Goal: Task Accomplishment & Management: Manage account settings

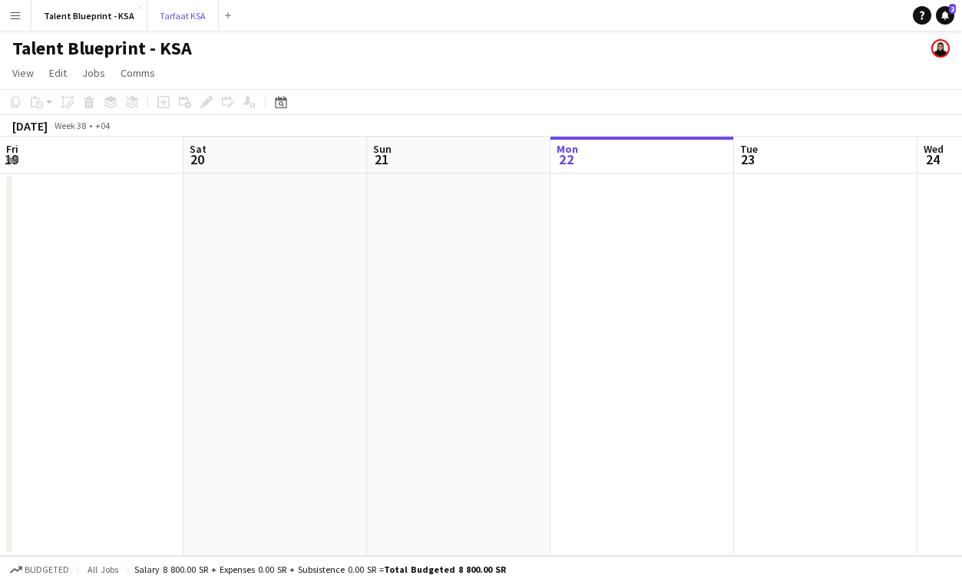
scroll to position [0, 367]
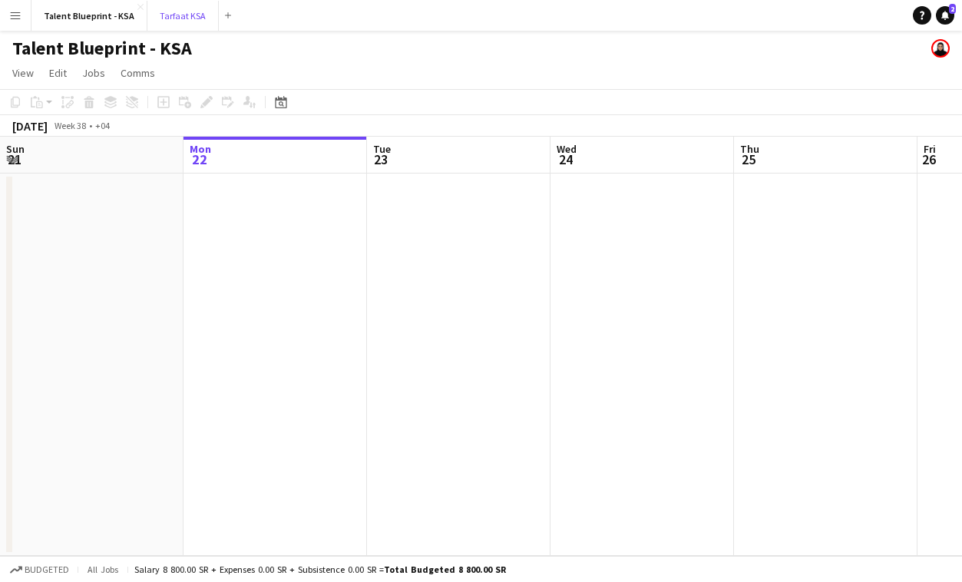
click at [173, 18] on button "Tarfaat KSA Close" at bounding box center [182, 16] width 71 height 30
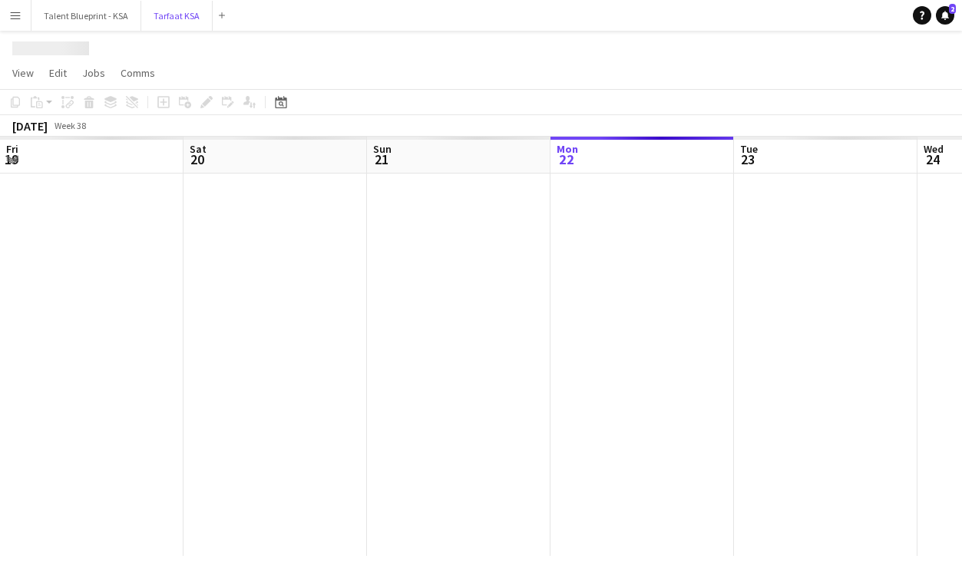
scroll to position [0, 367]
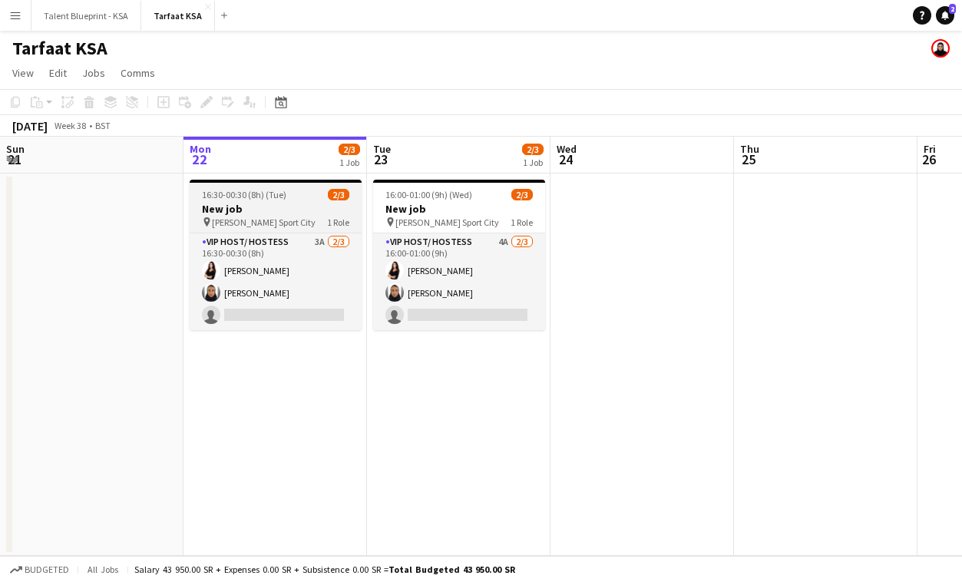
click at [286, 223] on span "[PERSON_NAME] Sport City" at bounding box center [264, 223] width 104 height 12
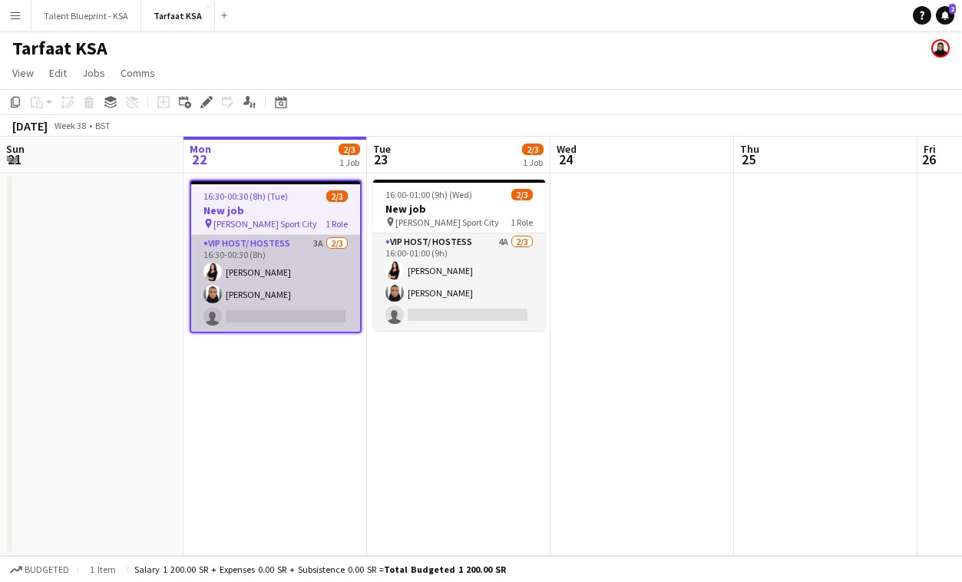
click at [314, 263] on app-card-role "VIP Host/ Hostess 3A [DATE] 16:30-00:30 (8h) [PERSON_NAME] [PERSON_NAME] single…" at bounding box center [275, 283] width 169 height 97
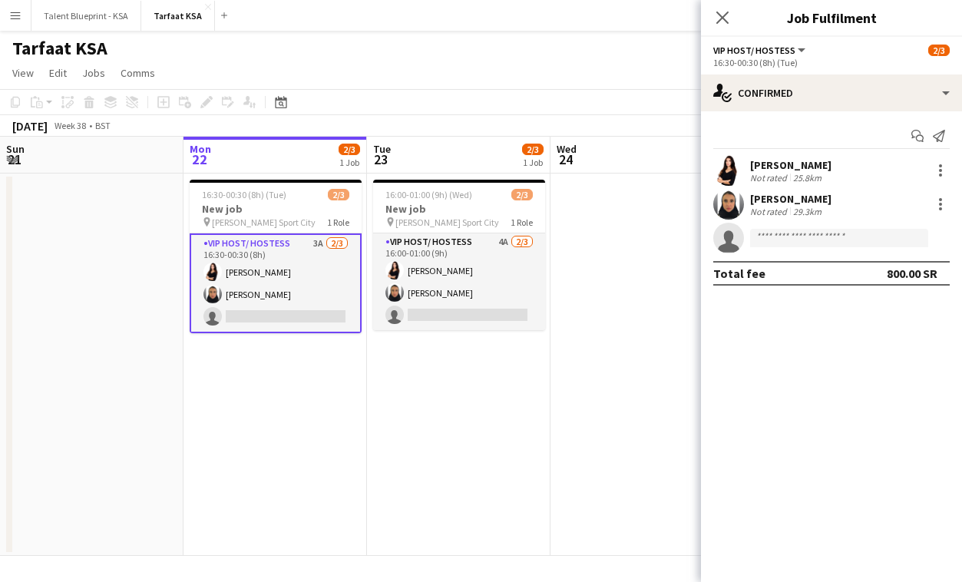
click at [775, 51] on span "VIP Host/ Hostess" at bounding box center [754, 51] width 82 height 12
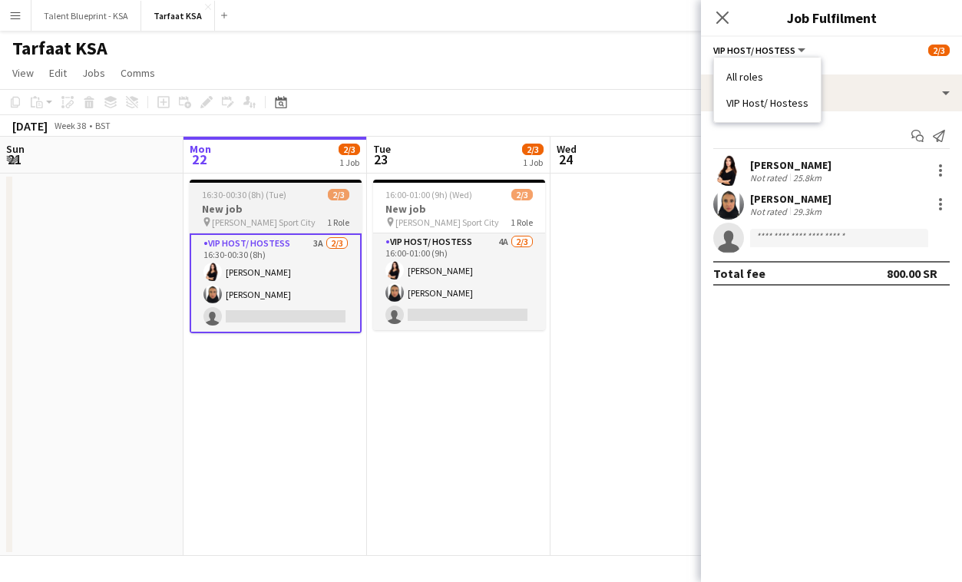
click at [226, 196] on span "16:30-00:30 (8h) (Tue)" at bounding box center [244, 195] width 84 height 12
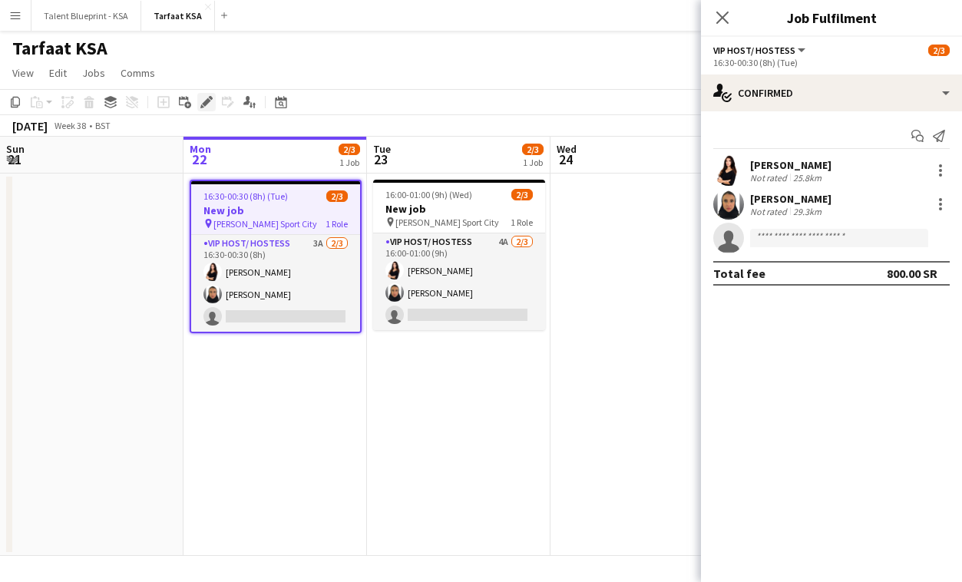
click at [207, 101] on icon at bounding box center [206, 102] width 8 height 8
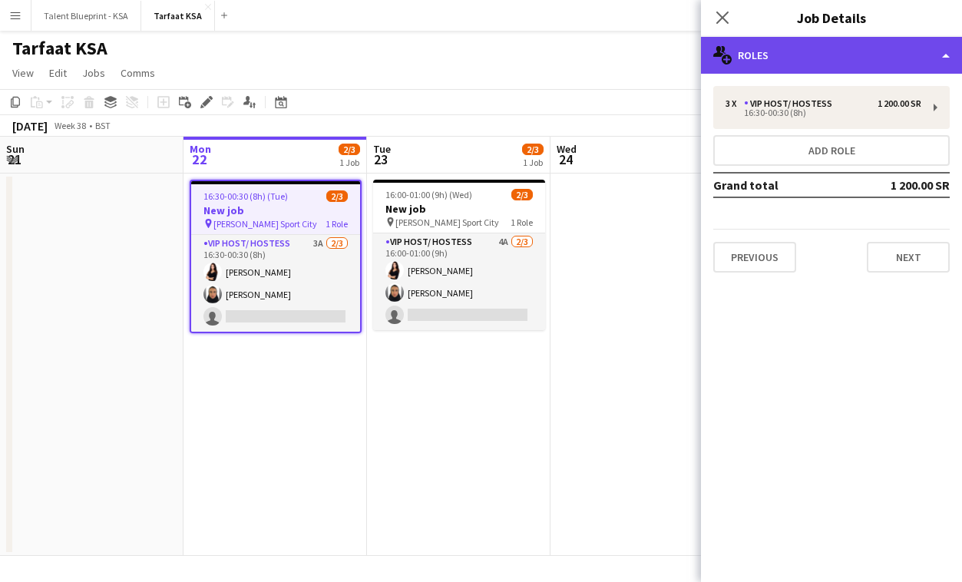
click at [868, 54] on div "multiple-users-add Roles" at bounding box center [831, 55] width 261 height 37
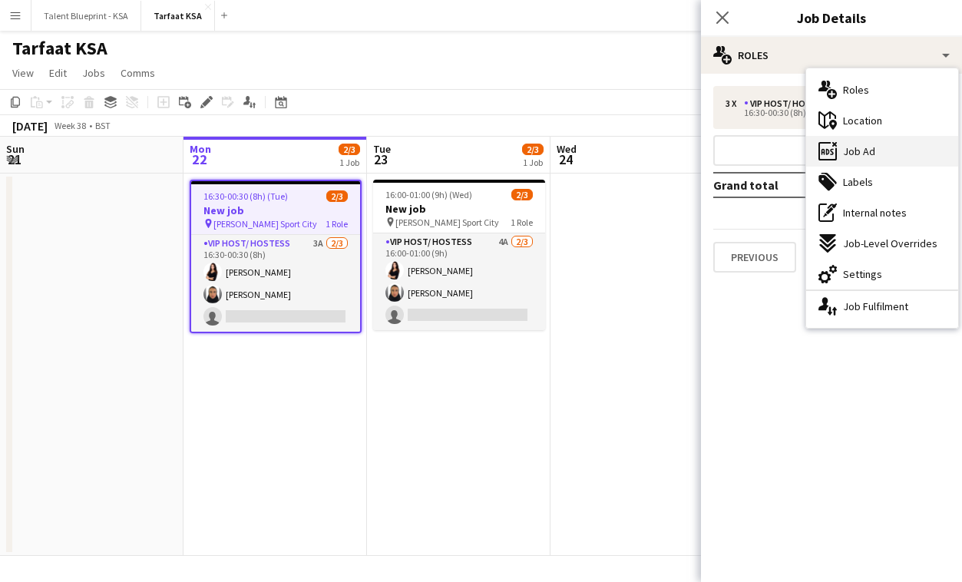
click at [869, 154] on span "Job Ad" at bounding box center [859, 151] width 32 height 14
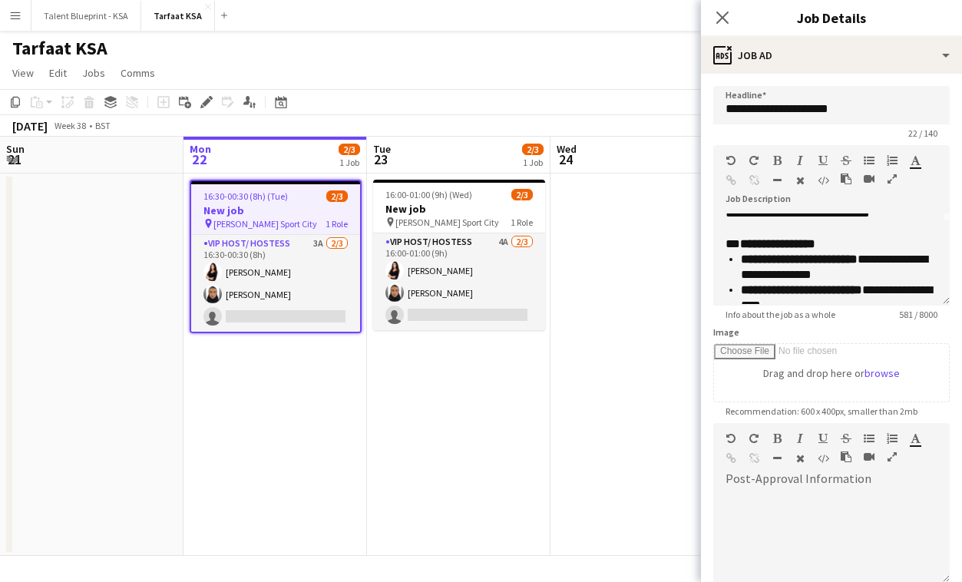
scroll to position [88, 0]
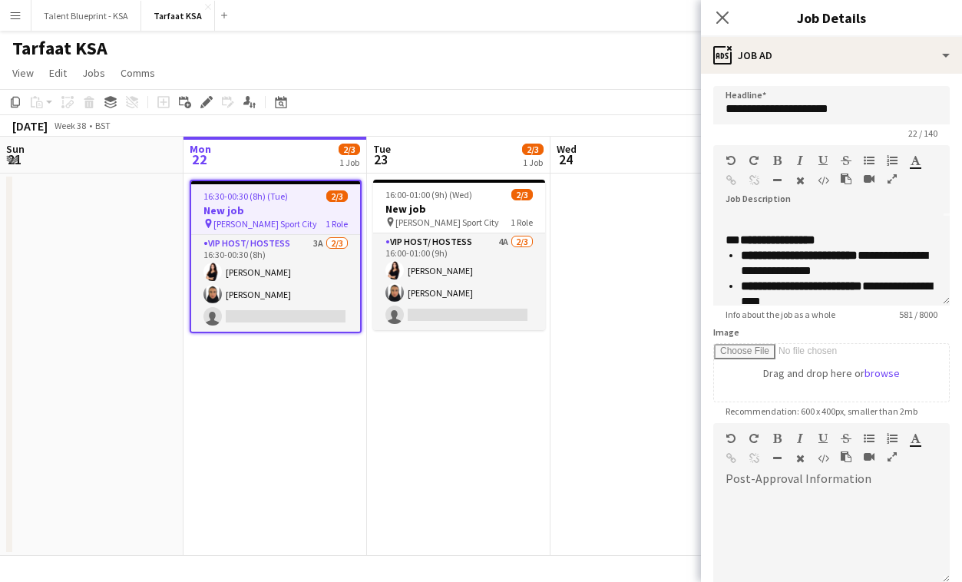
click at [116, 220] on app-date-cell at bounding box center [92, 365] width 184 height 382
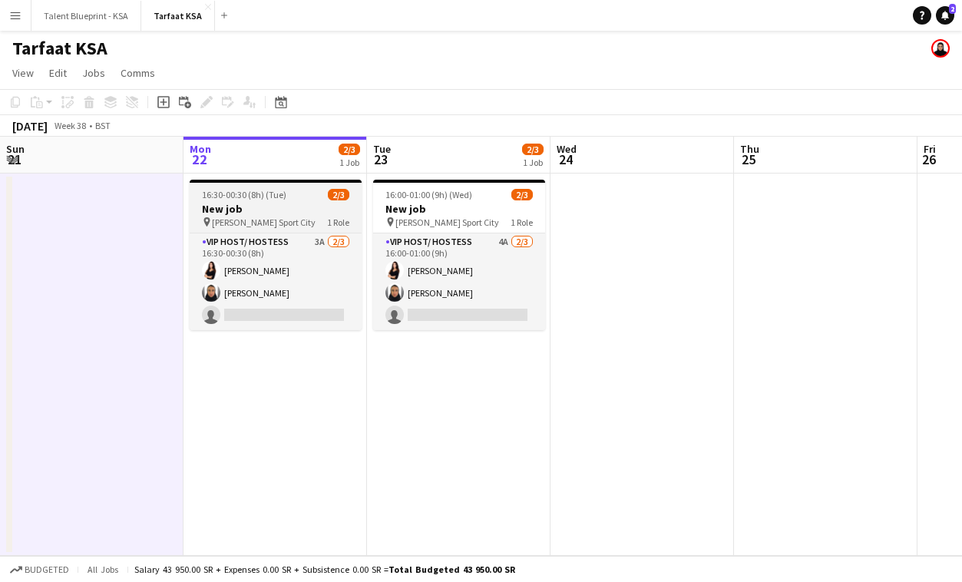
click at [250, 210] on h3 "New job" at bounding box center [276, 209] width 172 height 14
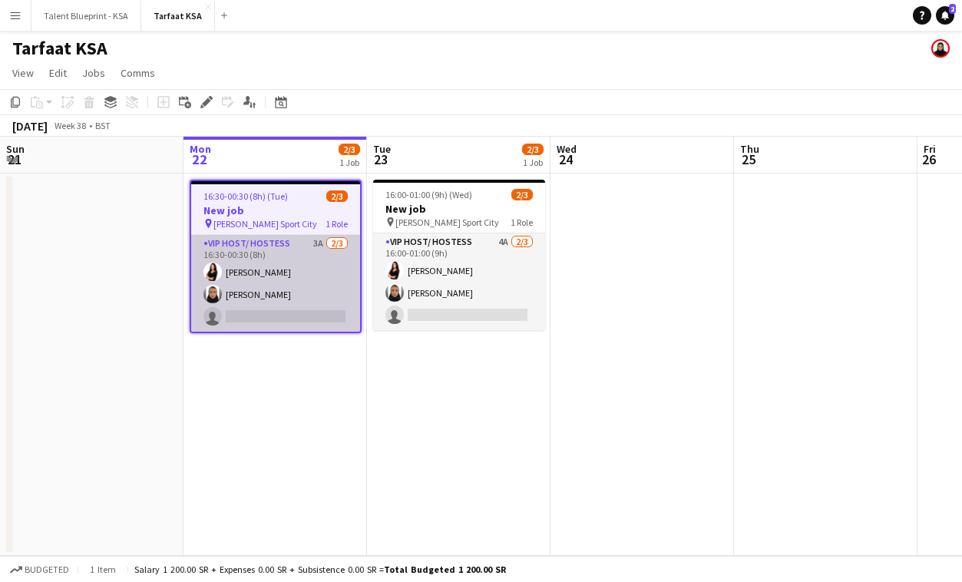
click at [290, 309] on app-card-role "VIP Host/ Hostess 3A [DATE] 16:30-00:30 (8h) [PERSON_NAME] [PERSON_NAME] single…" at bounding box center [275, 283] width 169 height 97
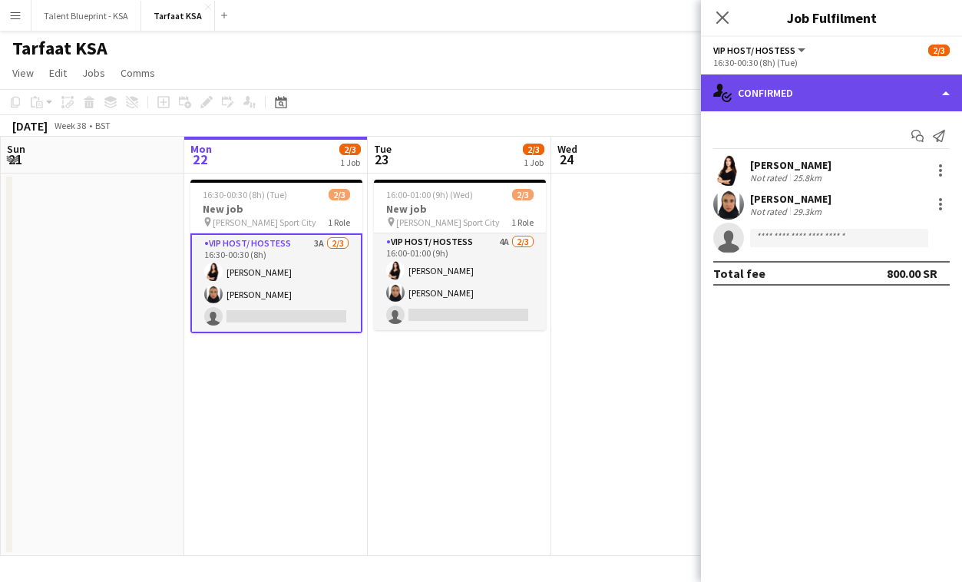
click at [867, 88] on div "single-neutral-actions-check-2 Confirmed" at bounding box center [831, 92] width 261 height 37
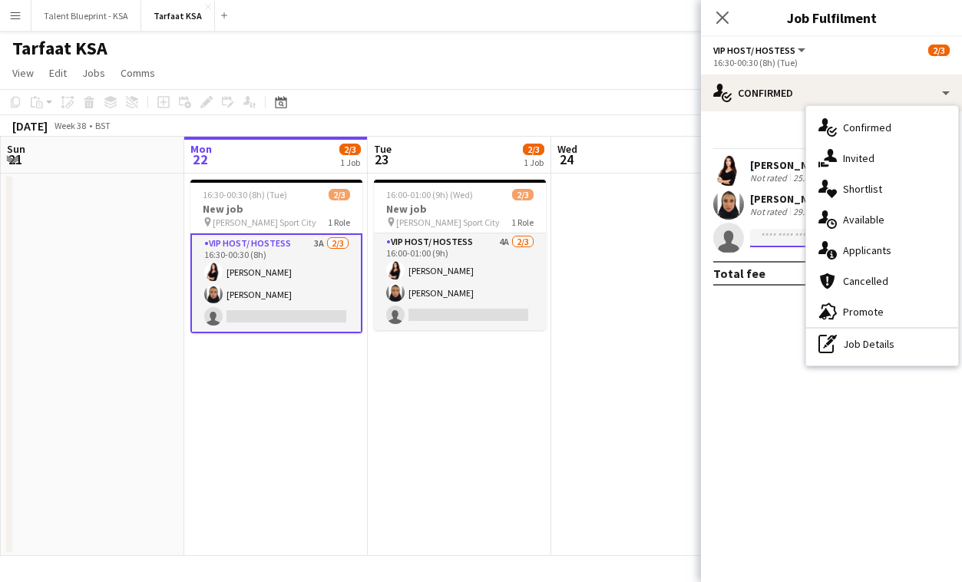
click at [762, 237] on input at bounding box center [839, 238] width 178 height 18
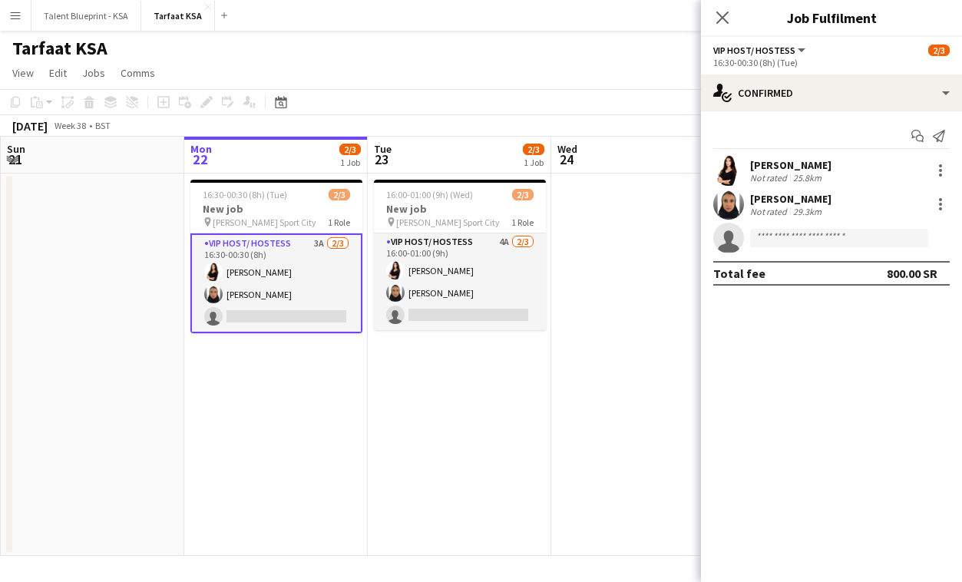
click at [734, 235] on icon "single-neutral-actions" at bounding box center [728, 241] width 31 height 35
click at [313, 271] on app-card-role "VIP Host/ Hostess 3A [DATE] 16:30-00:30 (8h) [PERSON_NAME] [PERSON_NAME] single…" at bounding box center [276, 283] width 172 height 100
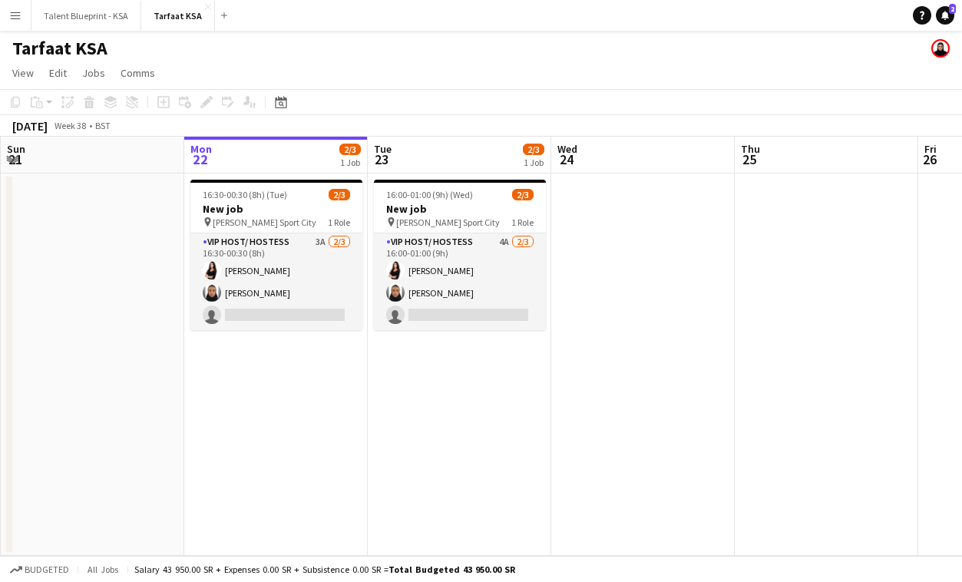
drag, startPoint x: 284, startPoint y: 154, endPoint x: 284, endPoint y: 164, distance: 10.0
click at [284, 154] on app-board-header-date "Mon 22 2/3 1 Job" at bounding box center [276, 155] width 184 height 37
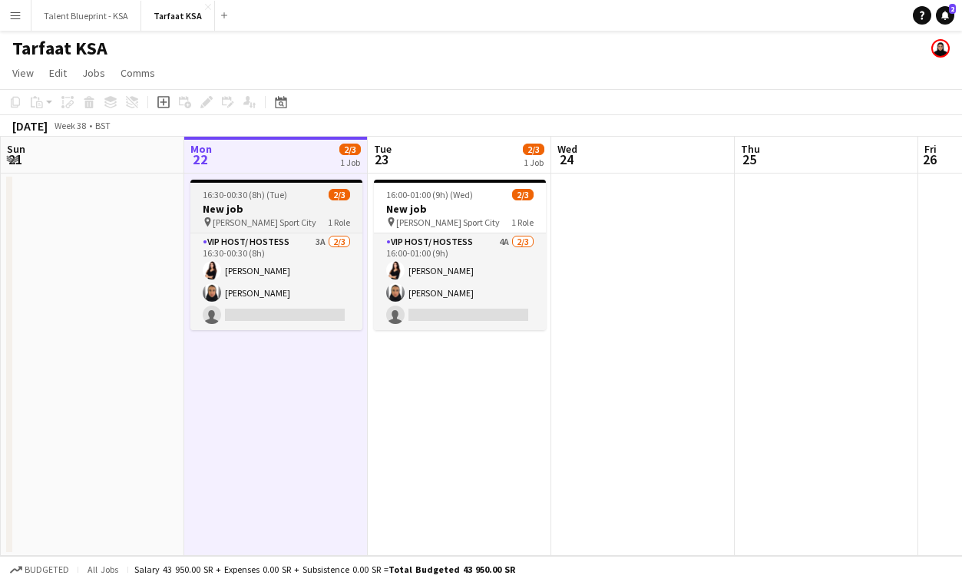
click at [291, 194] on div "16:30-00:30 (8h) (Tue) 2/3" at bounding box center [276, 195] width 172 height 12
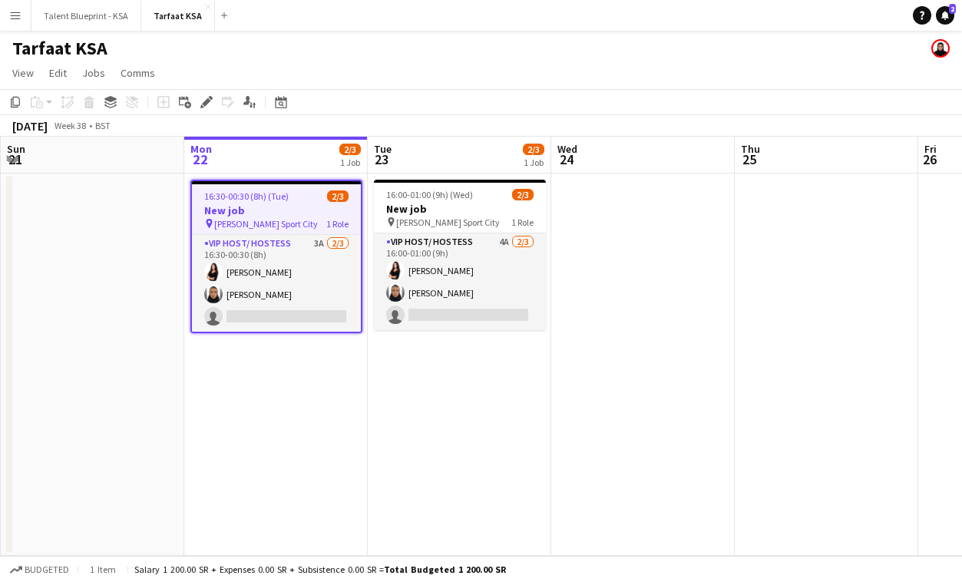
click at [291, 194] on div "16:30-00:30 (8h) (Tue) 2/3" at bounding box center [276, 196] width 169 height 12
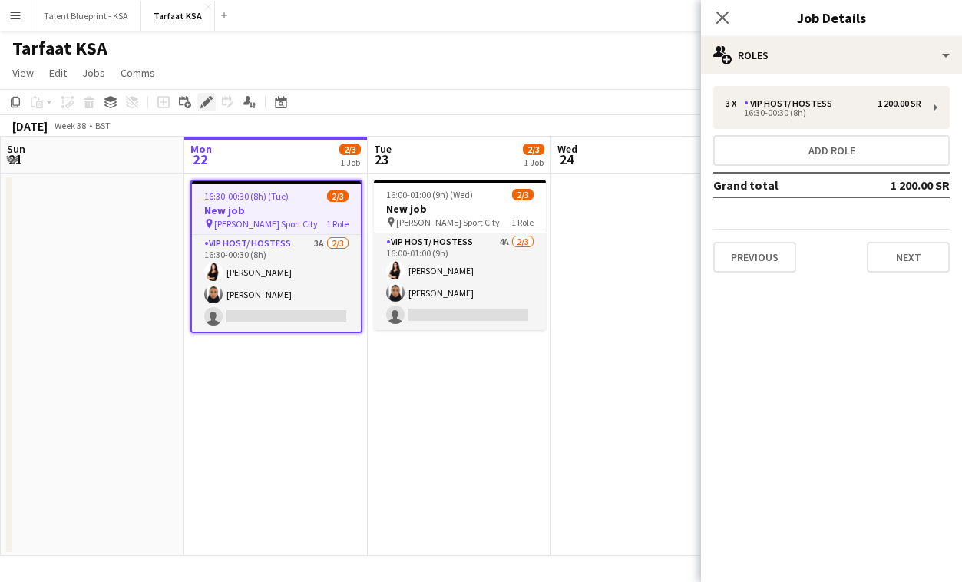
click at [207, 98] on icon "Edit" at bounding box center [206, 102] width 12 height 12
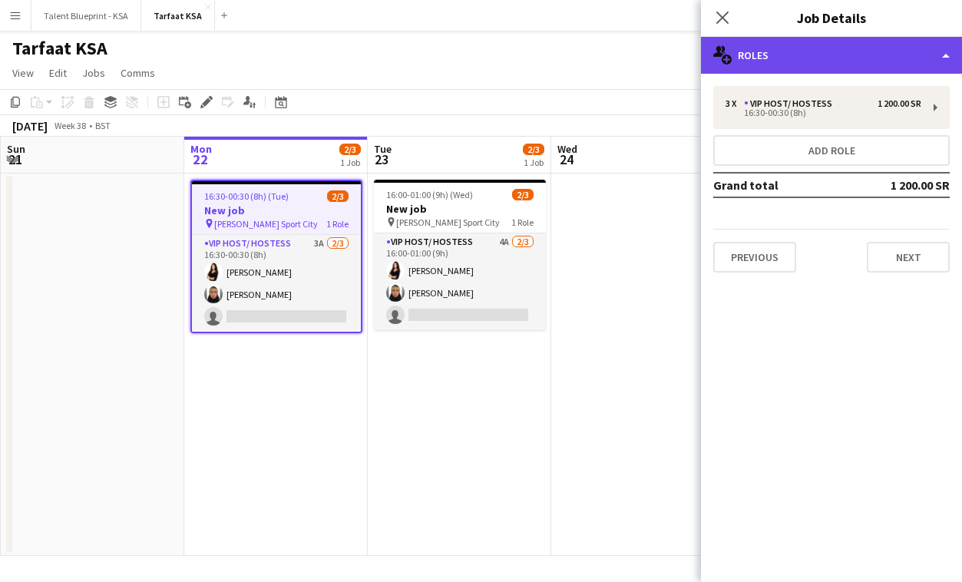
click at [796, 56] on div "multiple-users-add Roles" at bounding box center [831, 55] width 261 height 37
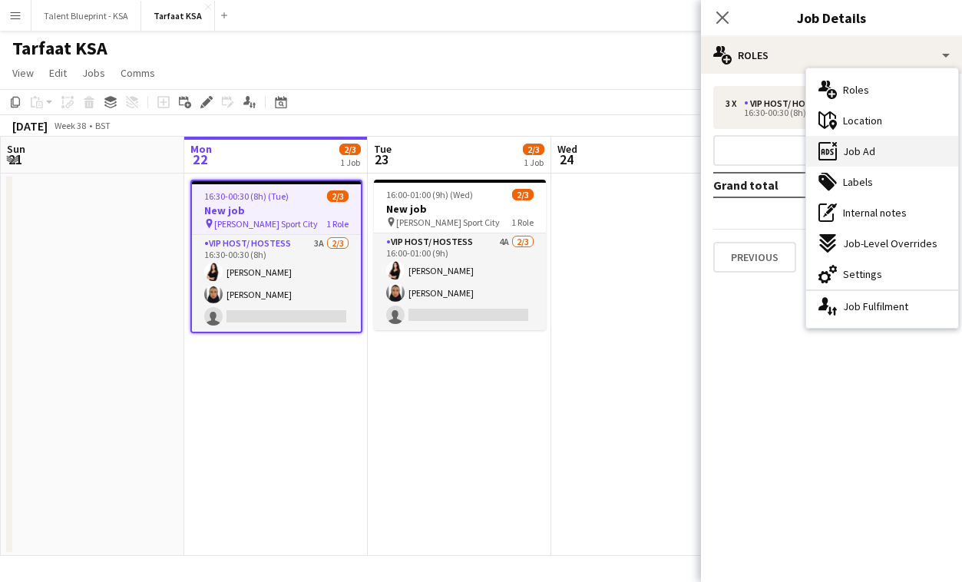
click at [850, 158] on div "ads-window Job Ad" at bounding box center [882, 151] width 152 height 31
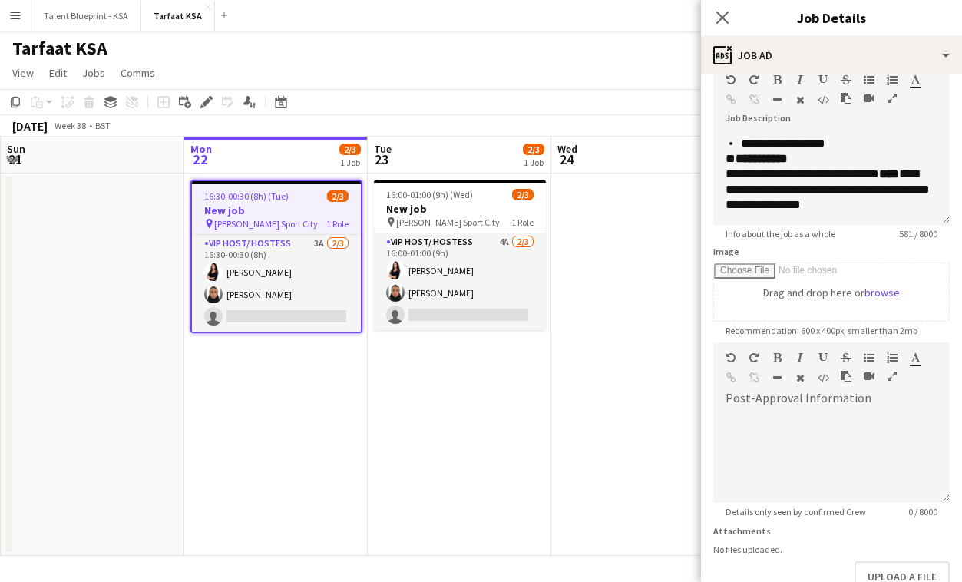
scroll to position [0, 0]
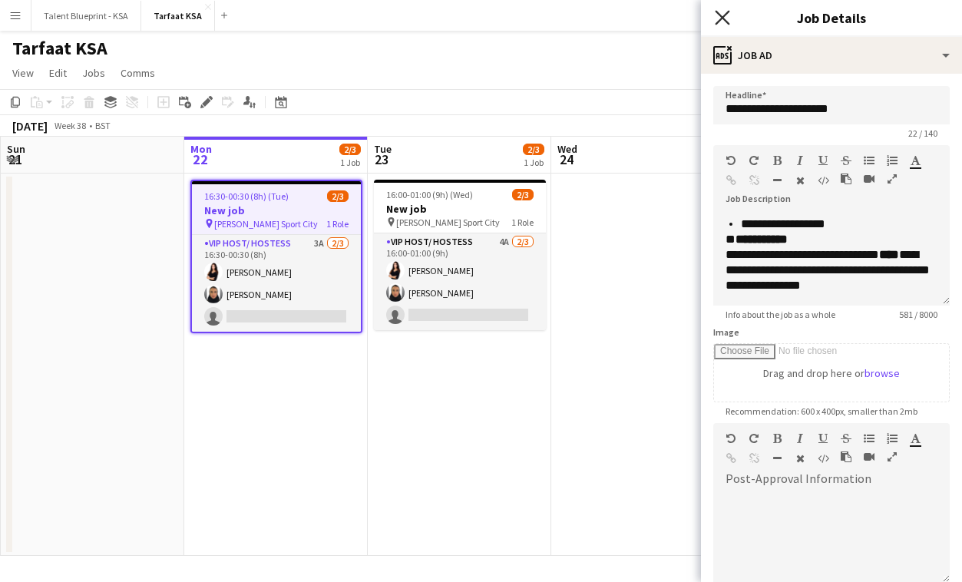
click at [722, 22] on icon "Close pop-in" at bounding box center [722, 17] width 15 height 15
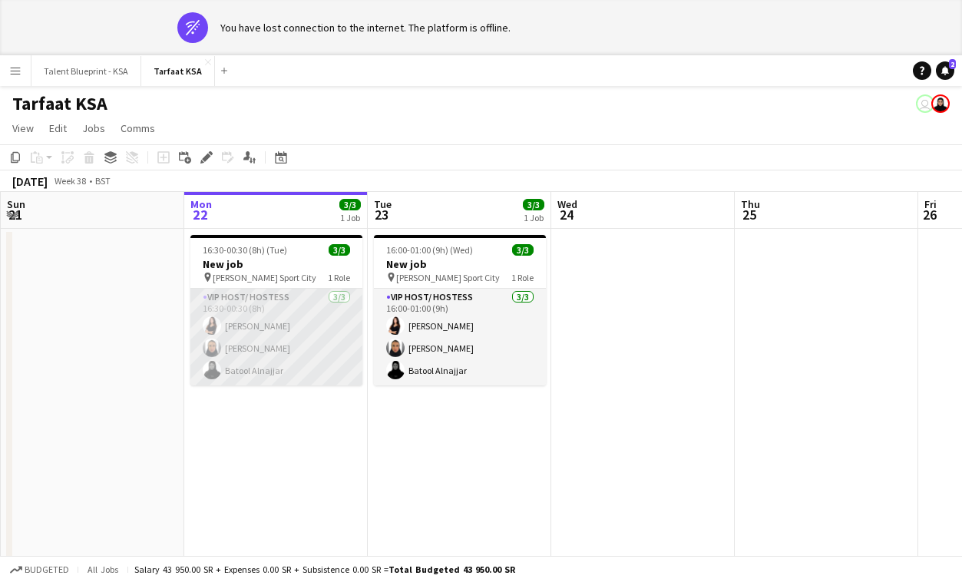
click at [310, 368] on app-card-role "VIP Host/ Hostess [DATE] 16:30-00:30 (8h) [PERSON_NAME] [PERSON_NAME] [PERSON_N…" at bounding box center [276, 337] width 172 height 97
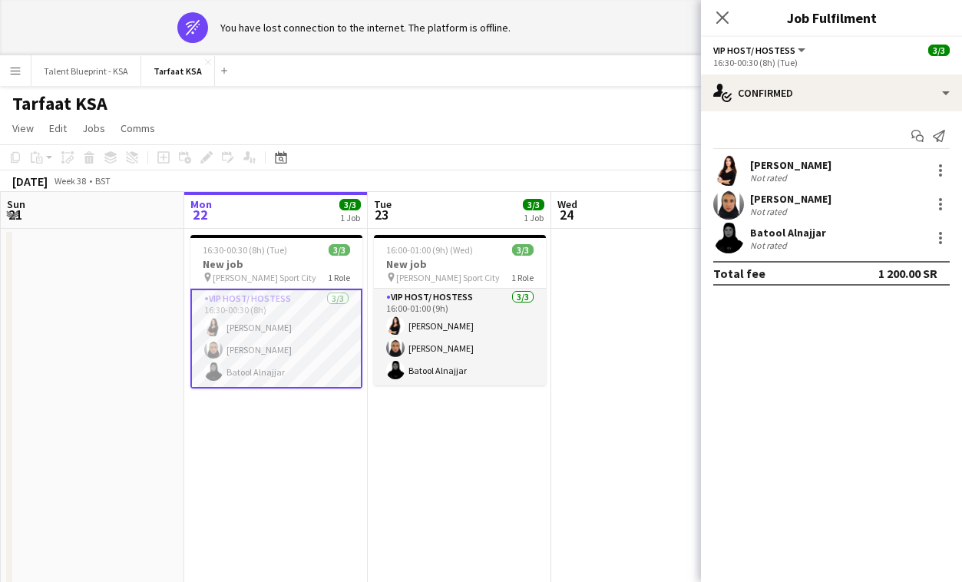
click at [767, 238] on div "Batool Alnajjar" at bounding box center [788, 233] width 76 height 14
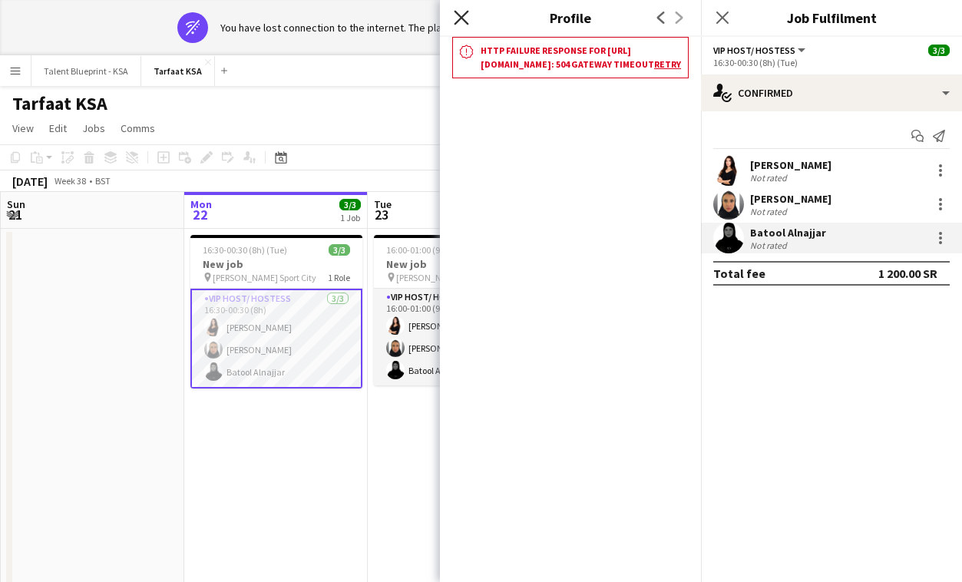
click at [462, 12] on icon "Close pop-in" at bounding box center [461, 17] width 15 height 15
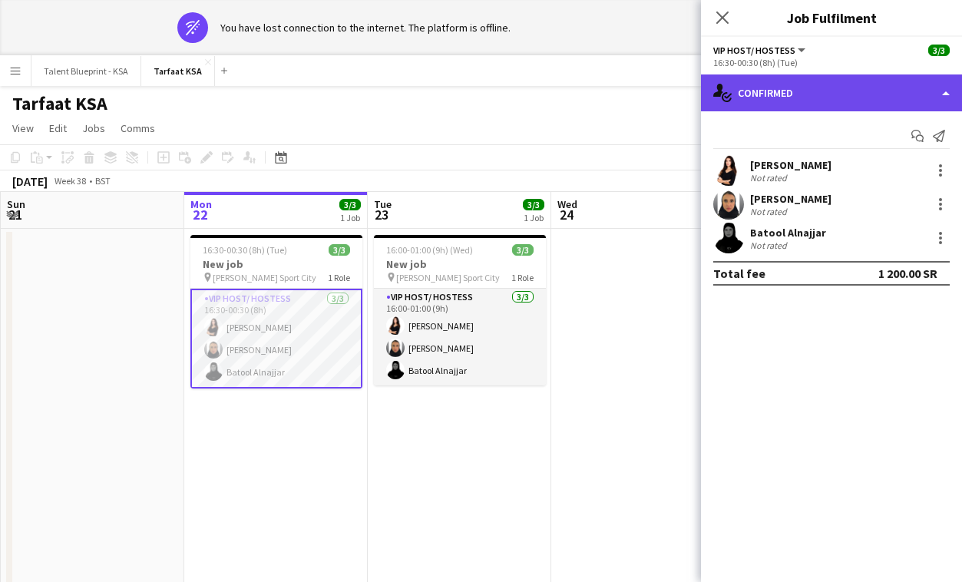
click at [780, 94] on div "single-neutral-actions-check-2 Confirmed" at bounding box center [831, 92] width 261 height 37
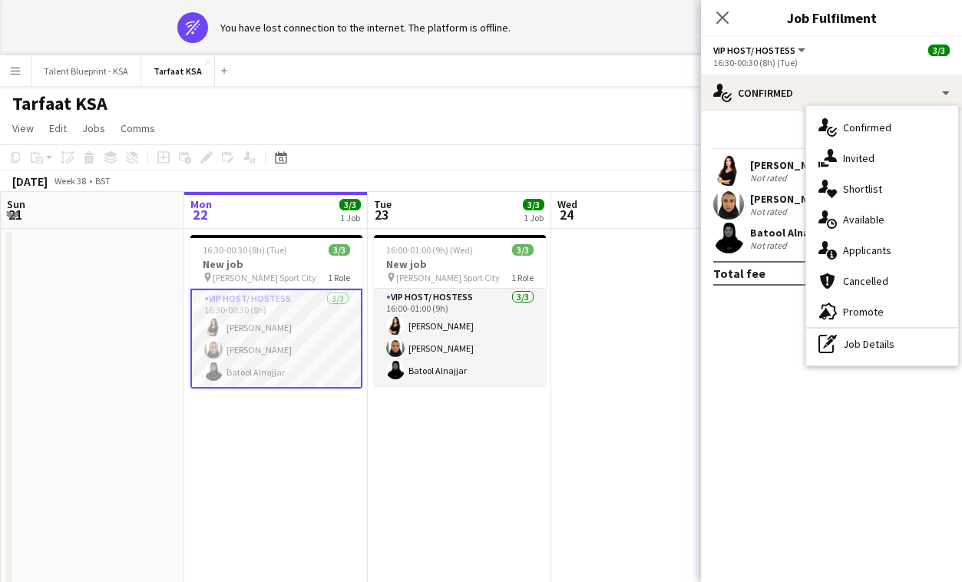
click at [743, 240] on app-user-avatar at bounding box center [728, 238] width 31 height 31
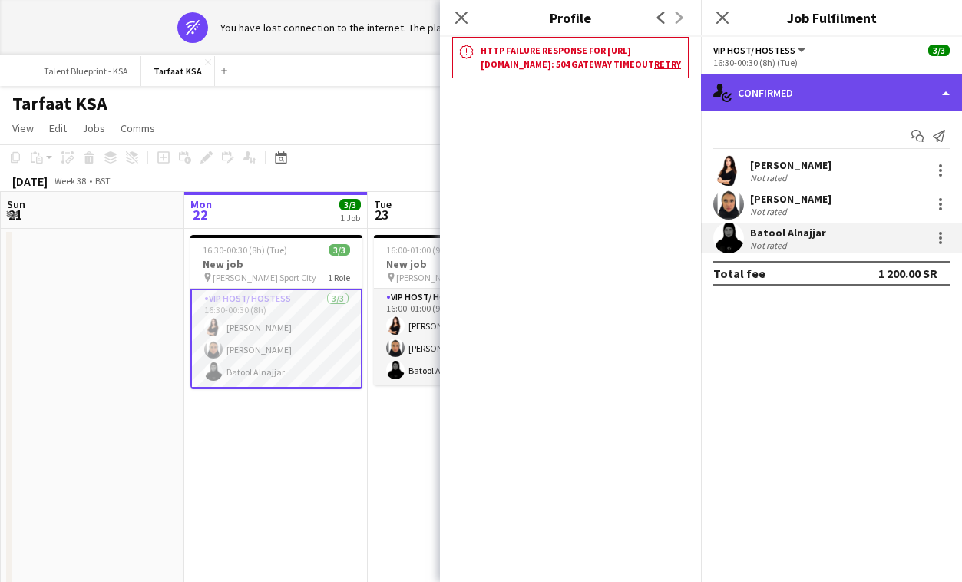
click at [790, 109] on div "single-neutral-actions-check-2 Confirmed" at bounding box center [831, 92] width 261 height 37
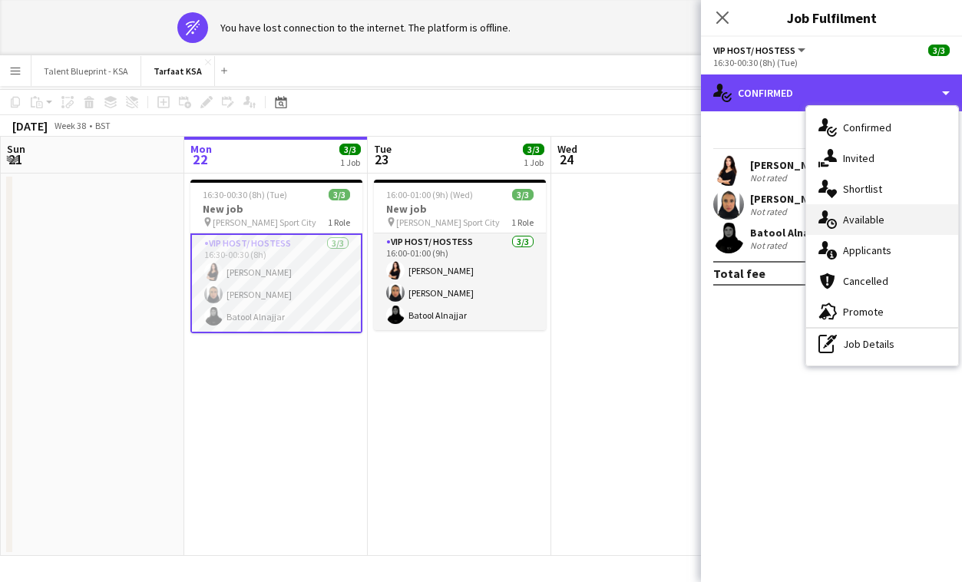
scroll to position [53, 0]
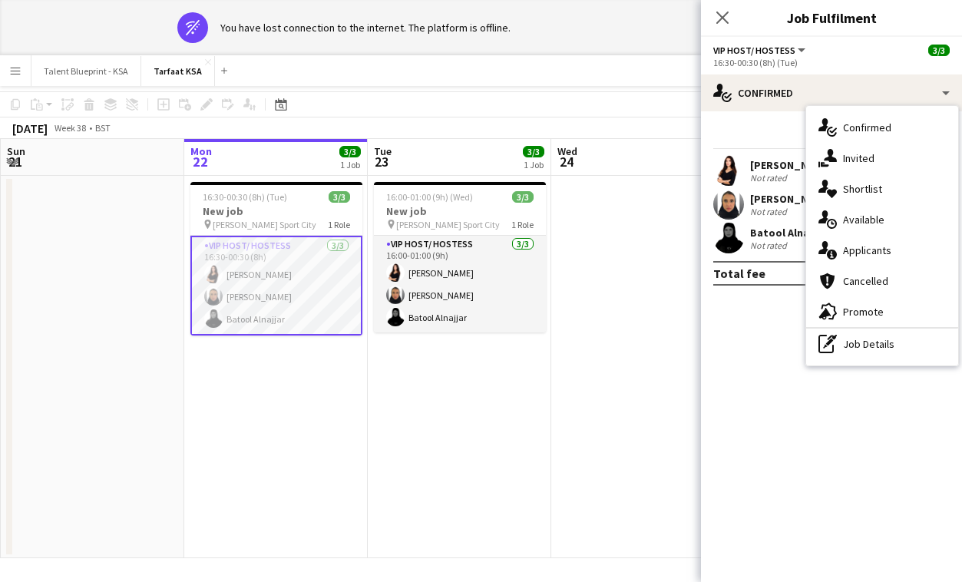
click at [764, 242] on div "Not rated" at bounding box center [770, 246] width 40 height 12
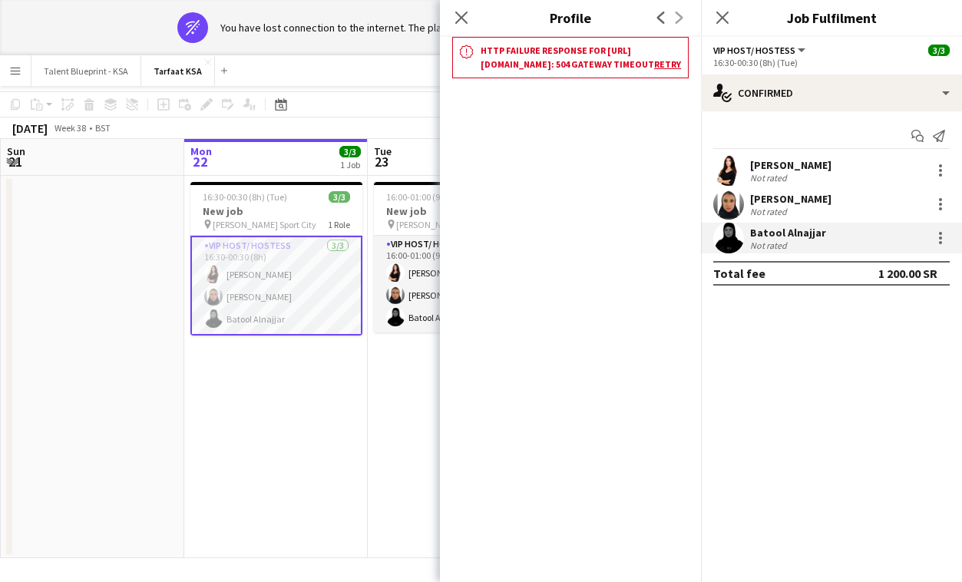
click at [550, 238] on app-crew-profile "Close pop-in Profile Previous Next notification Http failure response for [URL]…" at bounding box center [570, 291] width 261 height 582
click at [759, 222] on div "[PERSON_NAME] Not rated [PERSON_NAME] Not rated [PERSON_NAME] Not rated" at bounding box center [831, 204] width 261 height 98
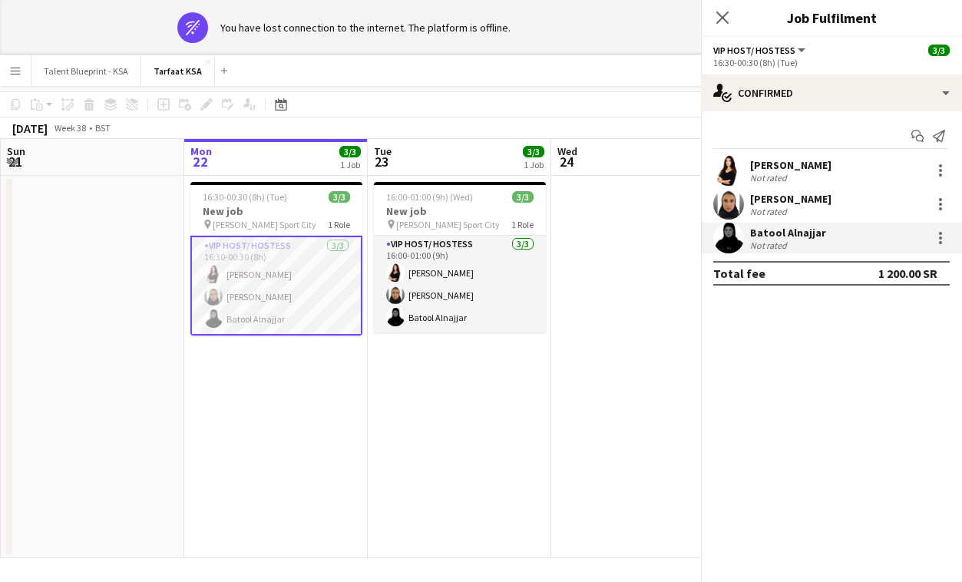
scroll to position [0, 0]
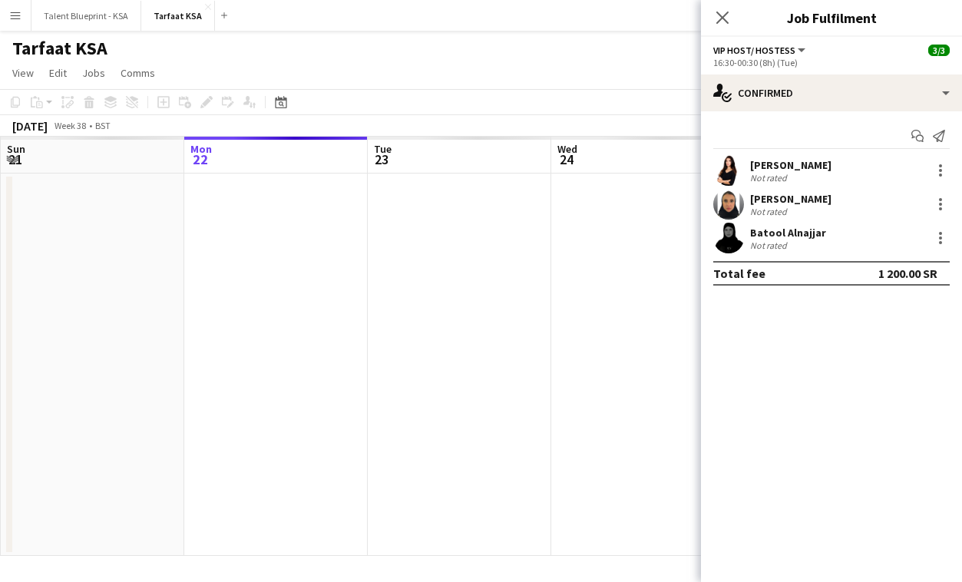
click at [760, 231] on div "Batool Alnajjar" at bounding box center [788, 233] width 76 height 14
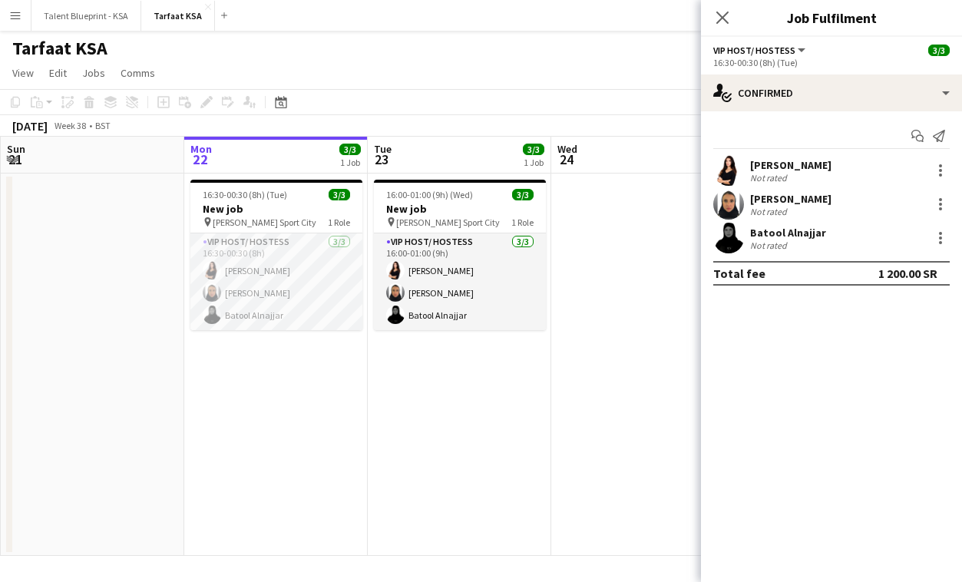
click at [761, 235] on div "Batool Alnajjar" at bounding box center [788, 233] width 76 height 14
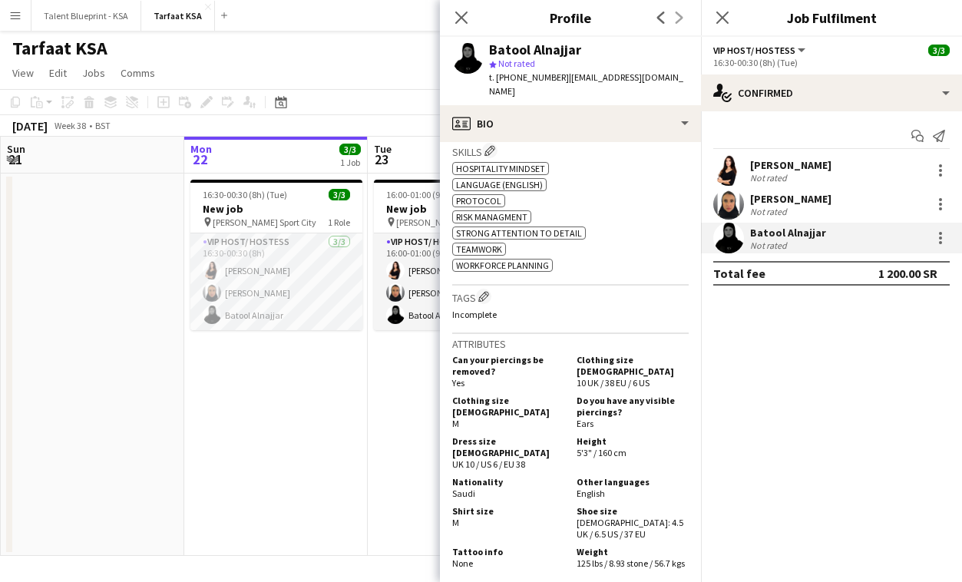
scroll to position [554, 0]
click at [465, 18] on icon "Close pop-in" at bounding box center [461, 17] width 15 height 15
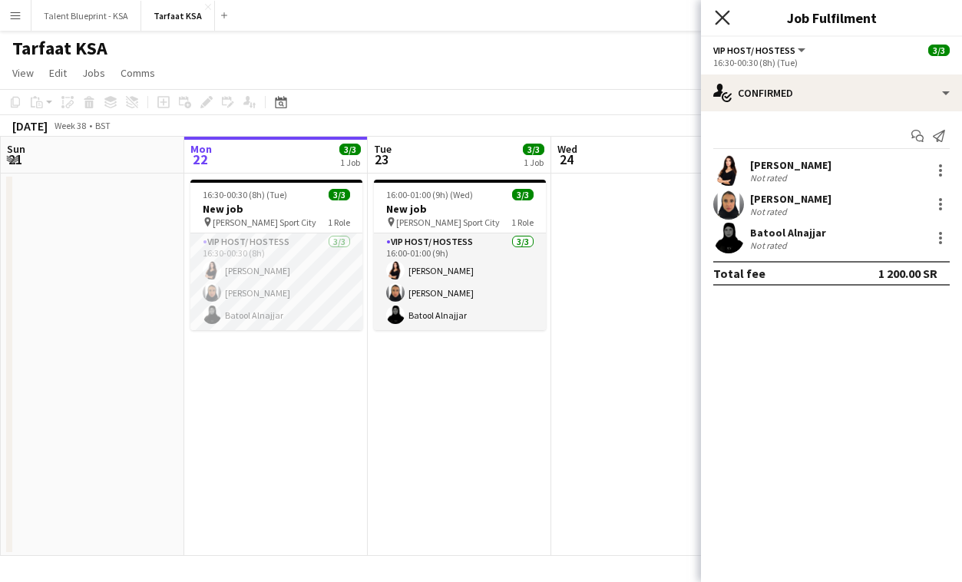
click at [723, 20] on icon "Close pop-in" at bounding box center [722, 17] width 15 height 15
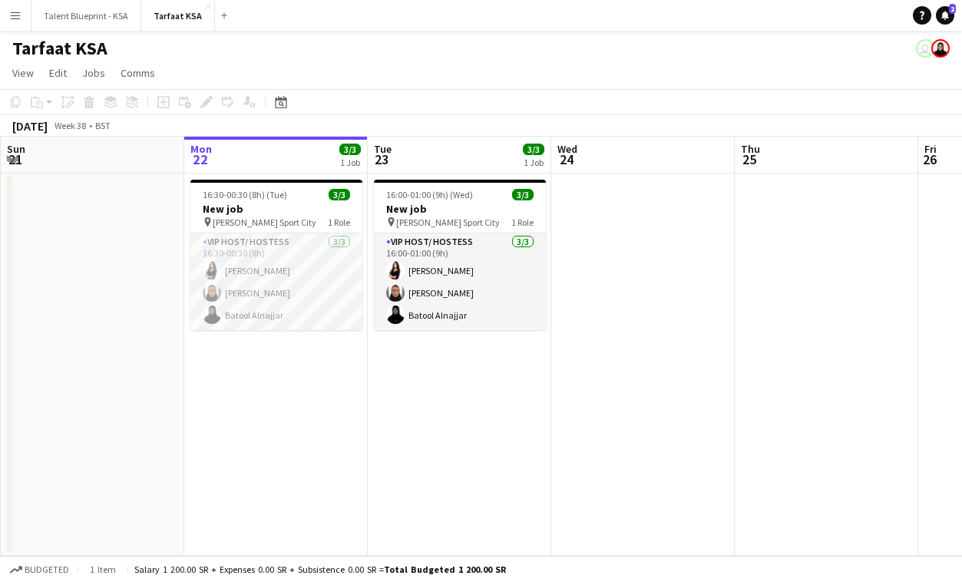
click at [541, 459] on app-date-cell "16:00-01:00 (9h) (Wed) 3/3 New job pin [PERSON_NAME] Sport City 1 Role VIP Host…" at bounding box center [460, 365] width 184 height 382
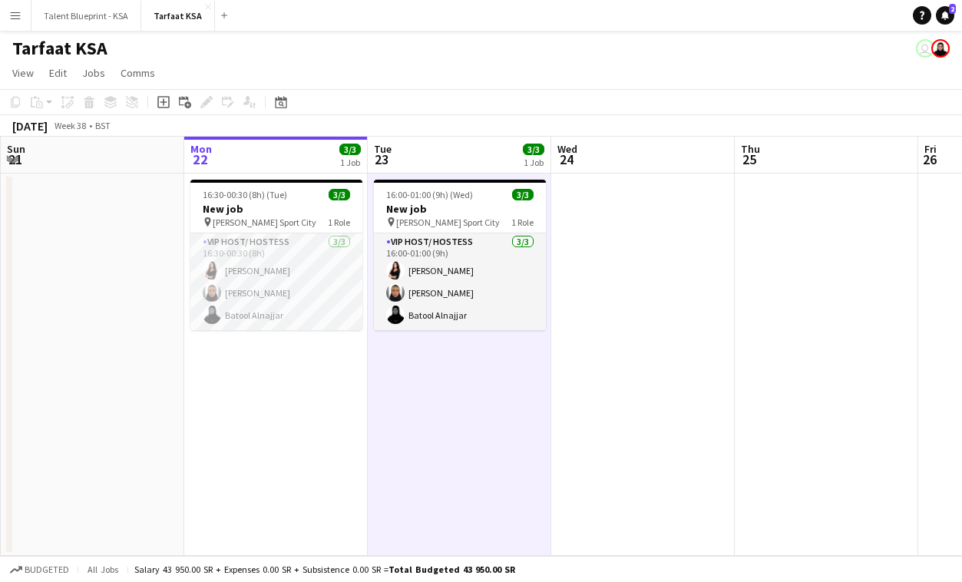
click at [443, 117] on div "[DATE] Week 38 • BST" at bounding box center [481, 126] width 962 height 22
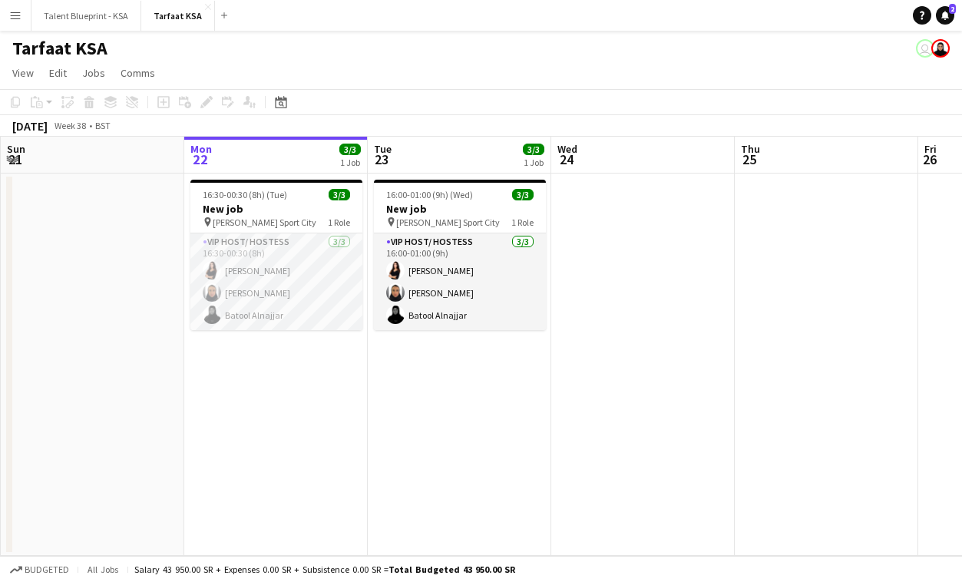
click at [275, 46] on div "Tarfaat KSA user" at bounding box center [481, 45] width 962 height 29
click at [12, 15] on app-icon "Menu" at bounding box center [15, 15] width 12 height 12
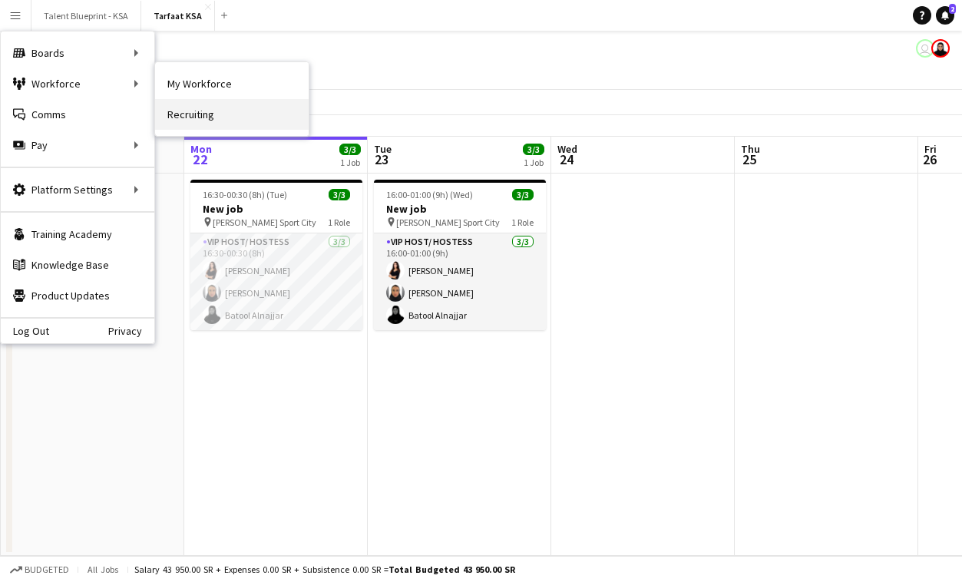
click at [196, 109] on link "Recruiting" at bounding box center [232, 114] width 154 height 31
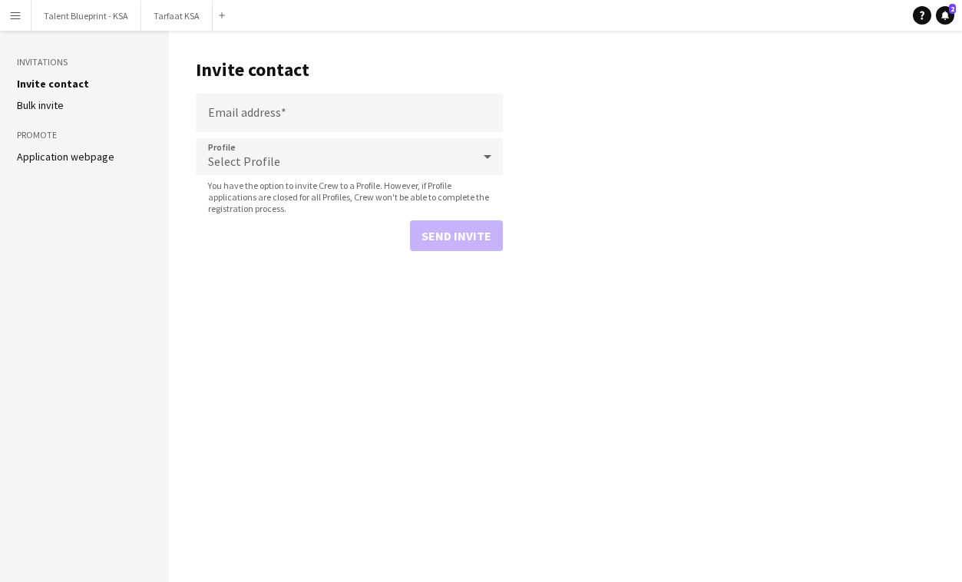
click at [55, 110] on link "Bulk invite" at bounding box center [40, 105] width 47 height 14
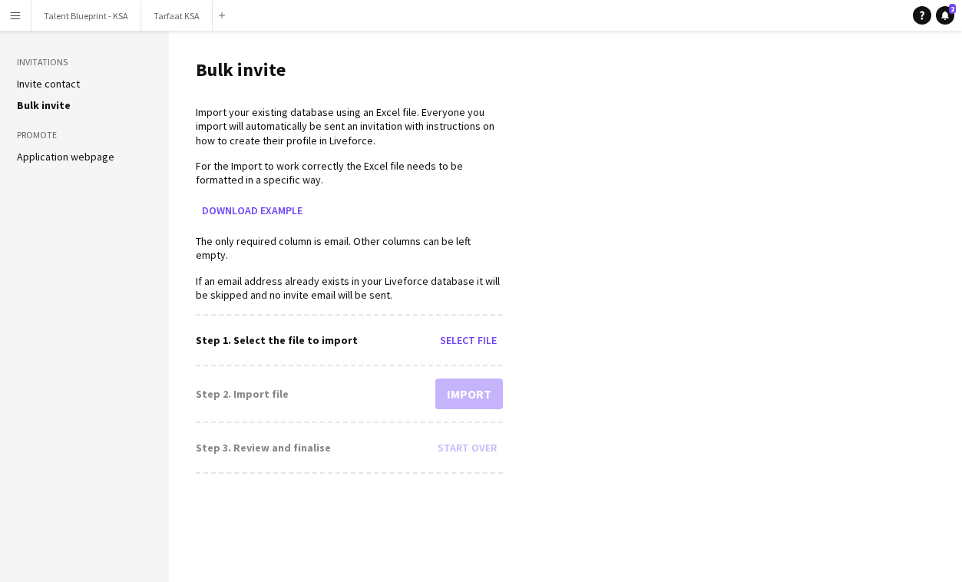
click at [57, 83] on link "Invite contact" at bounding box center [48, 84] width 63 height 14
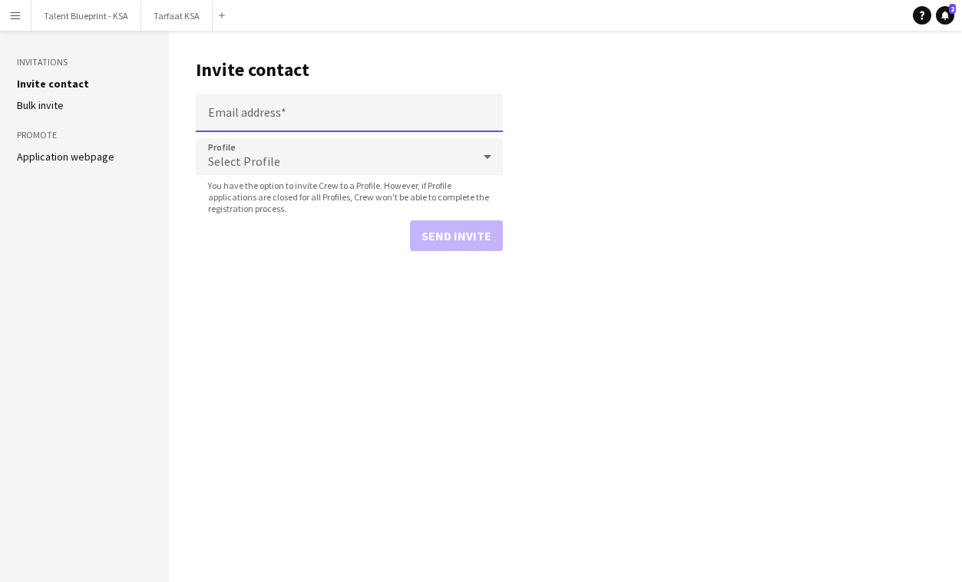
click at [325, 125] on input "Email address" at bounding box center [349, 113] width 307 height 38
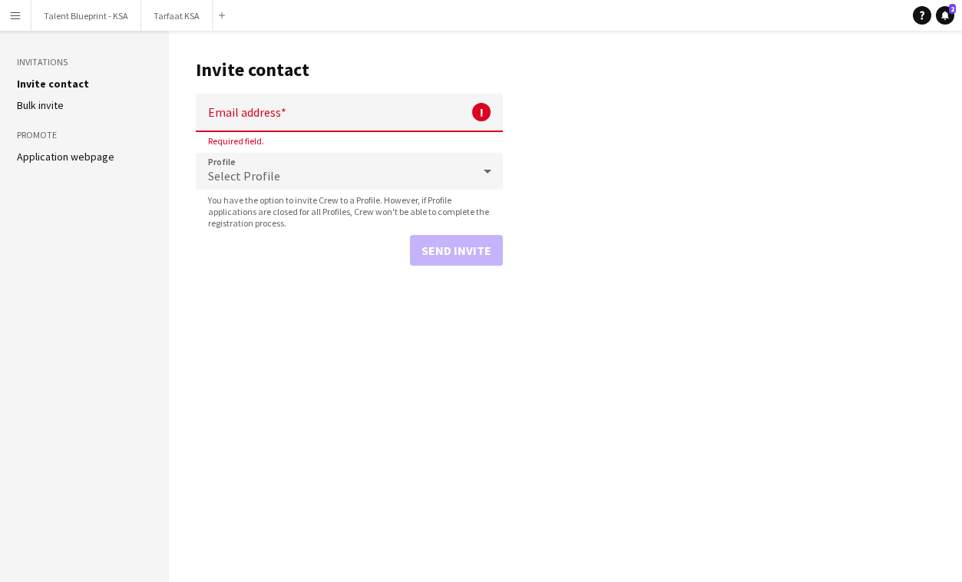
click at [352, 111] on input "Email address" at bounding box center [349, 113] width 307 height 38
paste input "**********"
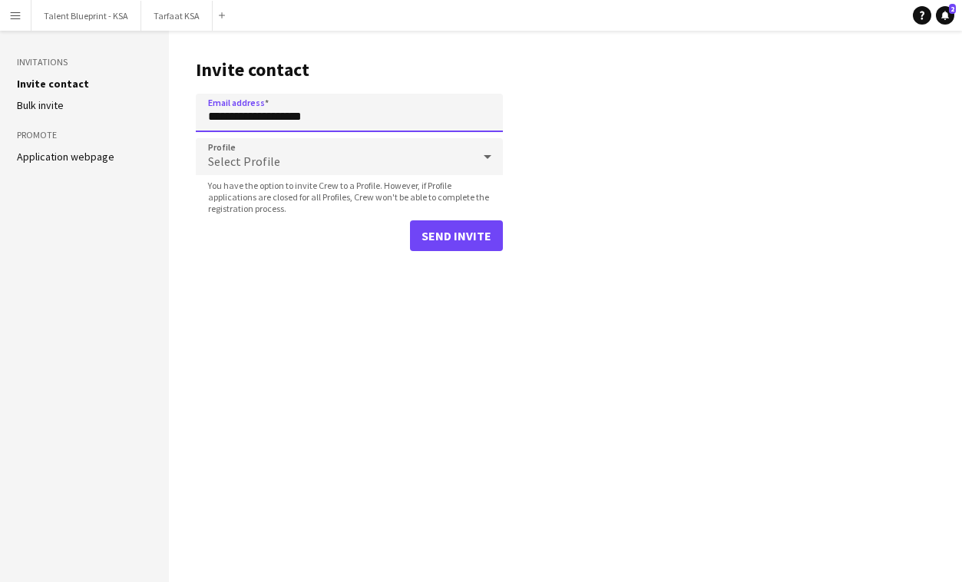
type input "**********"
click at [333, 151] on div "Select Profile" at bounding box center [334, 156] width 276 height 37
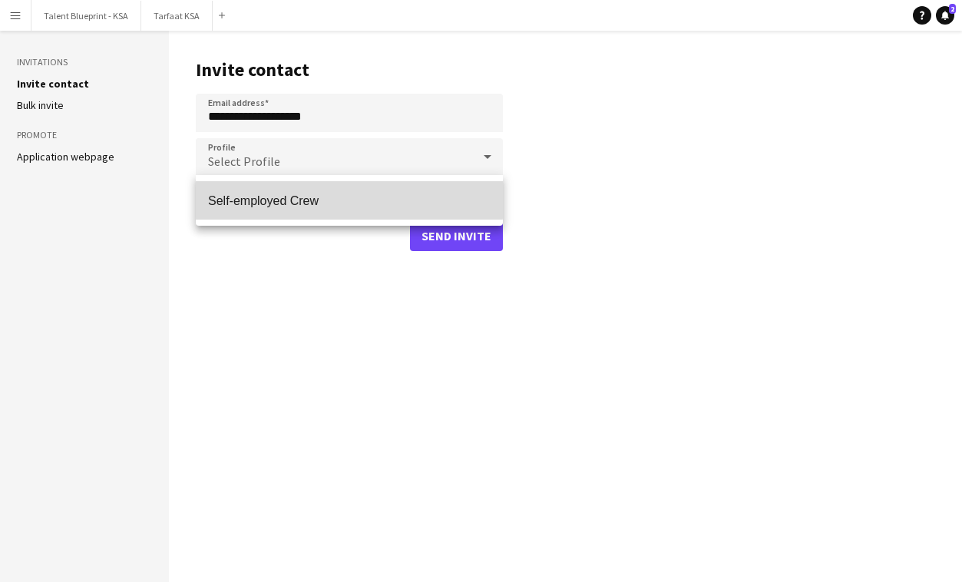
click at [332, 190] on mat-option "Self-employed Crew" at bounding box center [349, 200] width 307 height 38
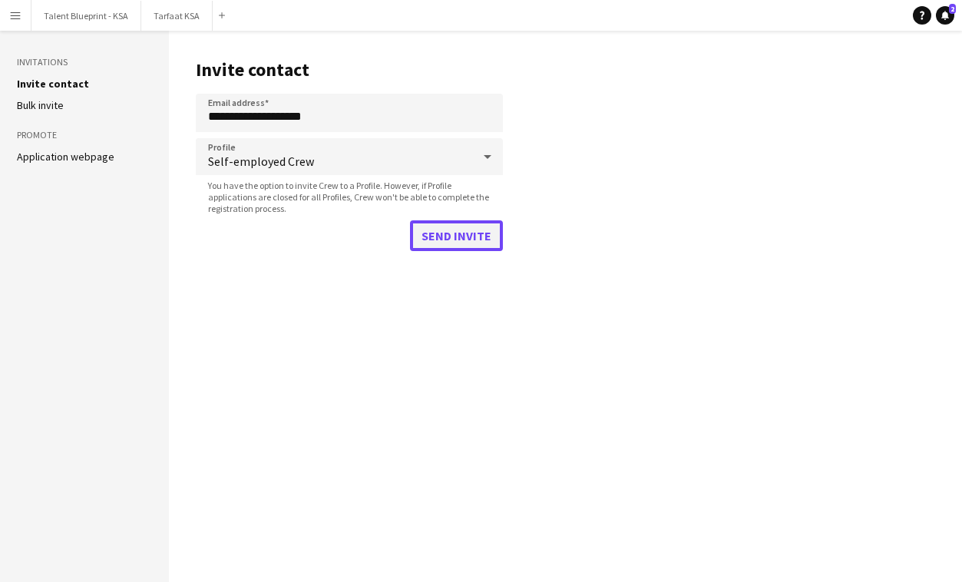
click at [466, 236] on button "Send invite" at bounding box center [456, 235] width 93 height 31
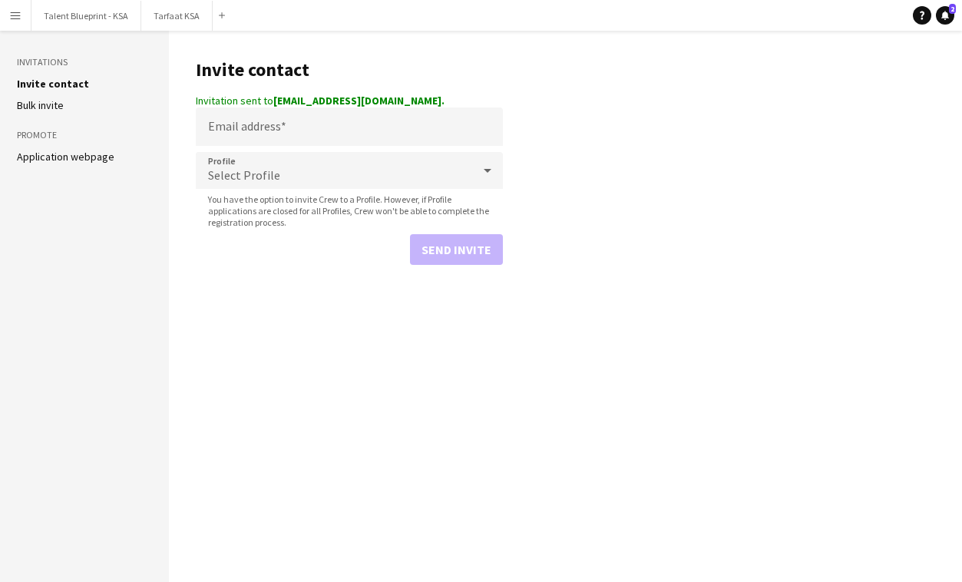
click at [13, 21] on app-icon "Menu" at bounding box center [15, 15] width 12 height 12
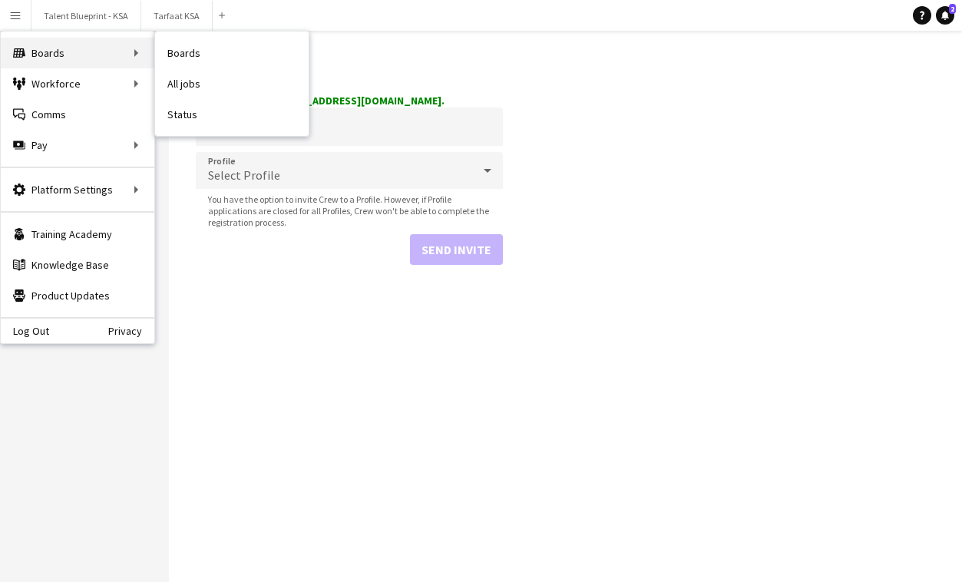
click at [88, 56] on div "Boards Boards" at bounding box center [78, 53] width 154 height 31
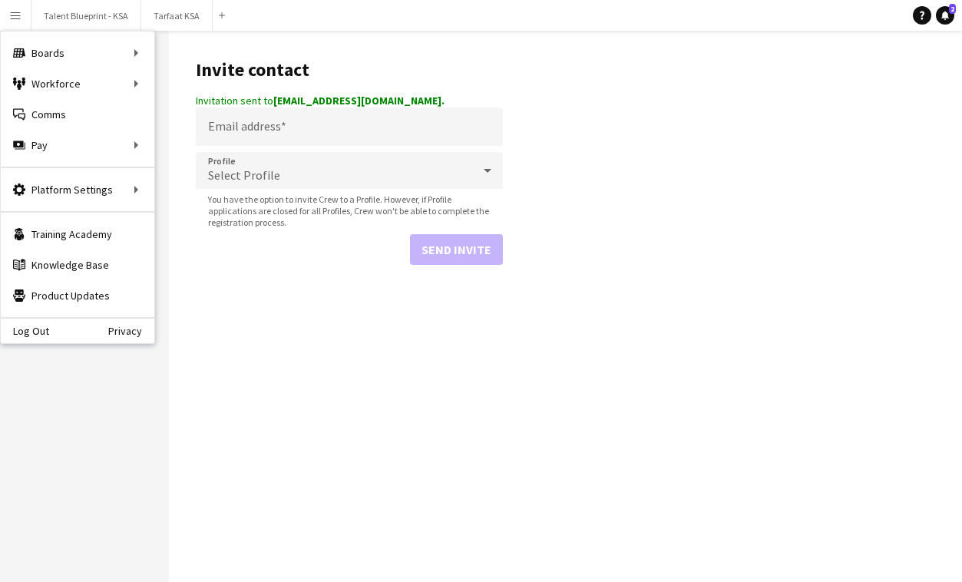
click at [224, 330] on main "Invite contact Invitation sent to [EMAIL_ADDRESS][DOMAIN_NAME]. Email address P…" at bounding box center [565, 306] width 793 height 551
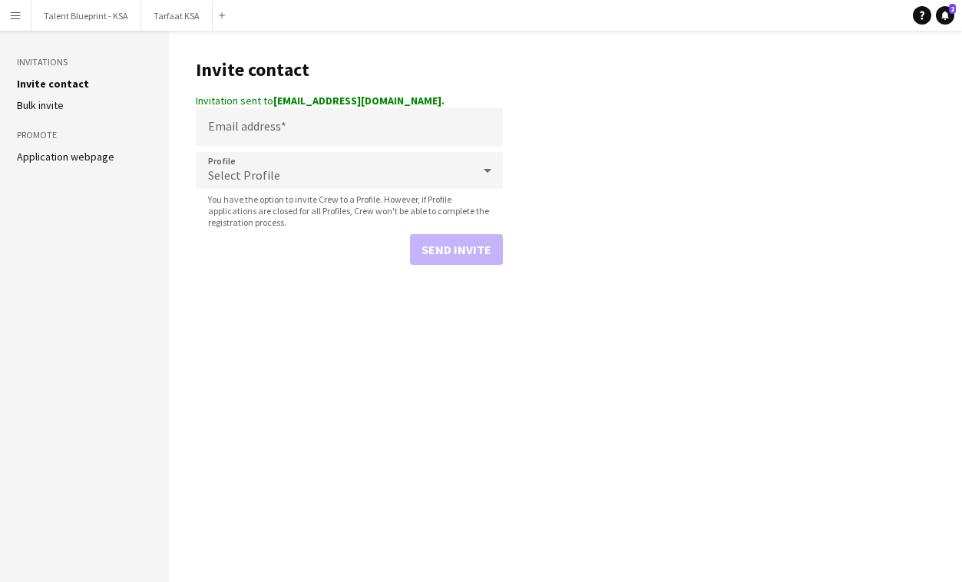
click at [23, 18] on button "Menu" at bounding box center [15, 15] width 31 height 31
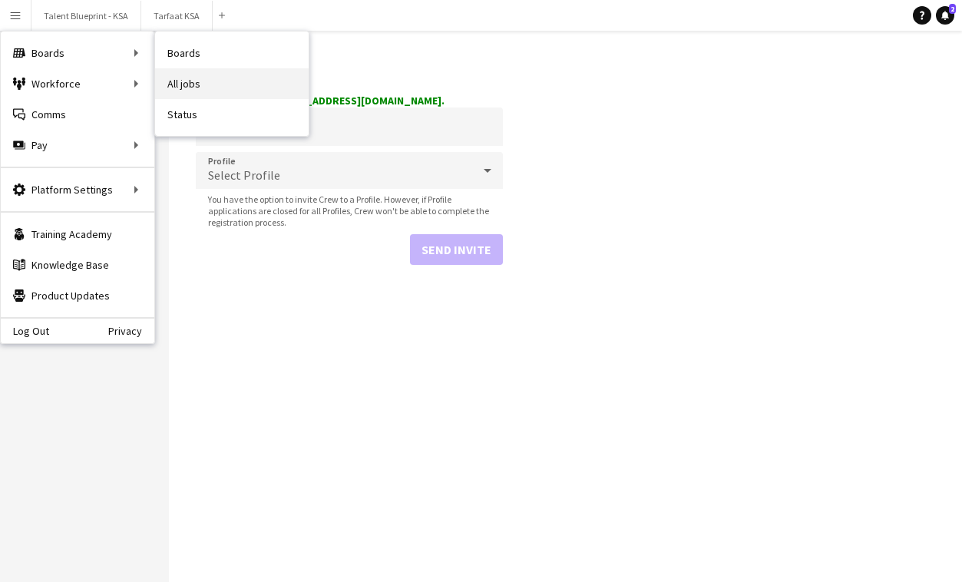
click at [188, 74] on link "All jobs" at bounding box center [232, 83] width 154 height 31
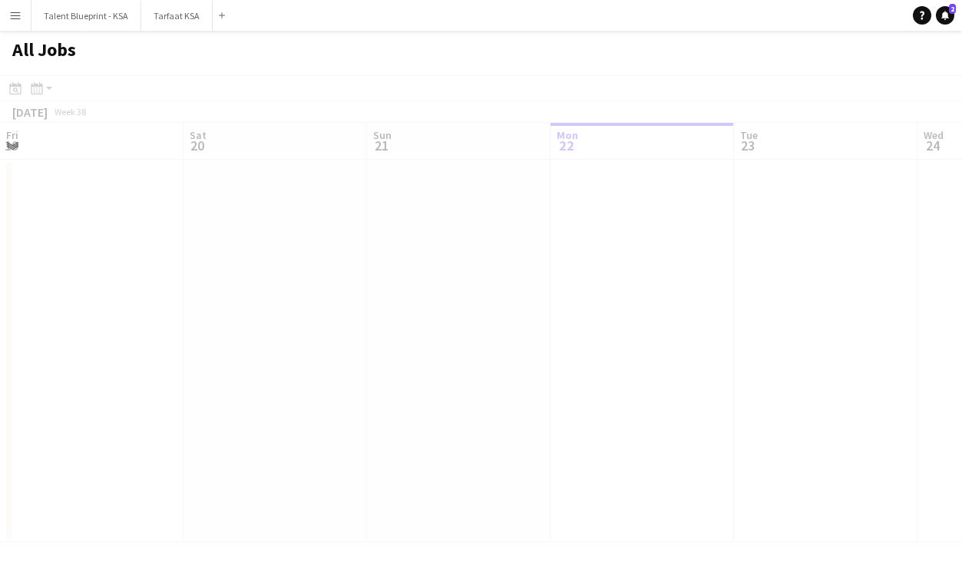
scroll to position [0, 367]
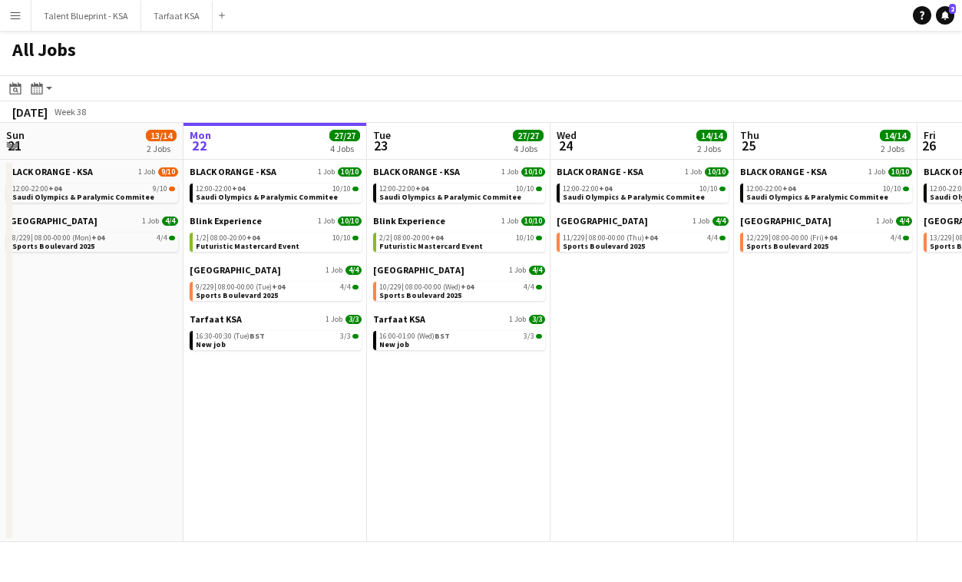
click at [9, 18] on app-icon "Menu" at bounding box center [15, 15] width 12 height 12
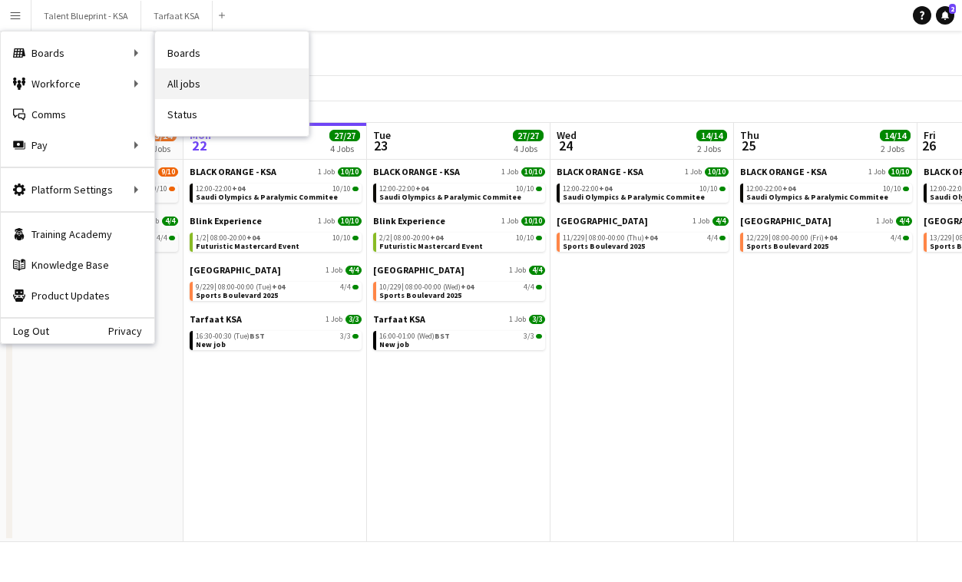
click at [168, 72] on link "All jobs" at bounding box center [232, 83] width 154 height 31
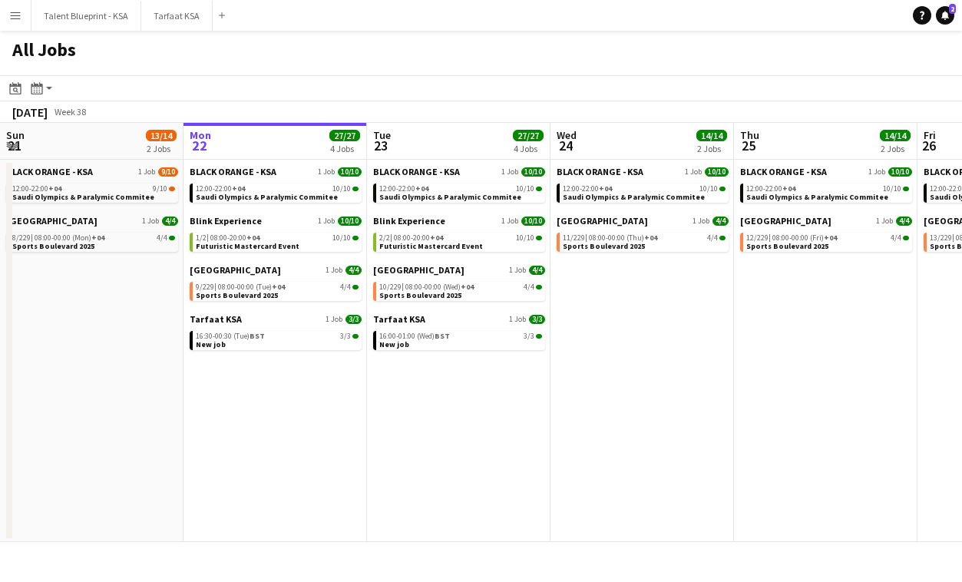
click at [18, 21] on button "Menu" at bounding box center [15, 15] width 31 height 31
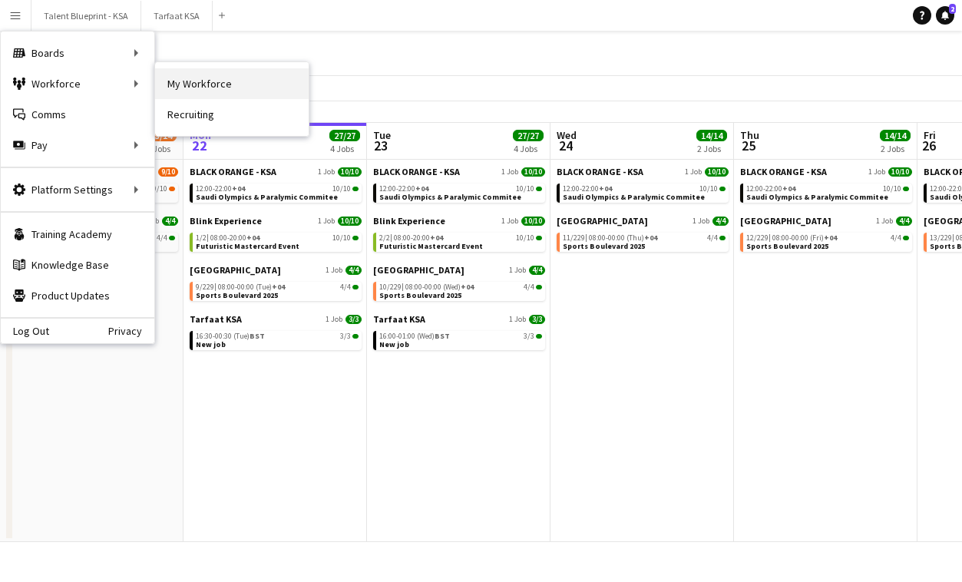
click at [201, 87] on link "My Workforce" at bounding box center [232, 83] width 154 height 31
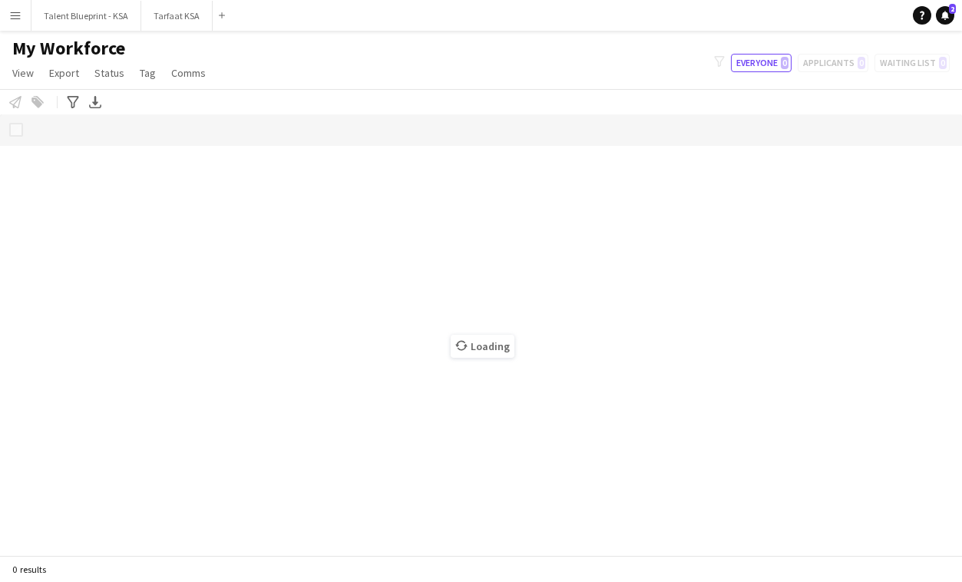
click at [430, 64] on div "My Workforce View Views Default view New view Update view Delete view Edit name…" at bounding box center [481, 63] width 962 height 52
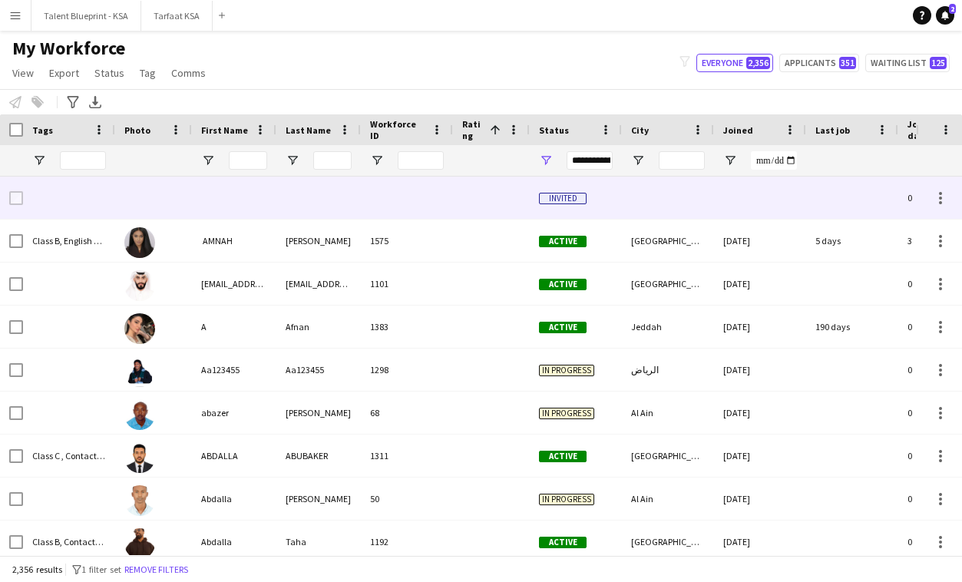
click at [420, 196] on div at bounding box center [407, 198] width 92 height 42
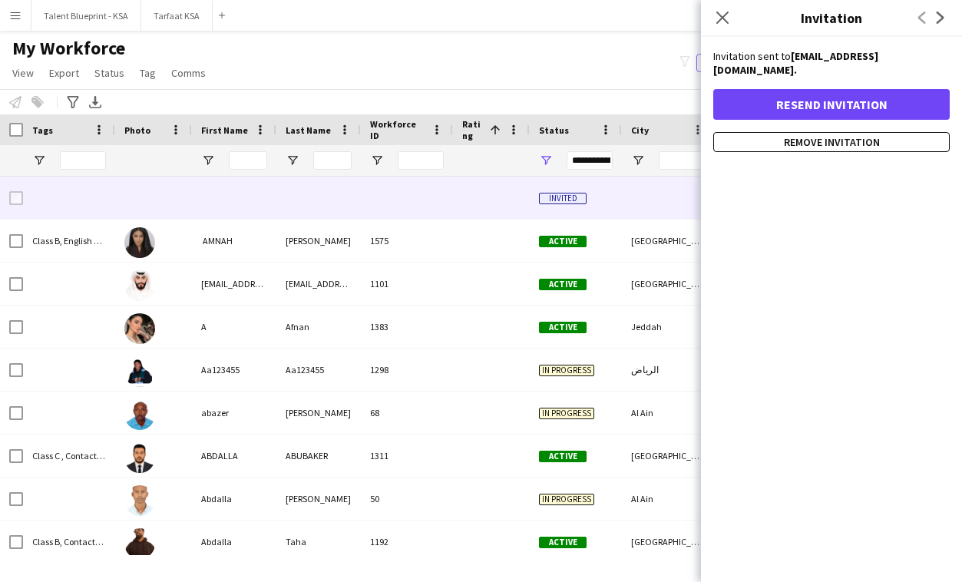
click at [539, 84] on div "My Workforce View Views Default view New view Update view Delete view Edit name…" at bounding box center [481, 63] width 962 height 52
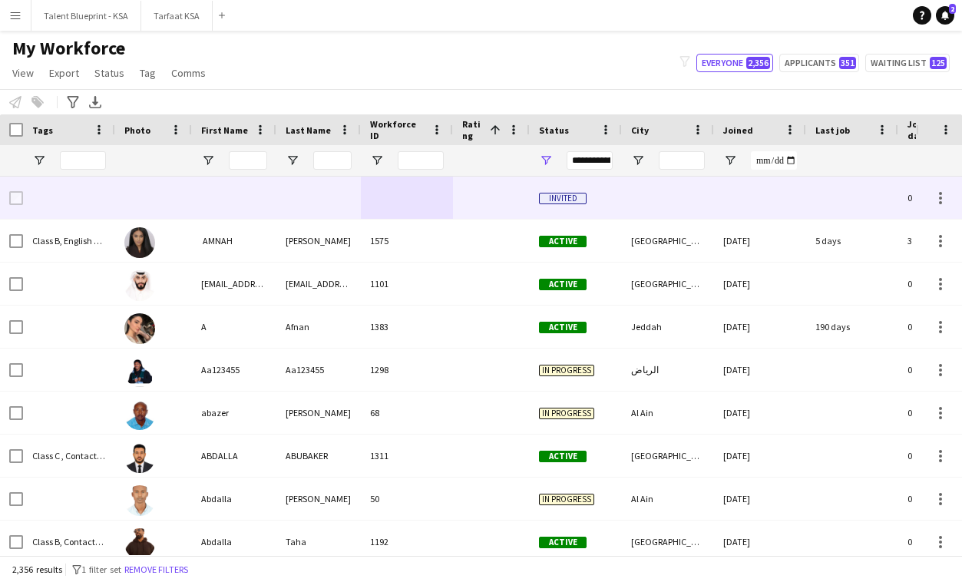
click at [417, 211] on div at bounding box center [407, 198] width 92 height 42
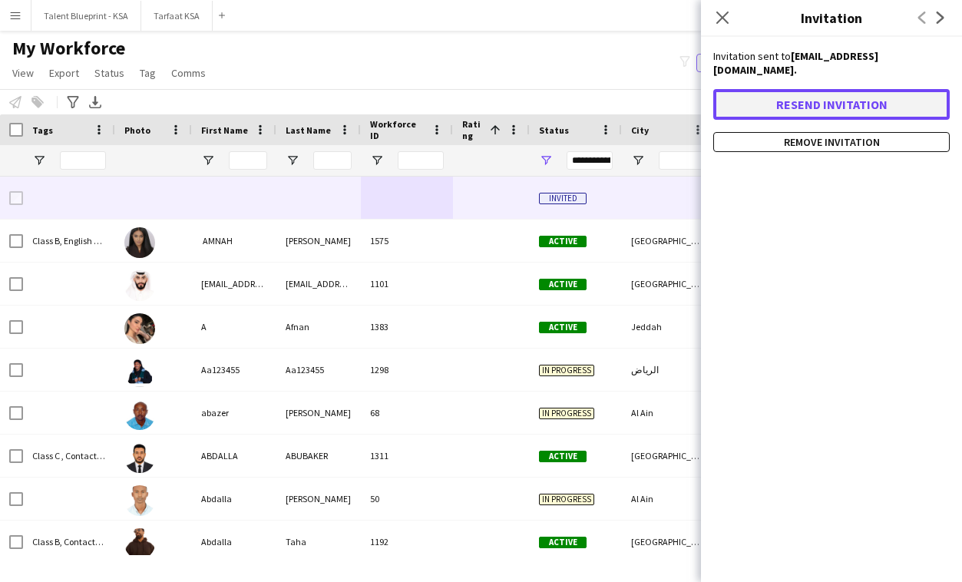
click at [752, 89] on button "Resend invitation" at bounding box center [831, 104] width 237 height 31
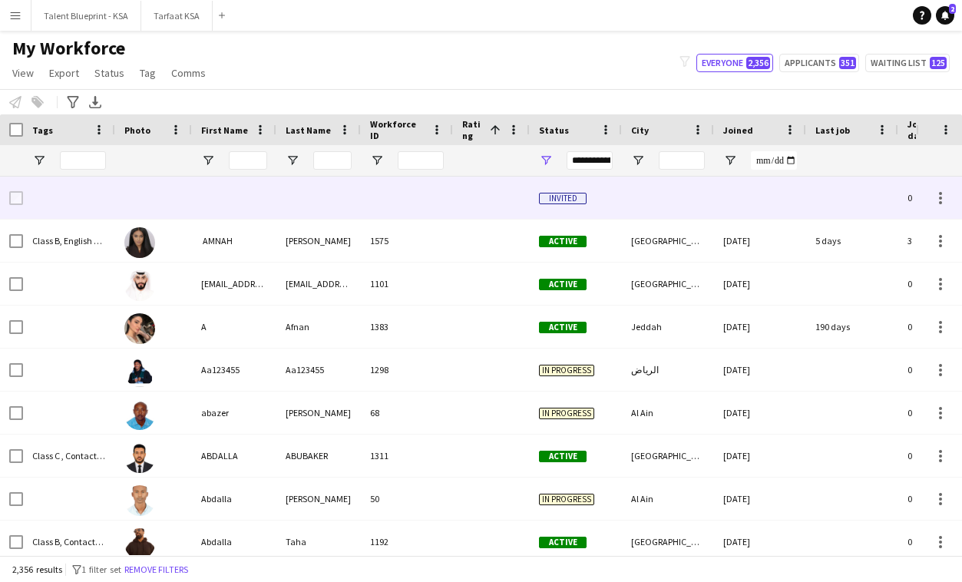
click at [509, 200] on div at bounding box center [491, 198] width 77 height 42
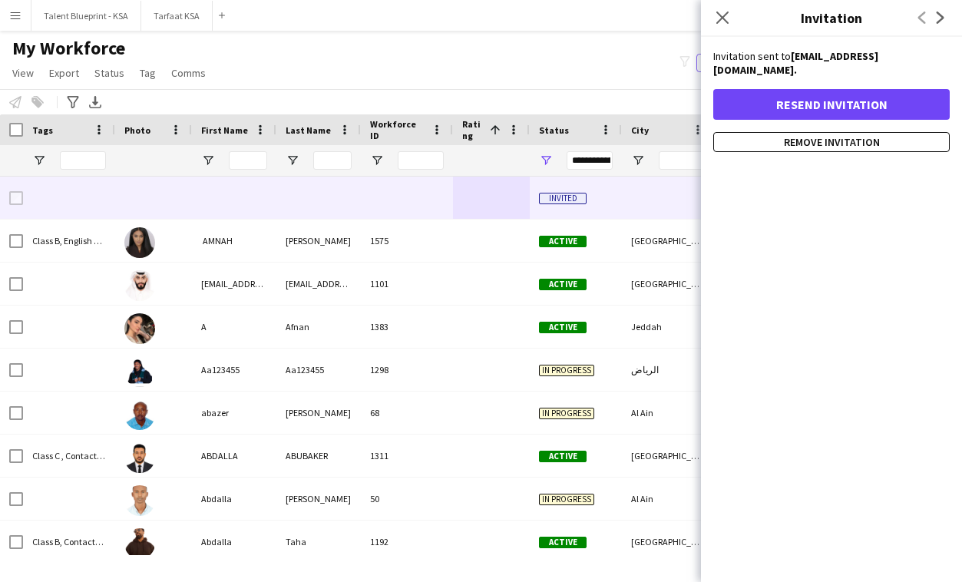
click at [607, 15] on app-navbar "Menu Boards Boards Boards All jobs Status Workforce Workforce My Workforce Recr…" at bounding box center [481, 15] width 962 height 31
click at [726, 18] on icon "Close pop-in" at bounding box center [722, 17] width 15 height 15
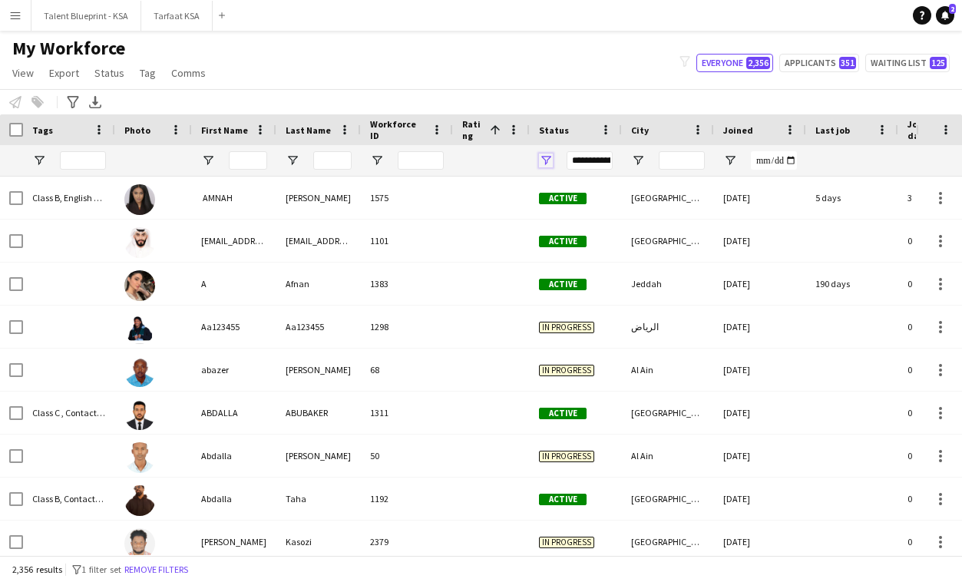
click at [541, 163] on span "Open Filter Menu" at bounding box center [546, 161] width 14 height 14
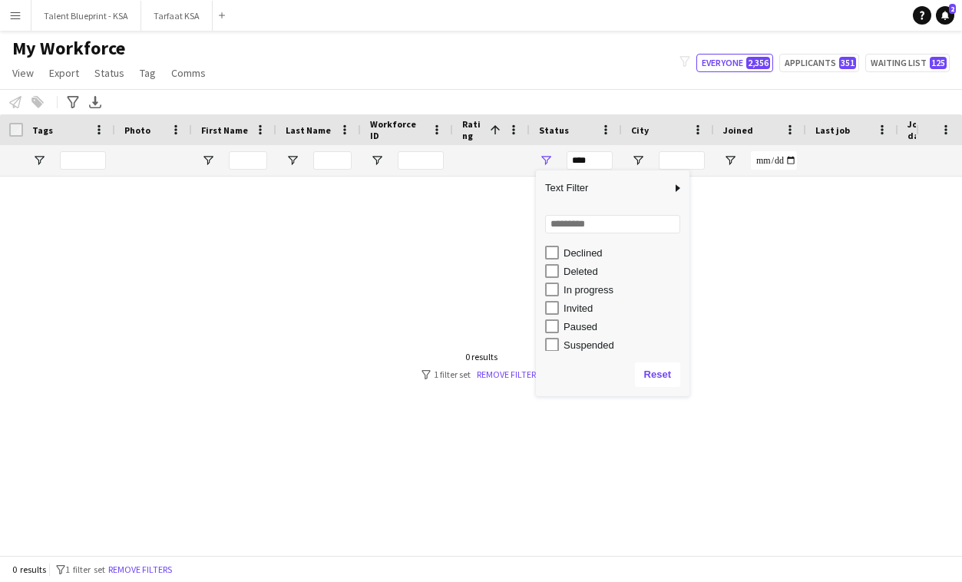
scroll to position [78, 0]
type input "**********"
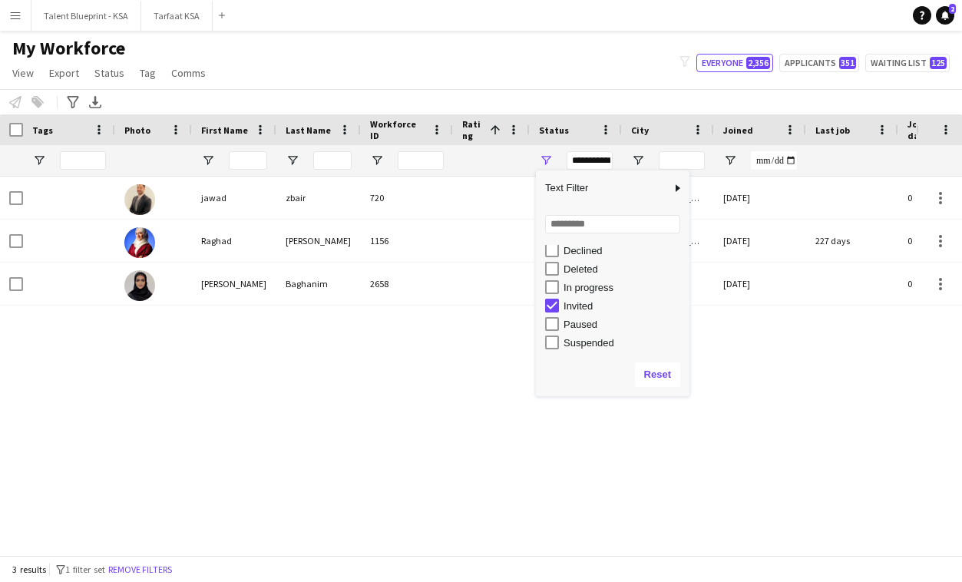
click at [511, 92] on div "Notify workforce Add to tag Select at least one crew to tag him or her. Advance…" at bounding box center [481, 101] width 962 height 25
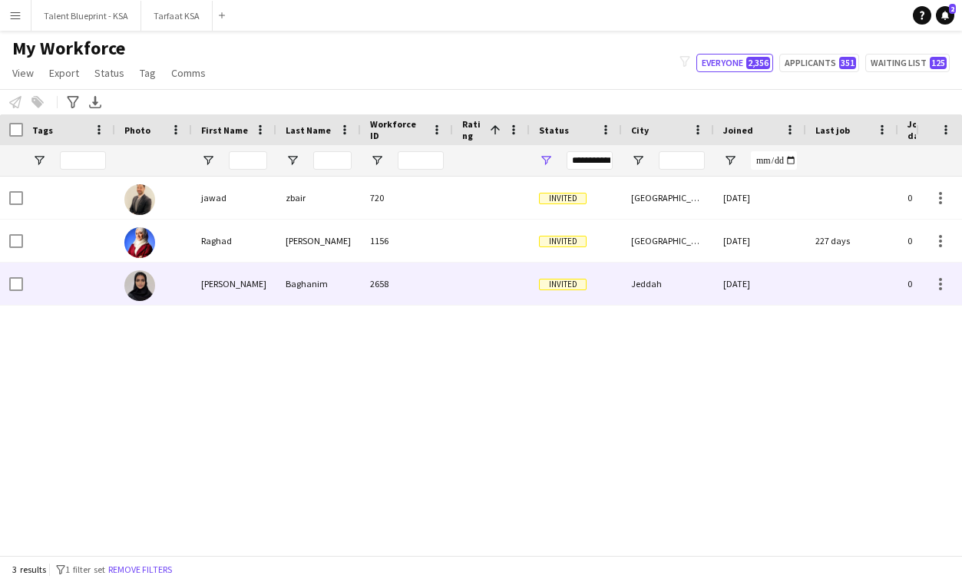
click at [502, 281] on div at bounding box center [491, 284] width 77 height 42
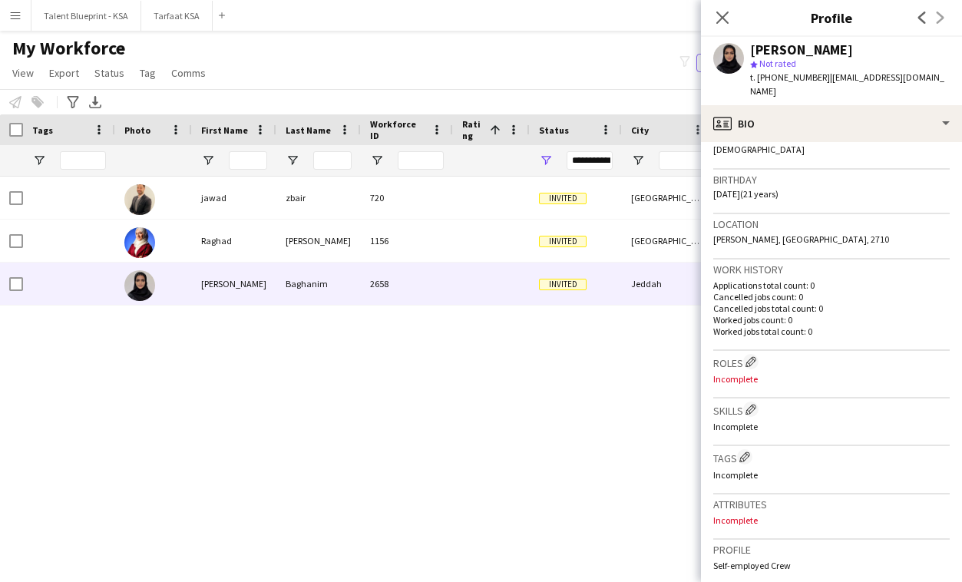
scroll to position [0, 0]
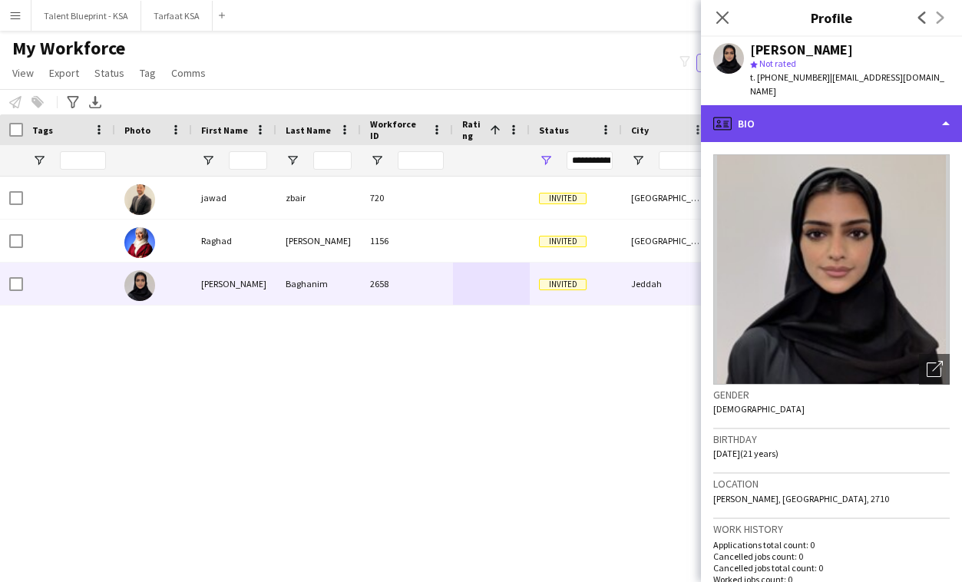
click at [801, 124] on div "profile Bio" at bounding box center [831, 123] width 261 height 37
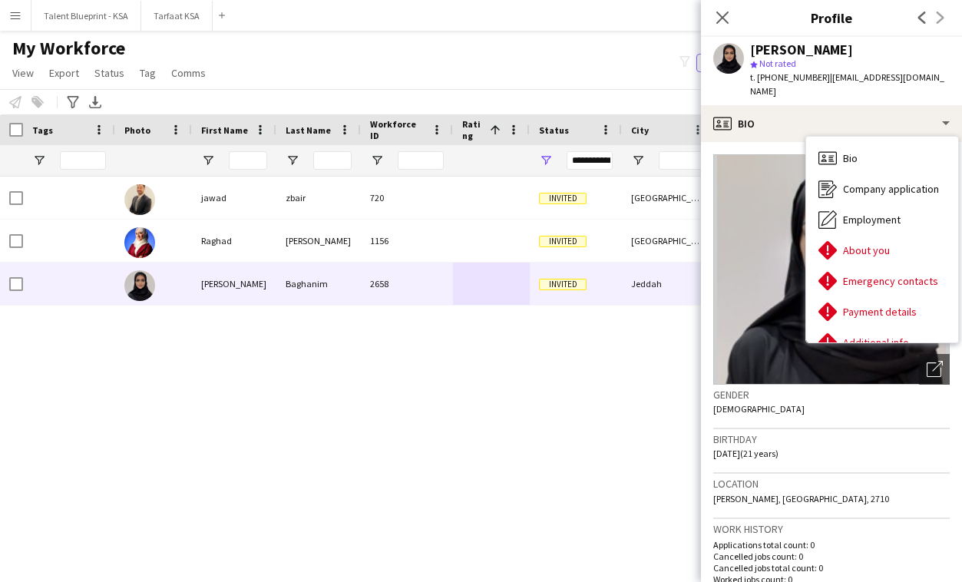
click at [648, 389] on div "jawad zbair 720 Invited Dubai 26-11-2024 0 zbairjawad27@gmail.com Raghad Al-Hin…" at bounding box center [458, 366] width 916 height 379
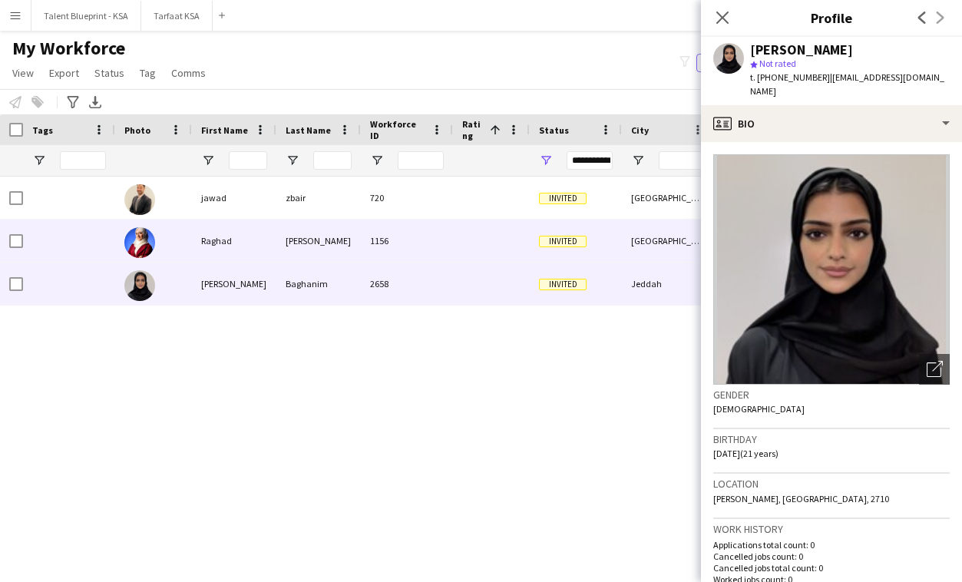
click at [566, 236] on span "Invited" at bounding box center [563, 242] width 48 height 12
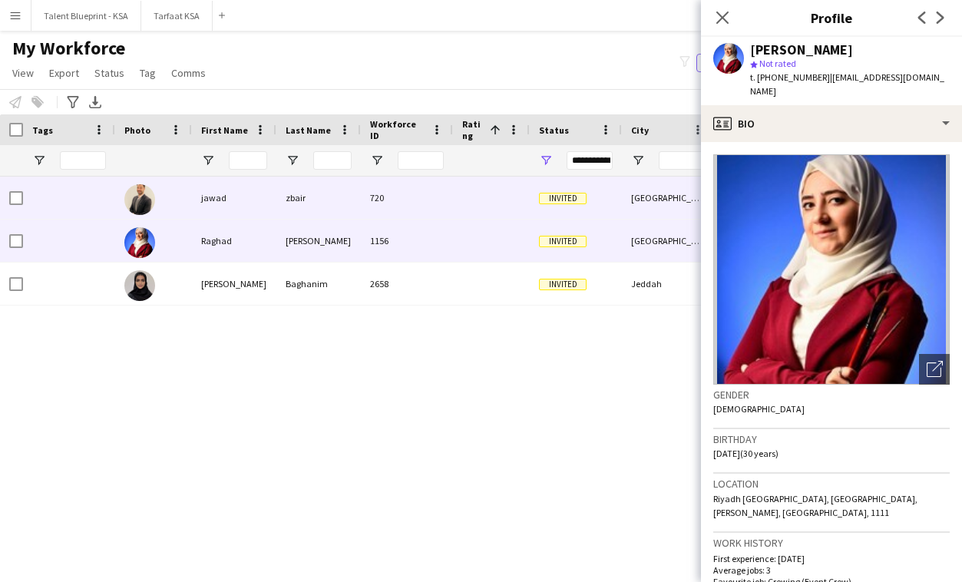
click at [545, 207] on div "Invited" at bounding box center [576, 198] width 92 height 42
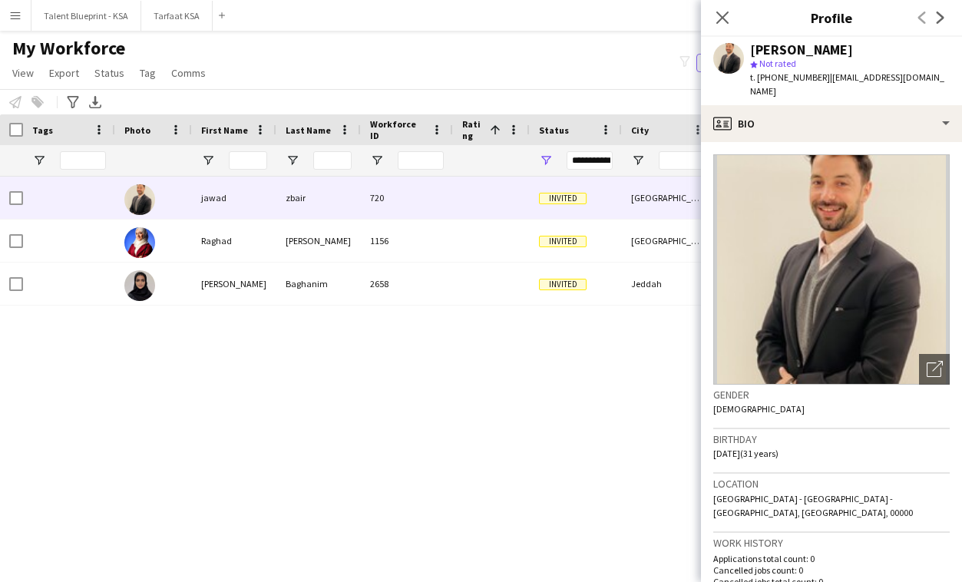
click at [504, 314] on div "jawad zbair 720 Invited Dubai 26-11-2024 0 zbairjawad27@gmail.com Raghad Al-Hin…" at bounding box center [458, 366] width 916 height 379
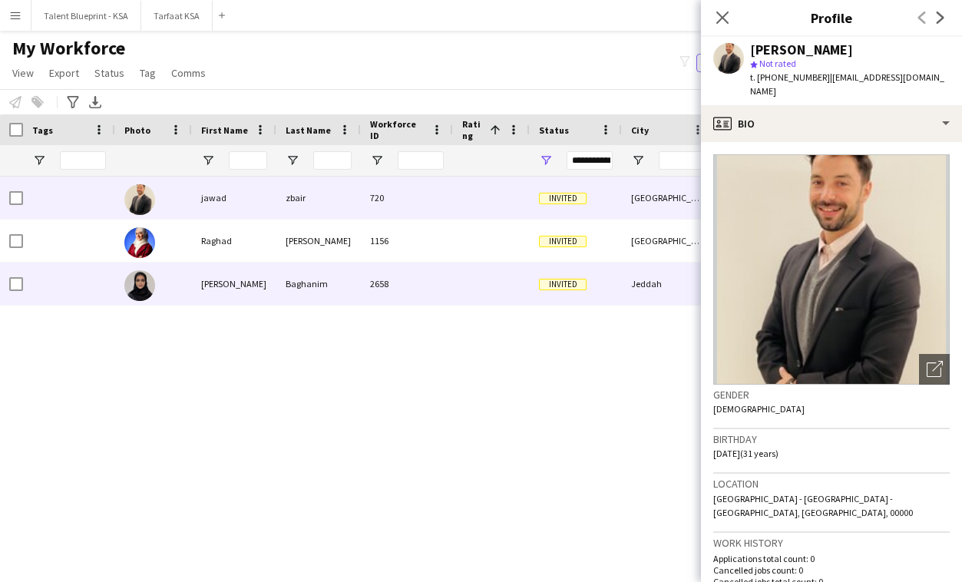
click at [511, 296] on div at bounding box center [491, 284] width 77 height 42
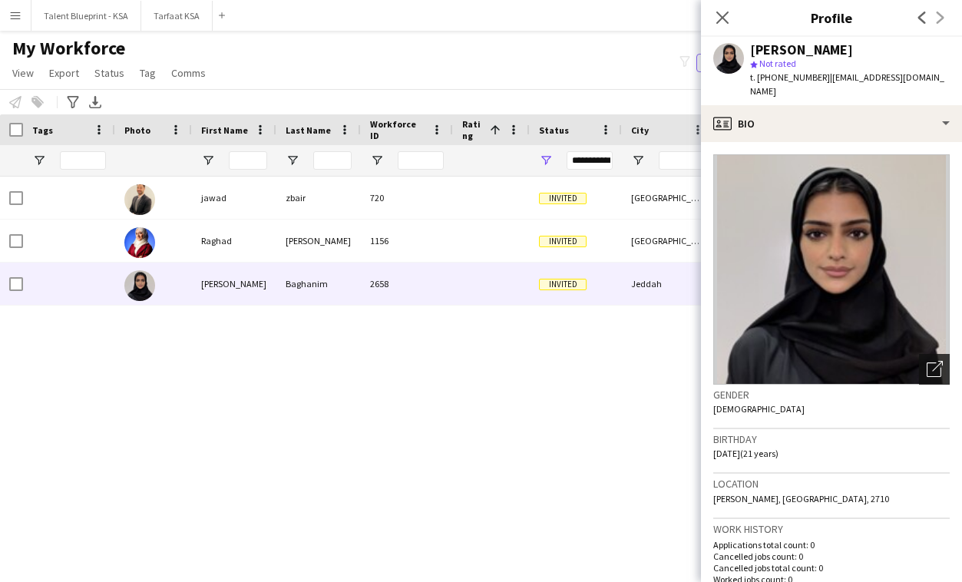
click at [937, 361] on icon "Open photos pop-in" at bounding box center [935, 369] width 16 height 16
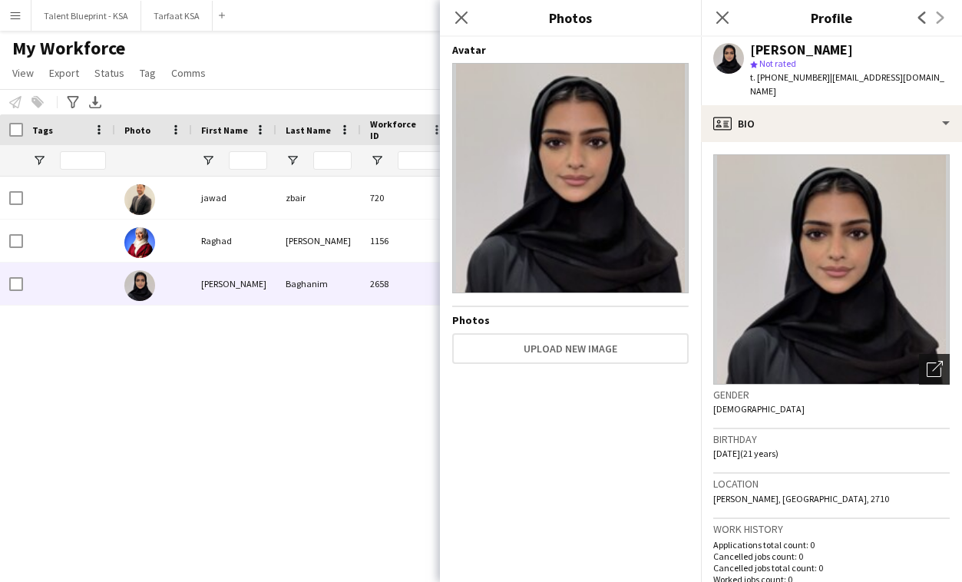
click at [937, 361] on icon "Open photos pop-in" at bounding box center [935, 369] width 16 height 16
click at [465, 26] on app-icon "Close pop-in" at bounding box center [462, 18] width 22 height 22
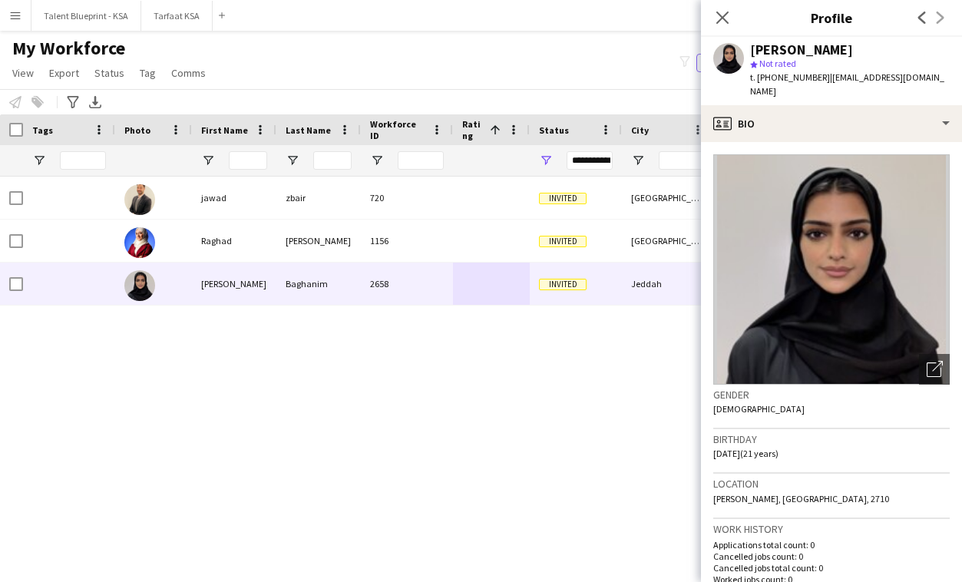
click at [470, 57] on div "My Workforce View Views Default view New view Update view Delete view Edit name…" at bounding box center [481, 63] width 962 height 52
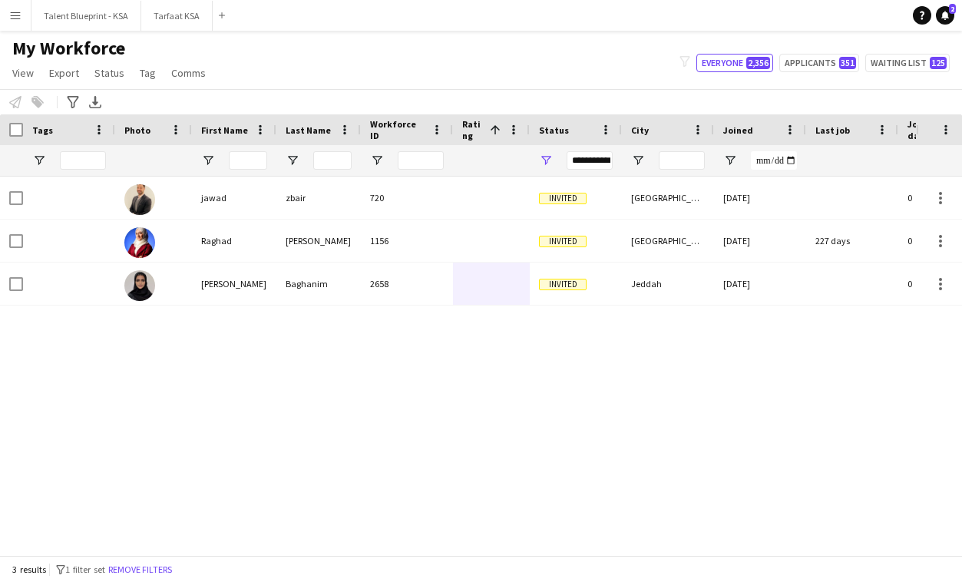
click at [602, 161] on div "**********" at bounding box center [590, 160] width 46 height 18
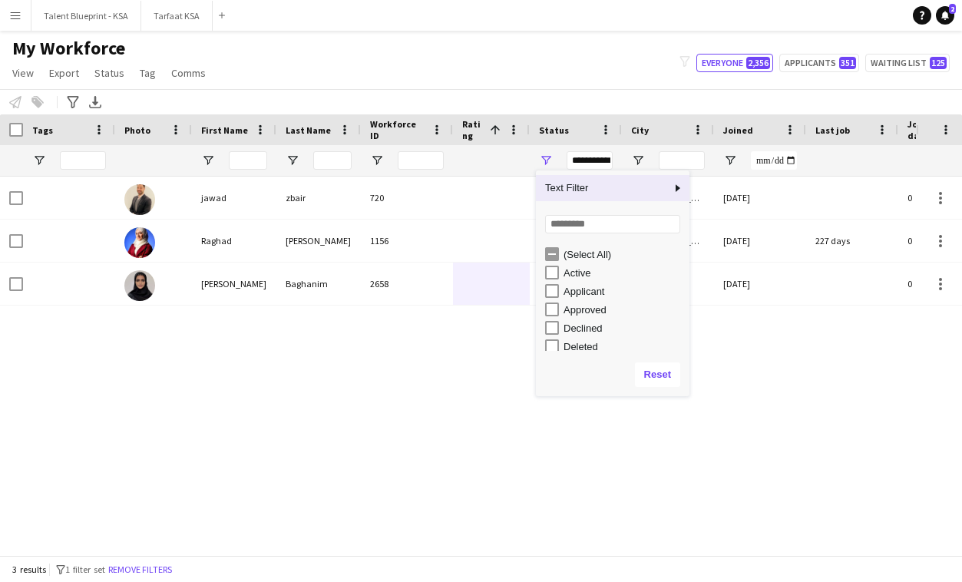
click at [602, 161] on div "**********" at bounding box center [590, 160] width 46 height 18
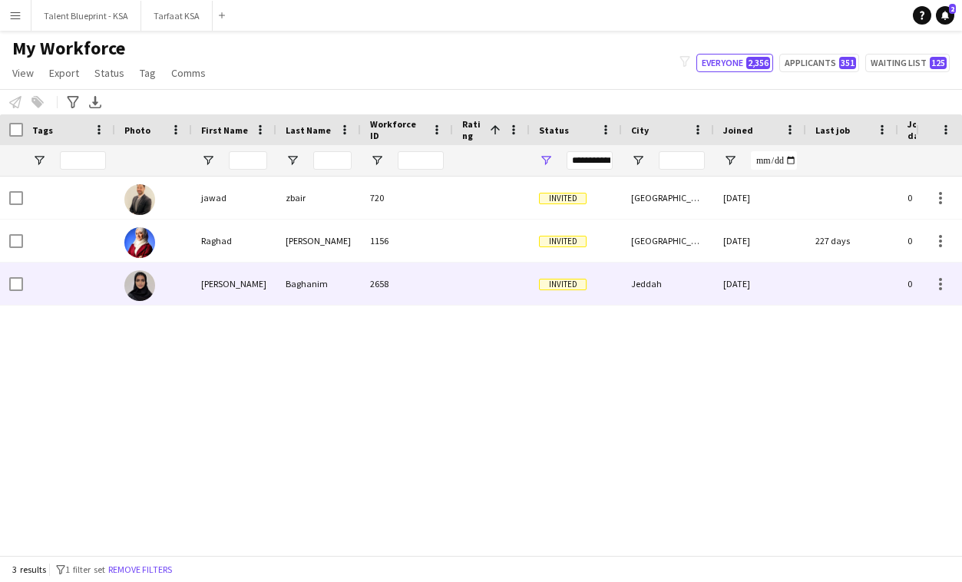
click at [364, 288] on div "2658" at bounding box center [407, 284] width 92 height 42
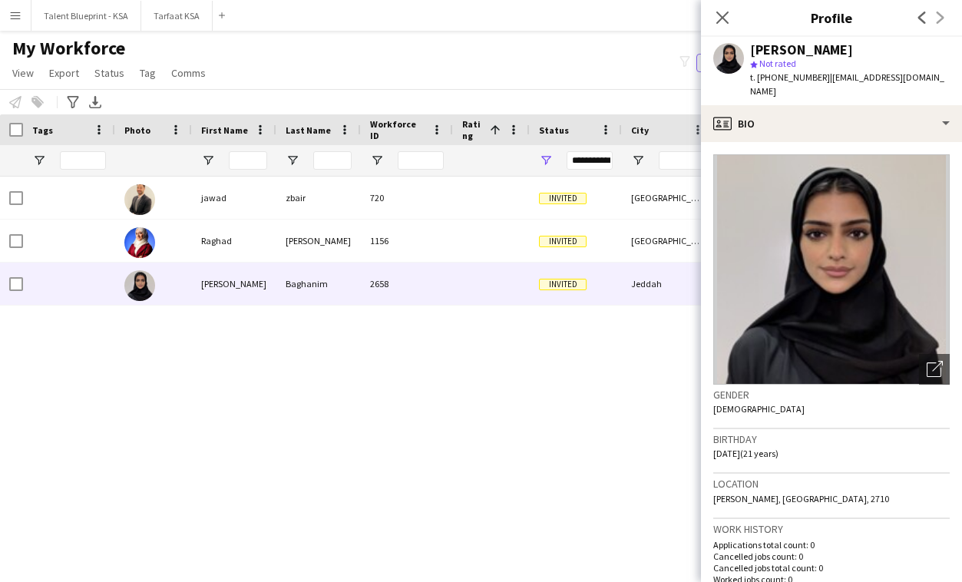
click at [359, 65] on div "My Workforce View Views Default view New view Update view Delete view Edit name…" at bounding box center [481, 63] width 962 height 52
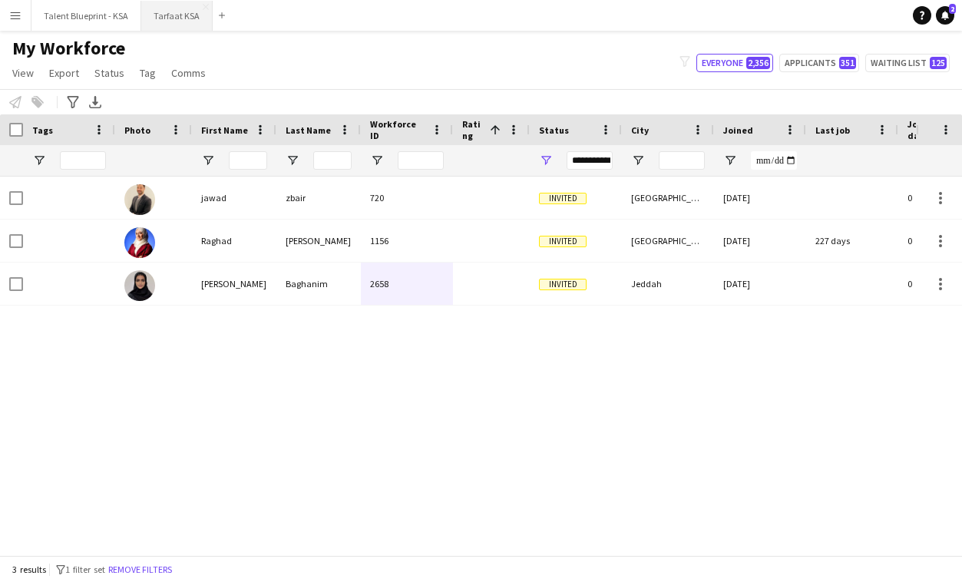
click at [180, 23] on button "Tarfaat KSA Close" at bounding box center [176, 16] width 71 height 30
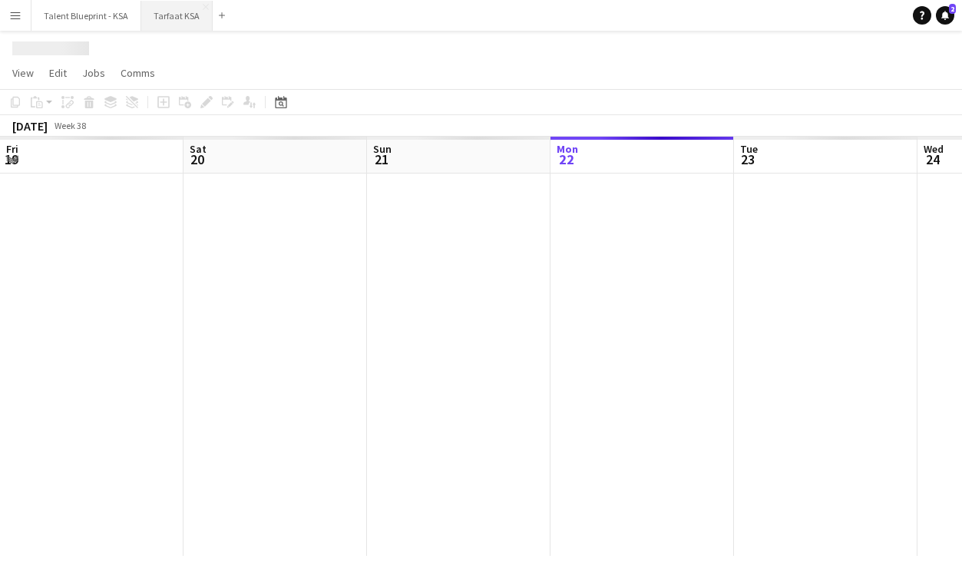
scroll to position [0, 367]
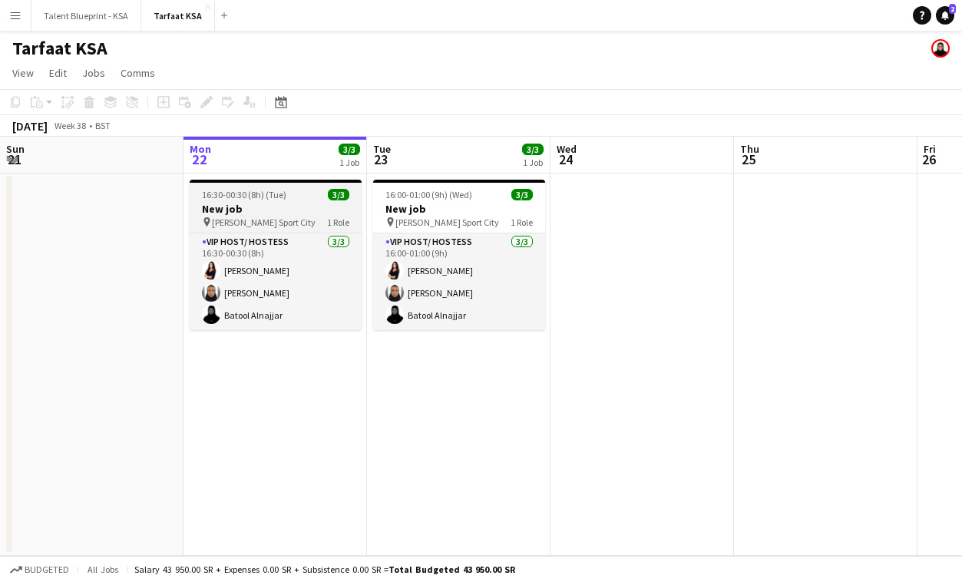
click at [311, 198] on div "16:30-00:30 (8h) (Tue) 3/3" at bounding box center [276, 195] width 172 height 12
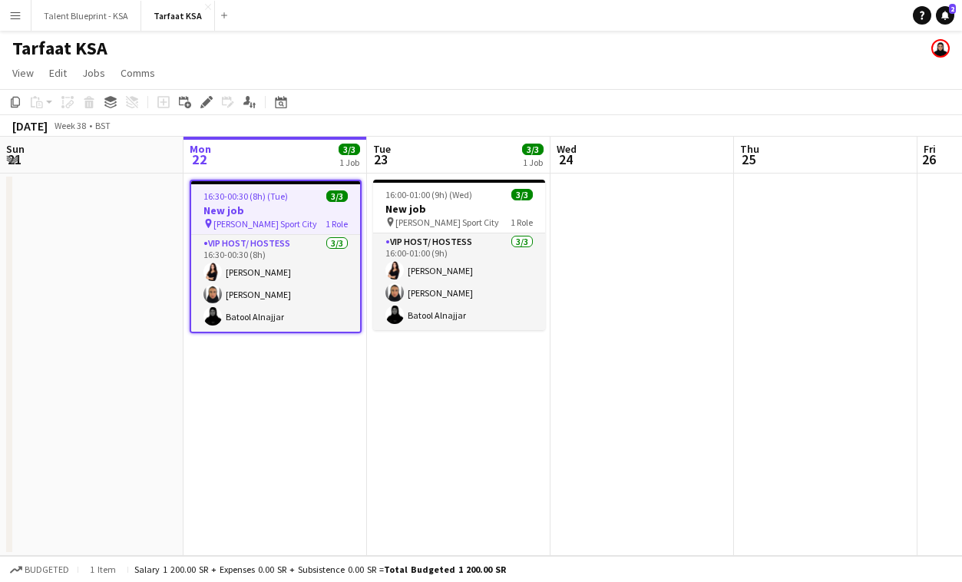
click at [301, 147] on app-board-header-date "Mon 22 3/3 1 Job" at bounding box center [276, 155] width 184 height 37
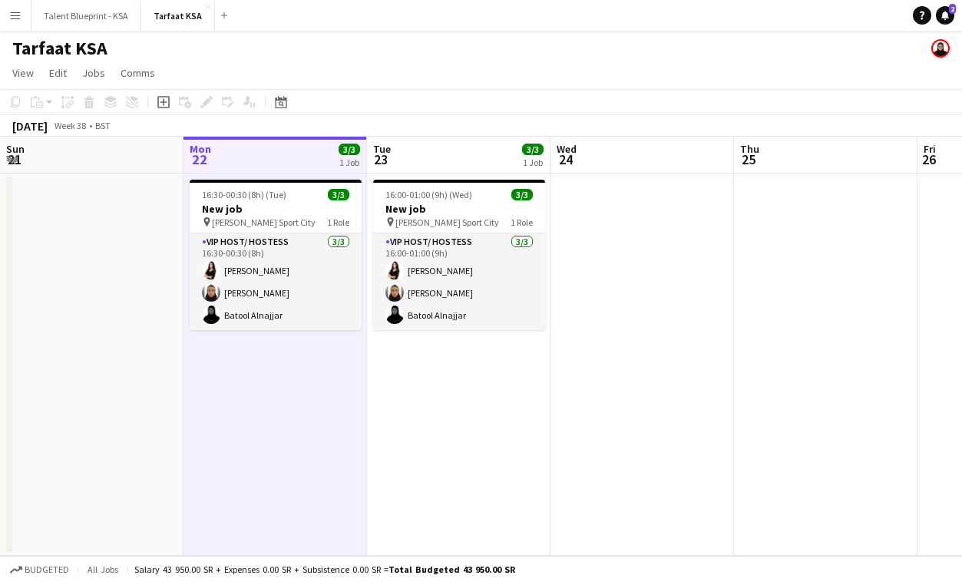
click at [429, 171] on app-board-header-date "Tue 23 3/3 1 Job" at bounding box center [459, 155] width 184 height 37
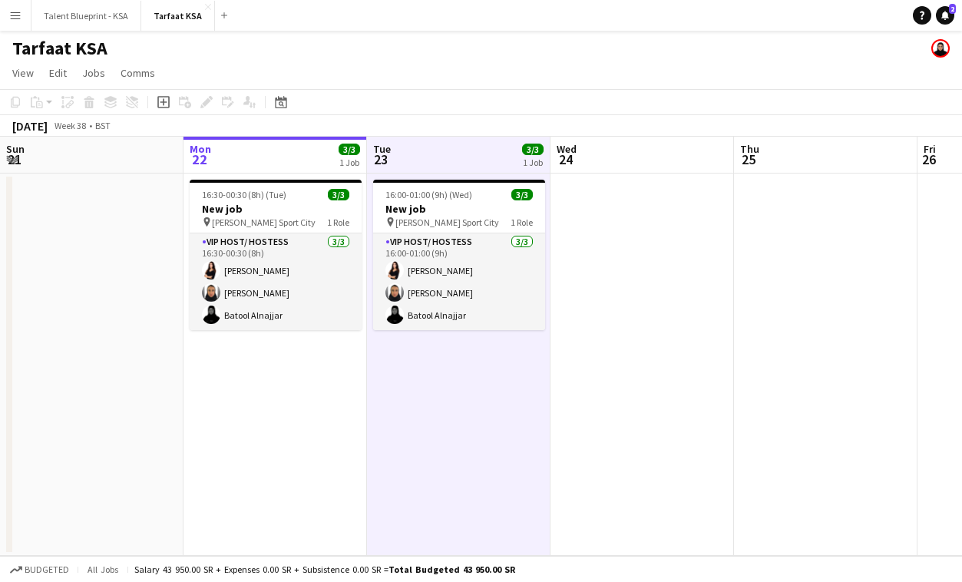
click at [300, 174] on app-date-cell "16:30-00:30 (8h) (Tue) 3/3 New job pin King Abdullah Sport City 1 Role VIP Host…" at bounding box center [276, 365] width 184 height 382
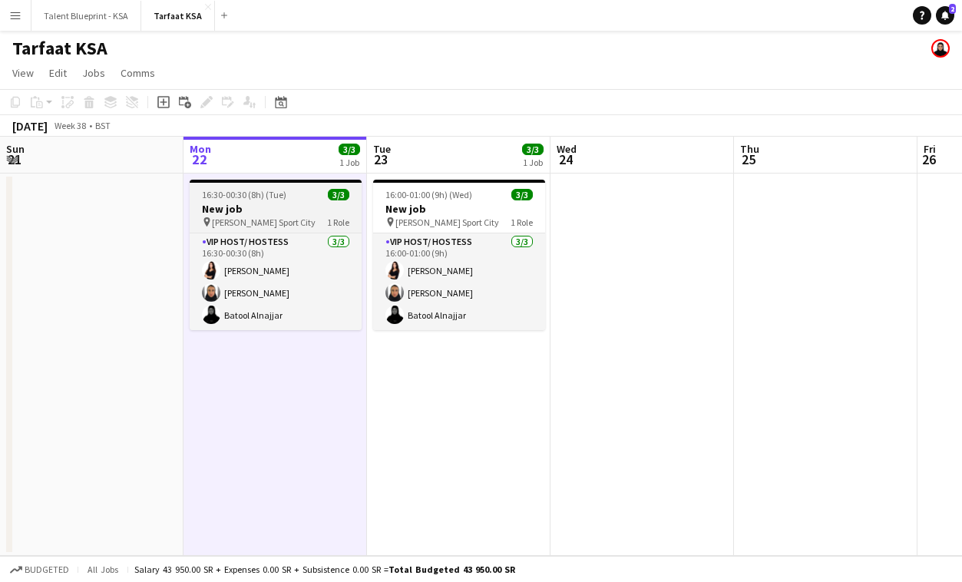
click at [302, 191] on div "16:30-00:30 (8h) (Tue) 3/3" at bounding box center [276, 195] width 172 height 12
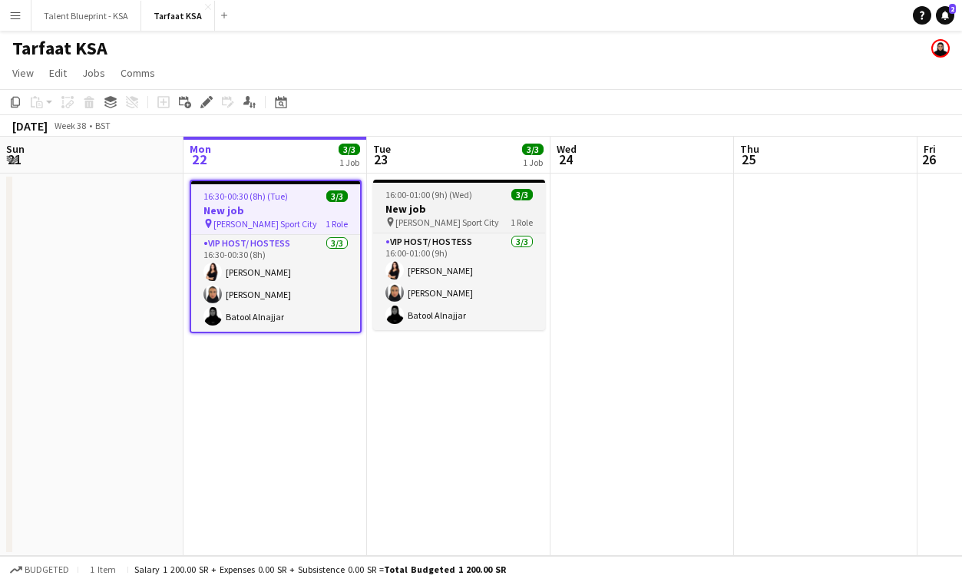
click at [418, 199] on span "16:00-01:00 (9h) (Wed)" at bounding box center [428, 195] width 87 height 12
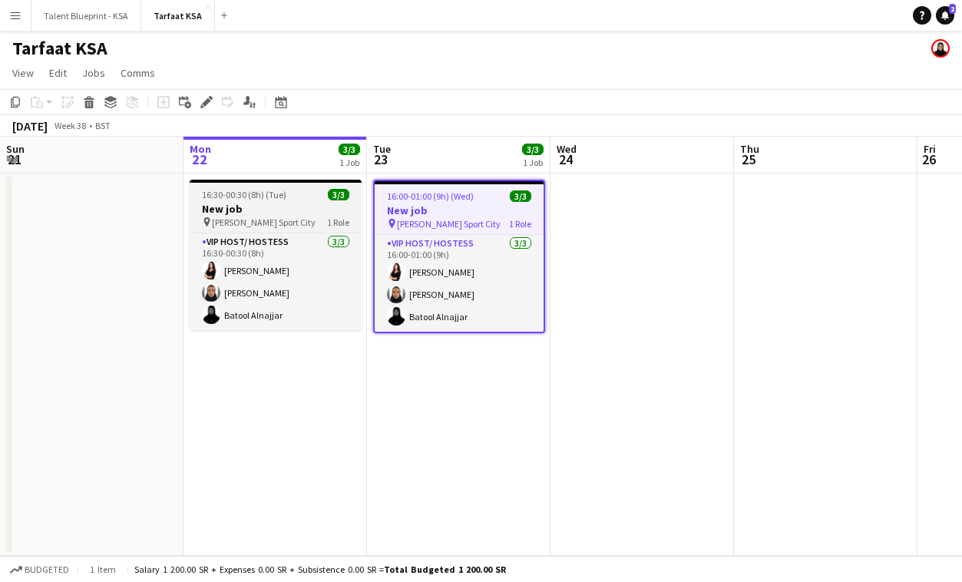
click at [309, 186] on app-job-card "16:30-00:30 (8h) (Tue) 3/3 New job pin King Abdullah Sport City 1 Role VIP Host…" at bounding box center [276, 255] width 172 height 151
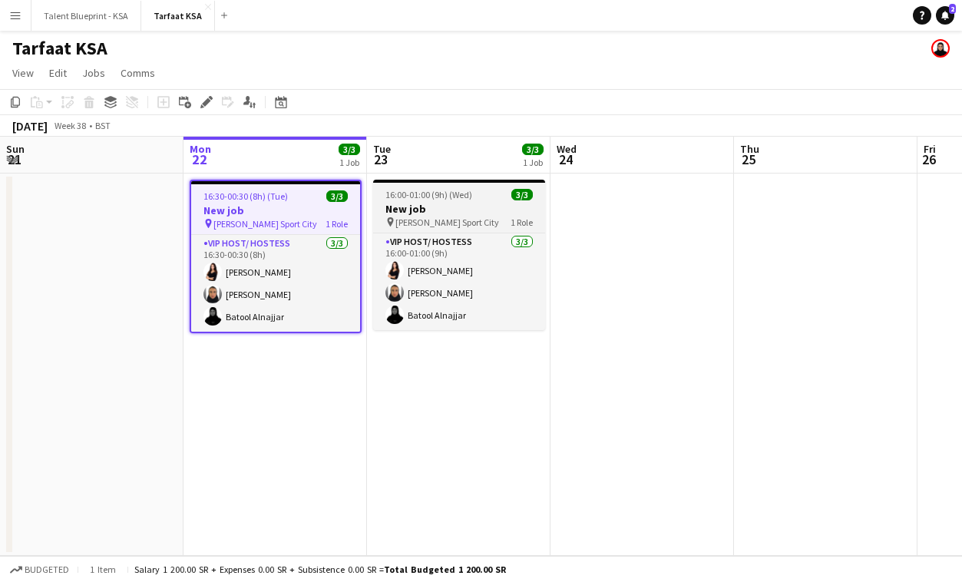
click at [444, 229] on app-job-card "16:00-01:00 (9h) (Wed) 3/3 New job pin [PERSON_NAME] Sport City 1 Role VIP Host…" at bounding box center [459, 255] width 172 height 151
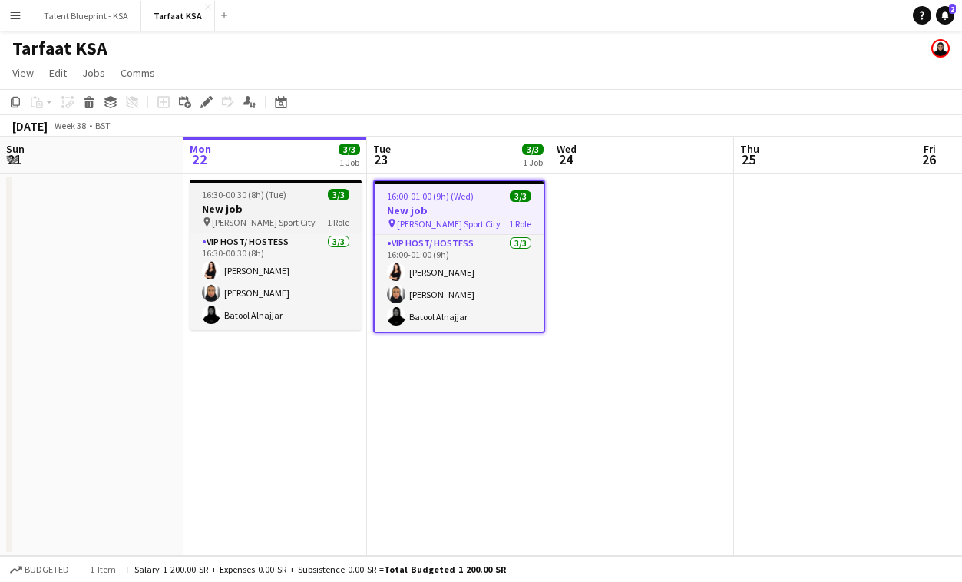
click at [241, 231] on app-job-card "16:30-00:30 (8h) (Tue) 3/3 New job pin King Abdullah Sport City 1 Role VIP Host…" at bounding box center [276, 255] width 172 height 151
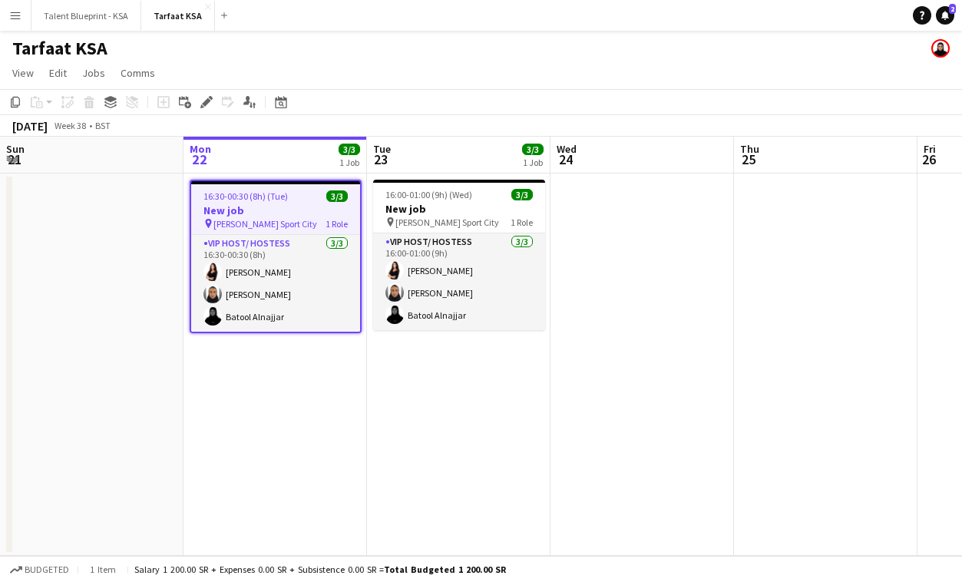
click at [372, 246] on app-date-cell "16:00-01:00 (9h) (Wed) 3/3 New job pin [PERSON_NAME] Sport City 1 Role VIP Host…" at bounding box center [459, 365] width 184 height 382
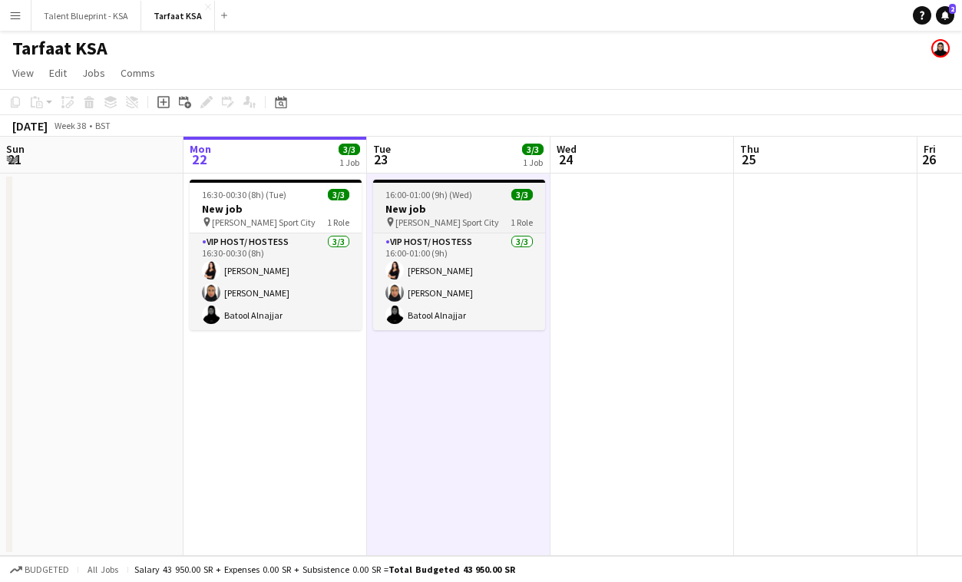
click at [396, 219] on span "[PERSON_NAME] Sport City" at bounding box center [447, 223] width 104 height 12
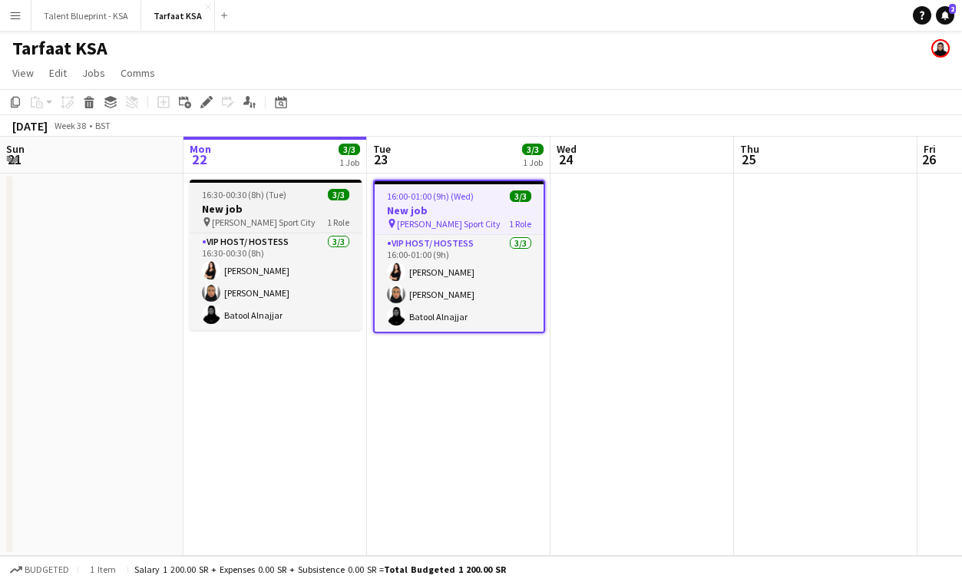
click at [354, 217] on div "pin King Abdullah Sport City 1 Role" at bounding box center [276, 222] width 172 height 12
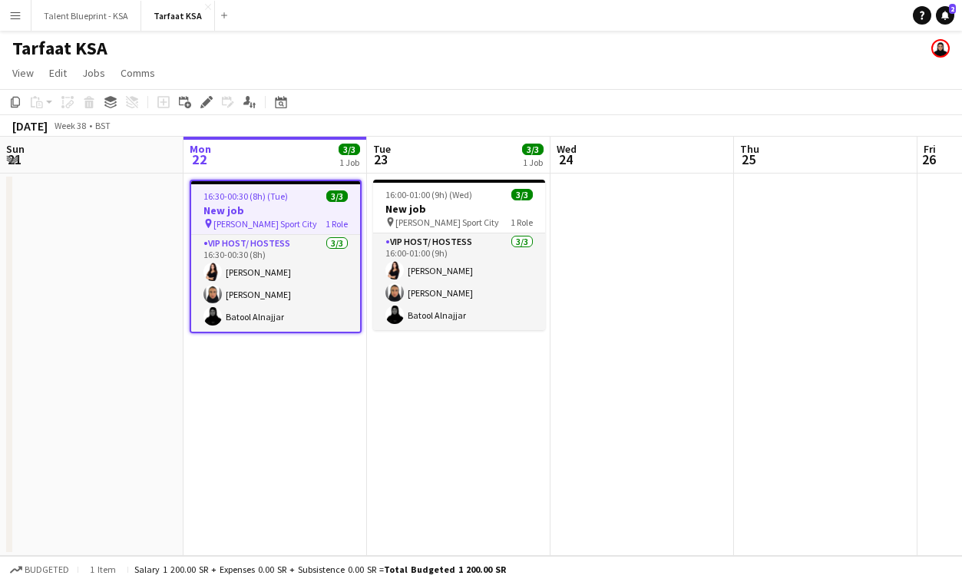
click at [216, 102] on div "Add job Add linked Job Edit Edit linked Job Applicants" at bounding box center [199, 102] width 117 height 18
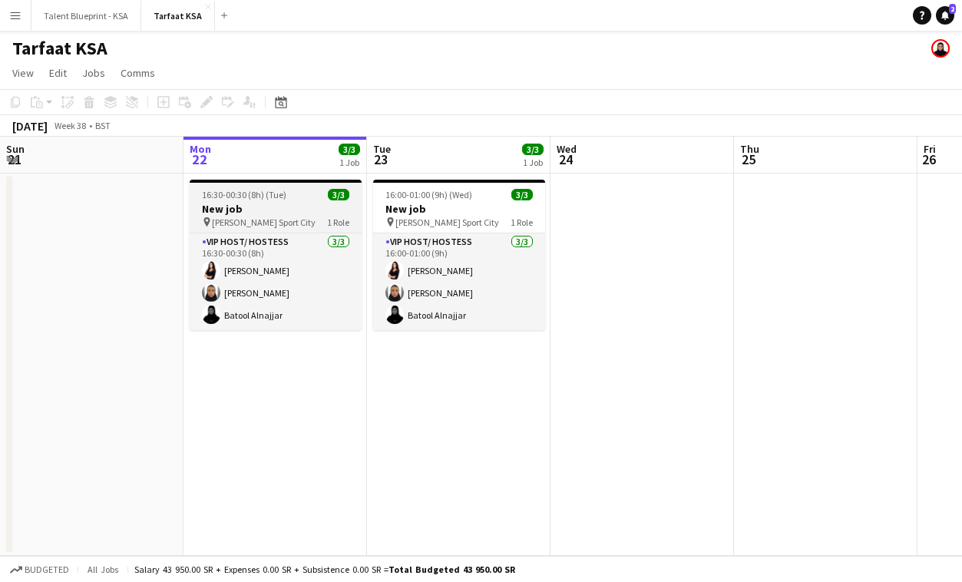
click at [233, 197] on span "16:30-00:30 (8h) (Tue)" at bounding box center [244, 195] width 84 height 12
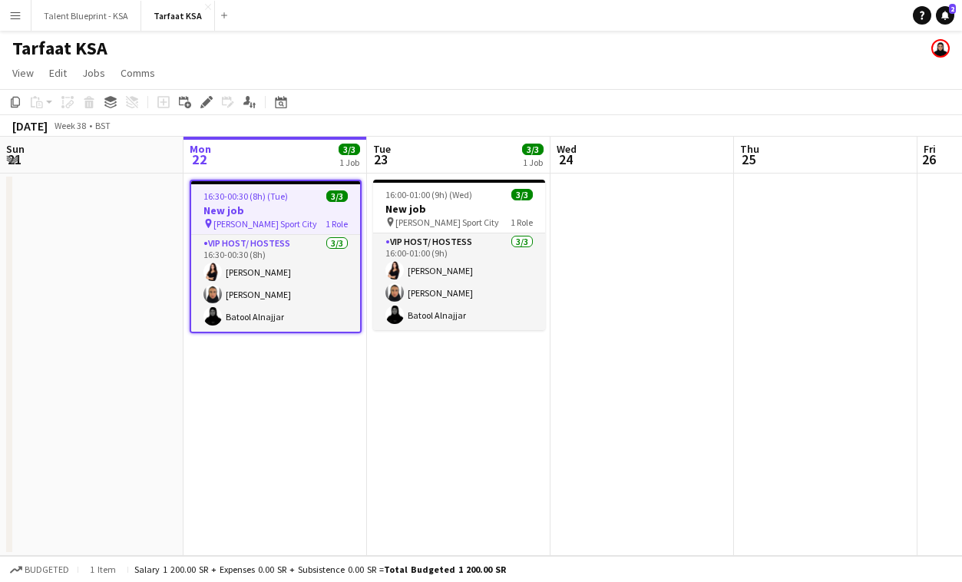
click at [207, 111] on app-toolbar "Copy Paste Paste Command V Paste with crew Command Shift V Paste linked Job Del…" at bounding box center [481, 102] width 962 height 26
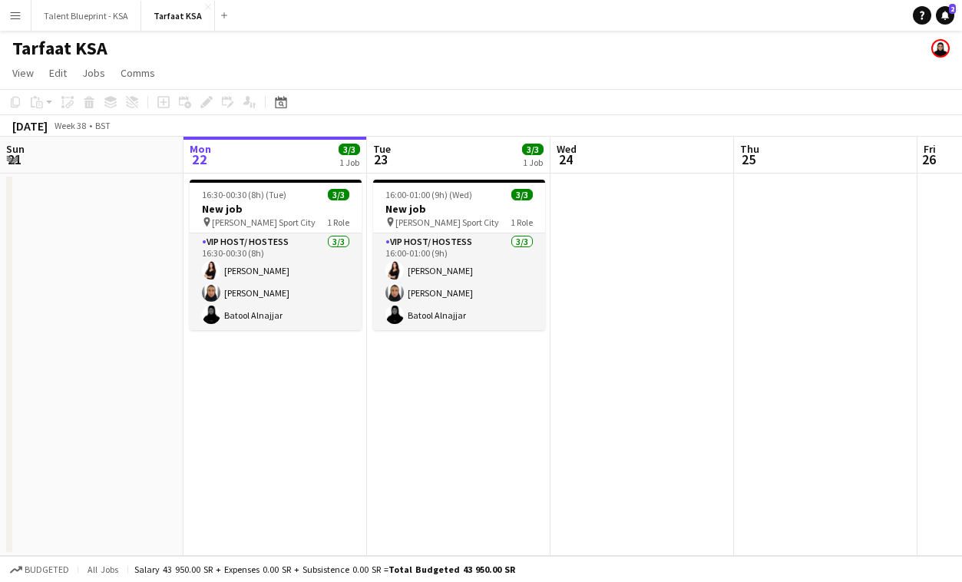
click at [207, 107] on div "Add job Add linked Job Edit Edit linked Job Applicants" at bounding box center [199, 102] width 117 height 18
click at [231, 210] on h3 "New job" at bounding box center [276, 209] width 172 height 14
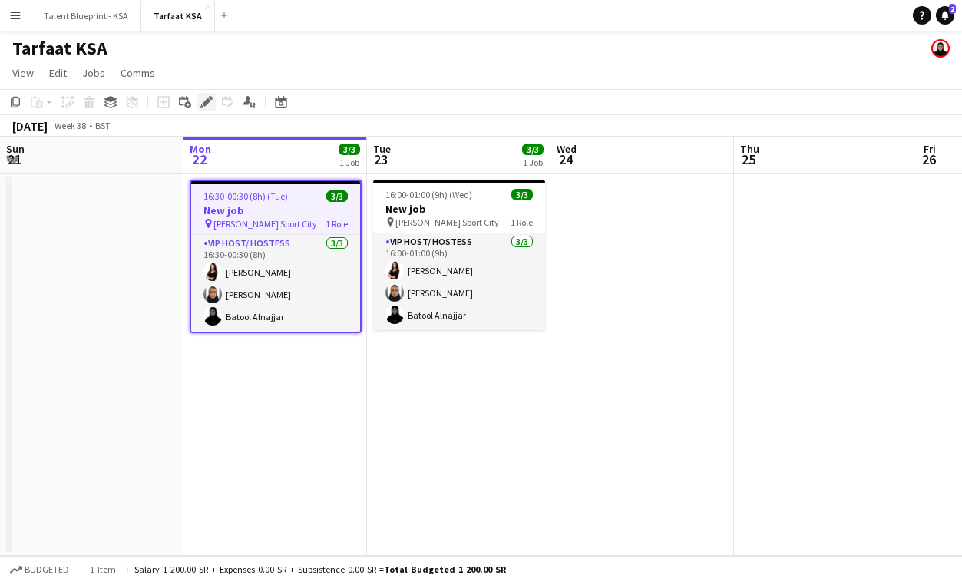
click at [204, 106] on icon at bounding box center [206, 102] width 8 height 8
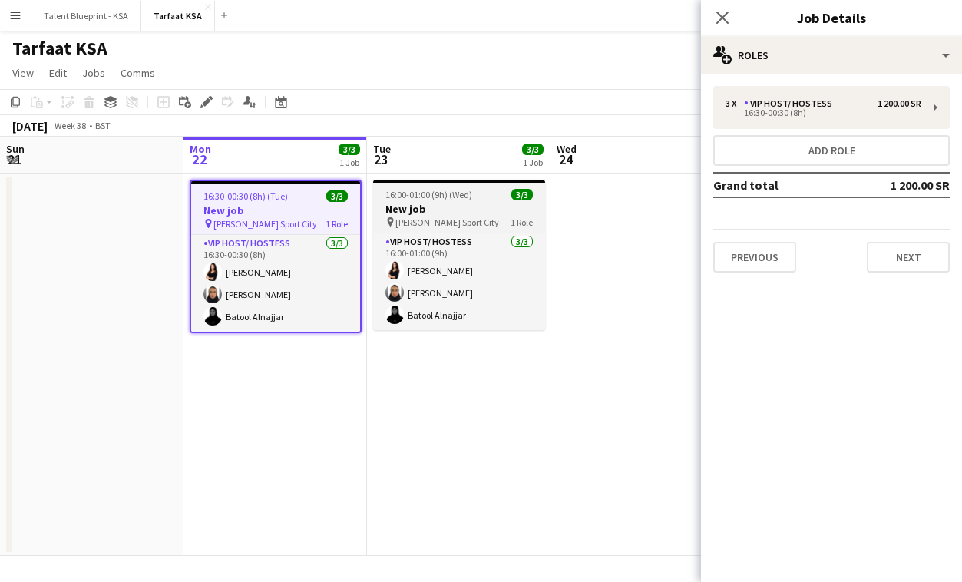
click at [416, 213] on h3 "New job" at bounding box center [459, 209] width 172 height 14
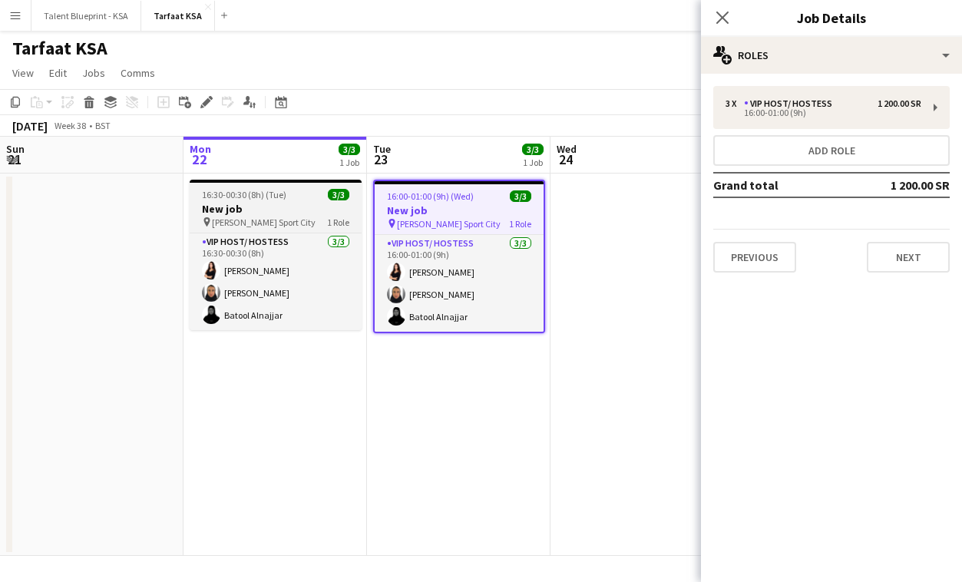
click at [314, 210] on h3 "New job" at bounding box center [276, 209] width 172 height 14
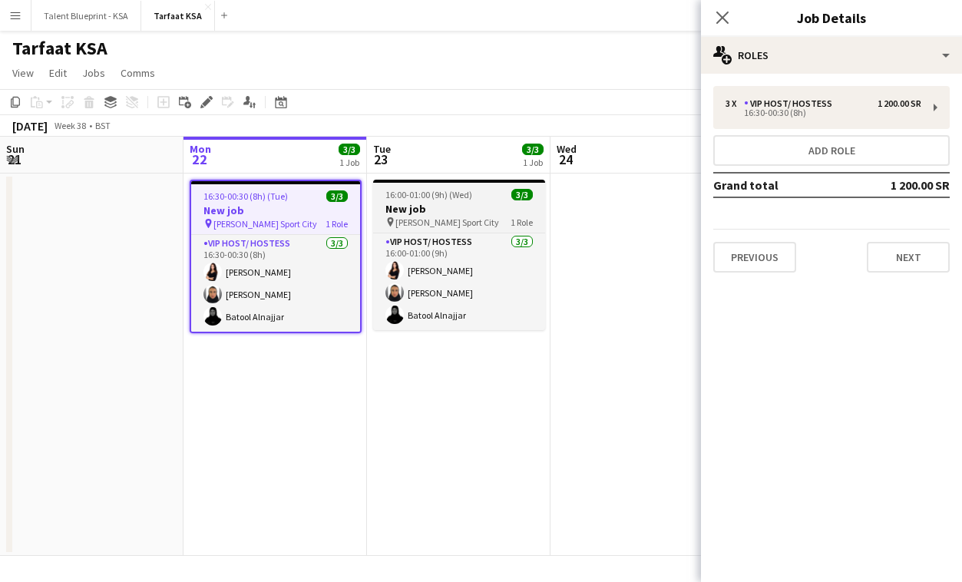
click at [422, 229] on app-job-card "16:00-01:00 (9h) (Wed) 3/3 New job pin [PERSON_NAME] Sport City 1 Role VIP Host…" at bounding box center [459, 255] width 172 height 151
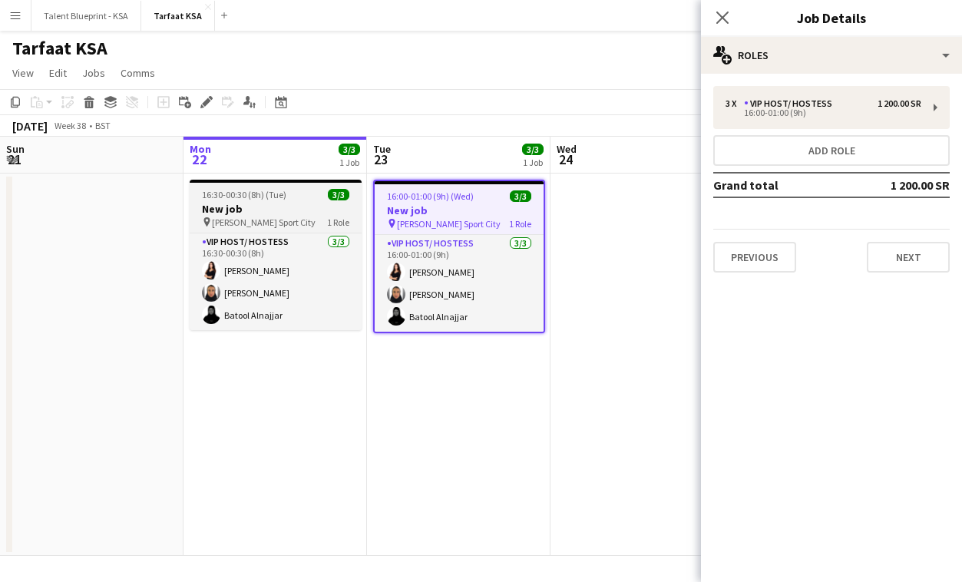
click at [343, 213] on h3 "New job" at bounding box center [276, 209] width 172 height 14
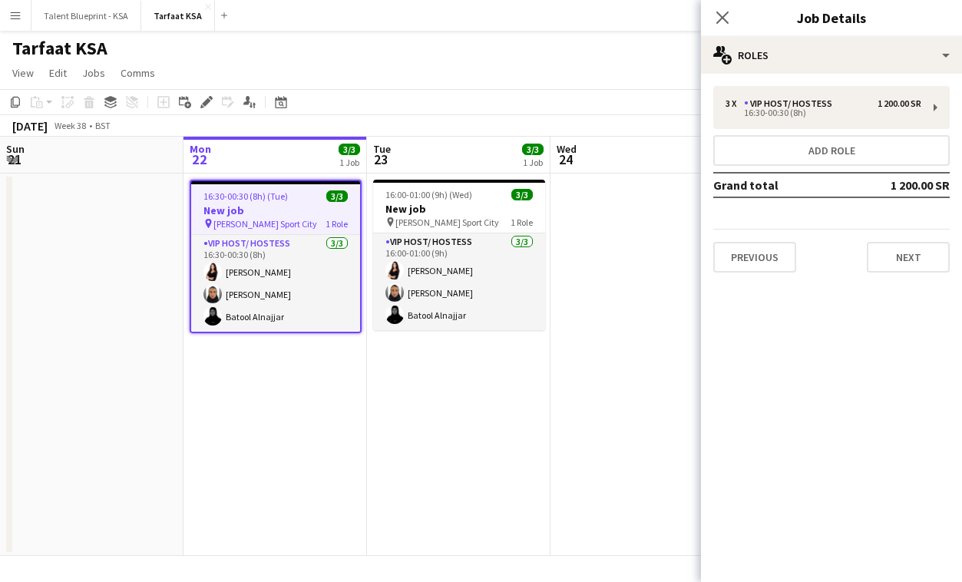
click at [410, 159] on app-board-header-date "Tue 23 3/3 1 Job" at bounding box center [459, 155] width 184 height 37
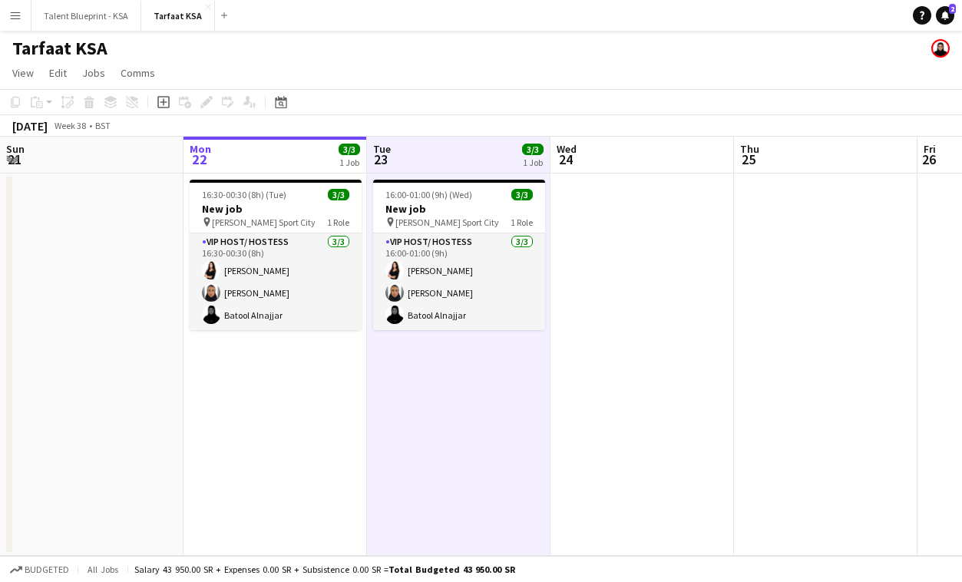
click at [330, 166] on app-board-header-date "Mon 22 3/3 1 Job" at bounding box center [276, 155] width 184 height 37
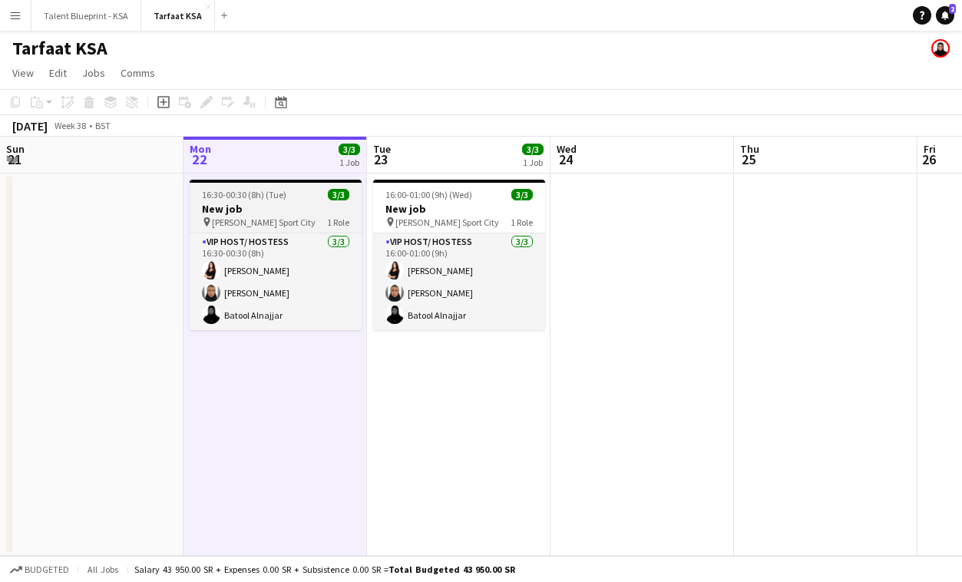
click at [315, 200] on app-job-card "16:30-00:30 (8h) (Tue) 3/3 New job pin King Abdullah Sport City 1 Role VIP Host…" at bounding box center [276, 255] width 172 height 151
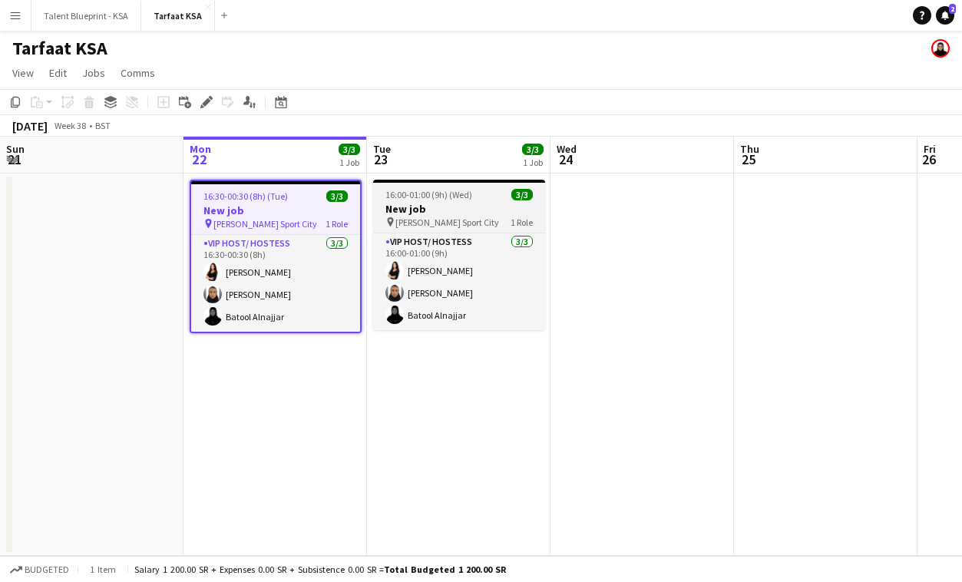
click at [379, 203] on h3 "New job" at bounding box center [459, 209] width 172 height 14
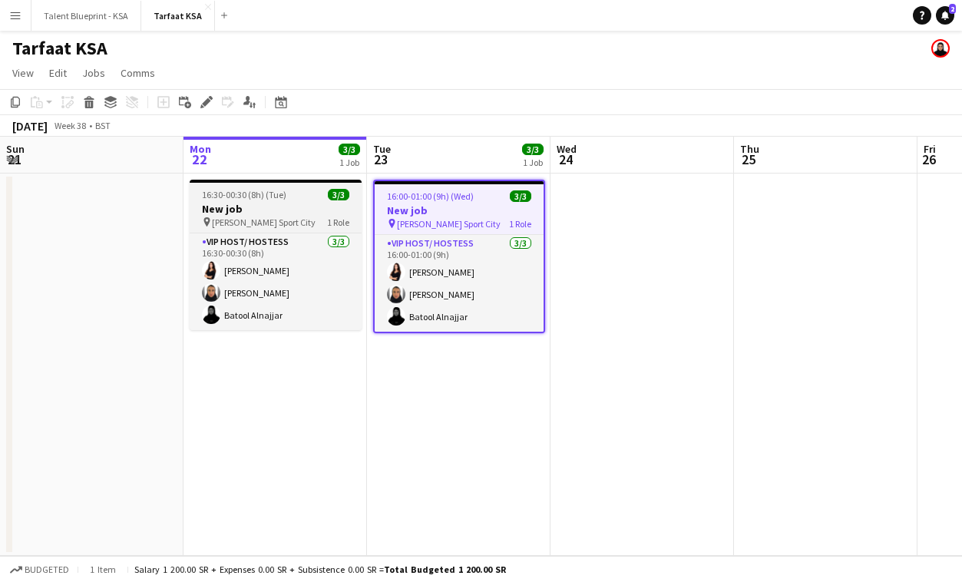
click at [328, 219] on span "1 Role" at bounding box center [338, 223] width 22 height 12
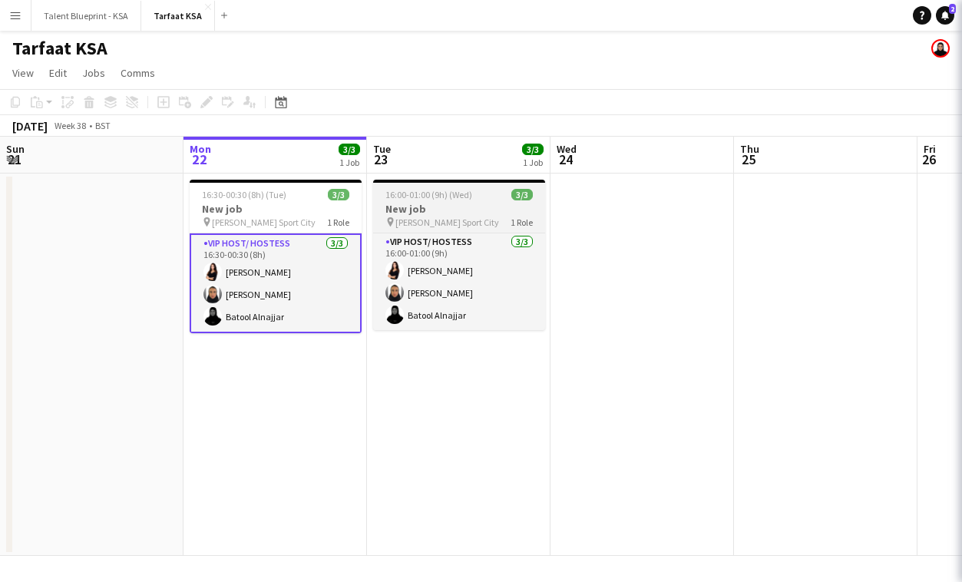
click at [403, 220] on span "[PERSON_NAME] Sport City" at bounding box center [447, 223] width 104 height 12
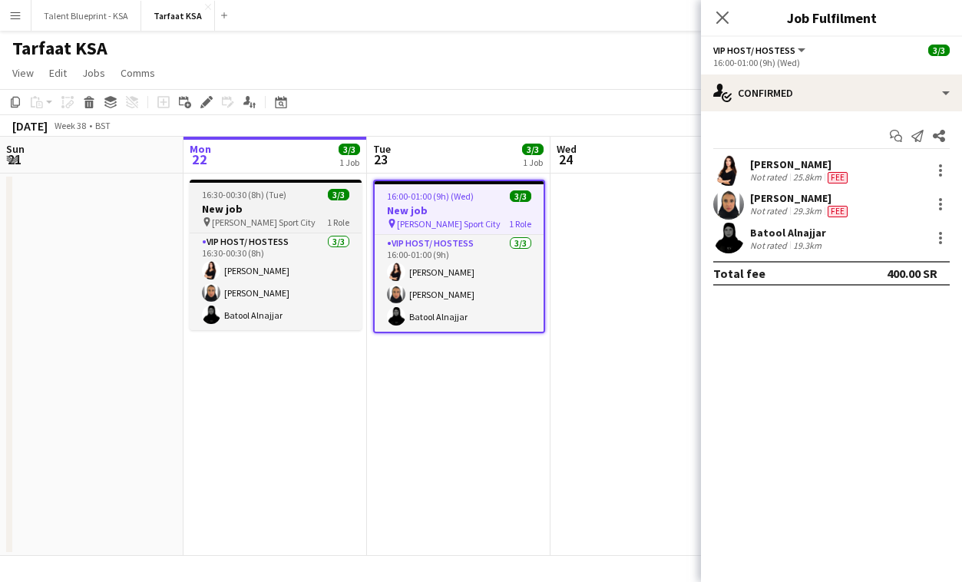
click at [318, 213] on h3 "New job" at bounding box center [276, 209] width 172 height 14
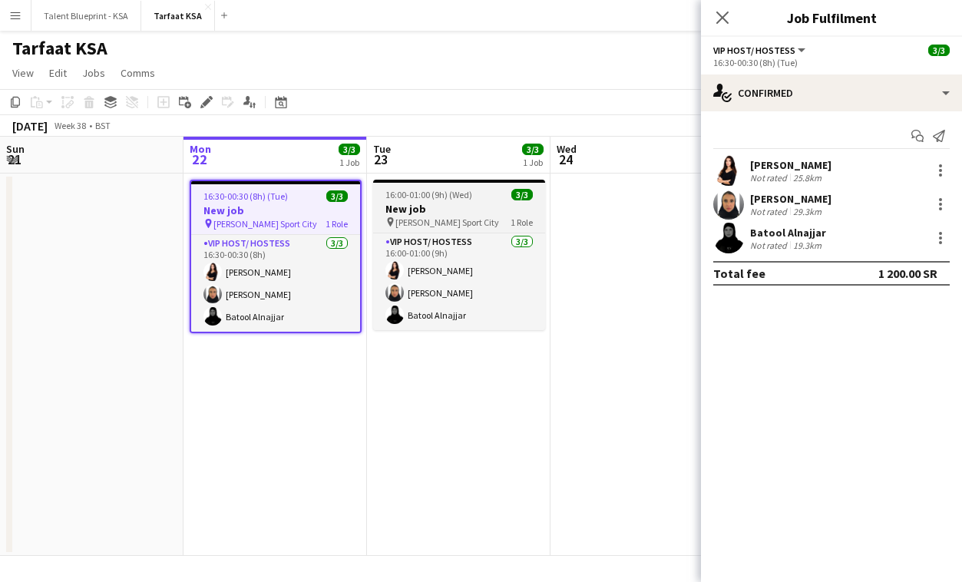
click at [399, 211] on h3 "New job" at bounding box center [459, 209] width 172 height 14
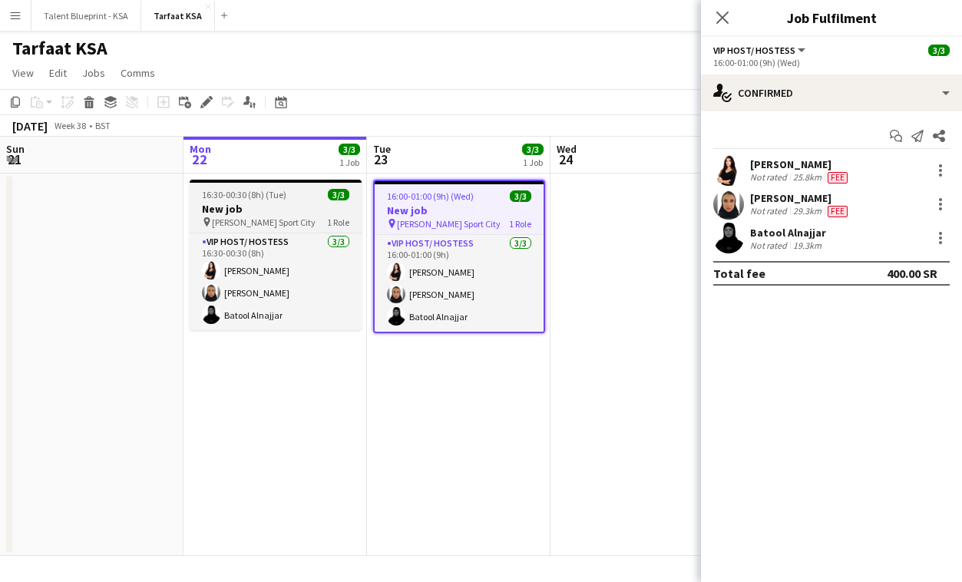
click at [305, 212] on h3 "New job" at bounding box center [276, 209] width 172 height 14
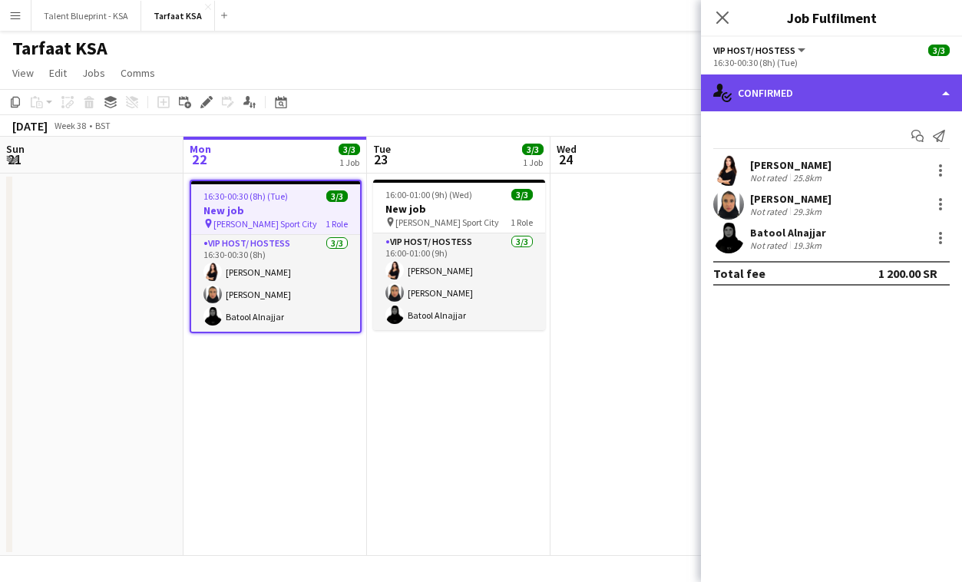
click at [802, 92] on div "single-neutral-actions-check-2 Confirmed" at bounding box center [831, 92] width 261 height 37
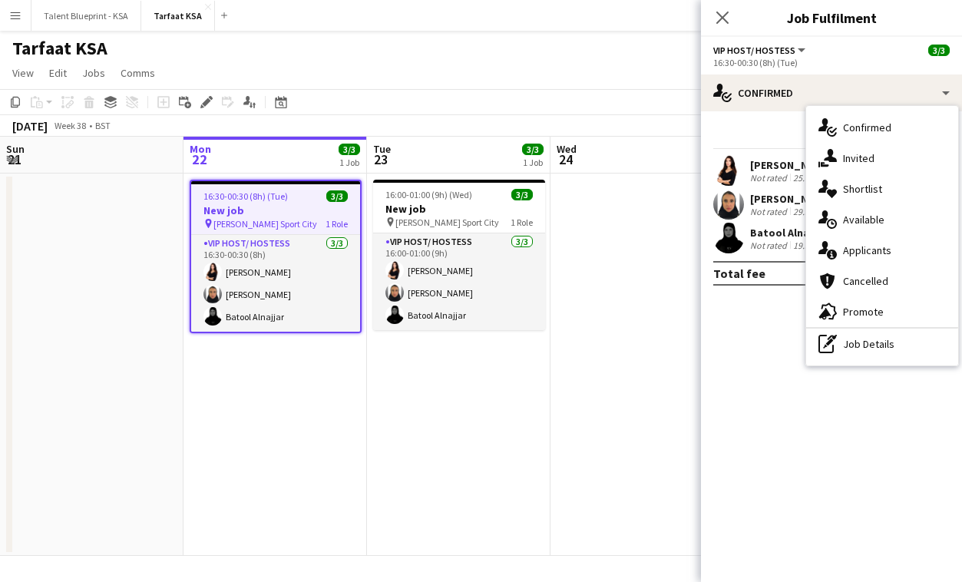
click at [206, 115] on div "[DATE] Week 38 • BST" at bounding box center [481, 126] width 962 height 22
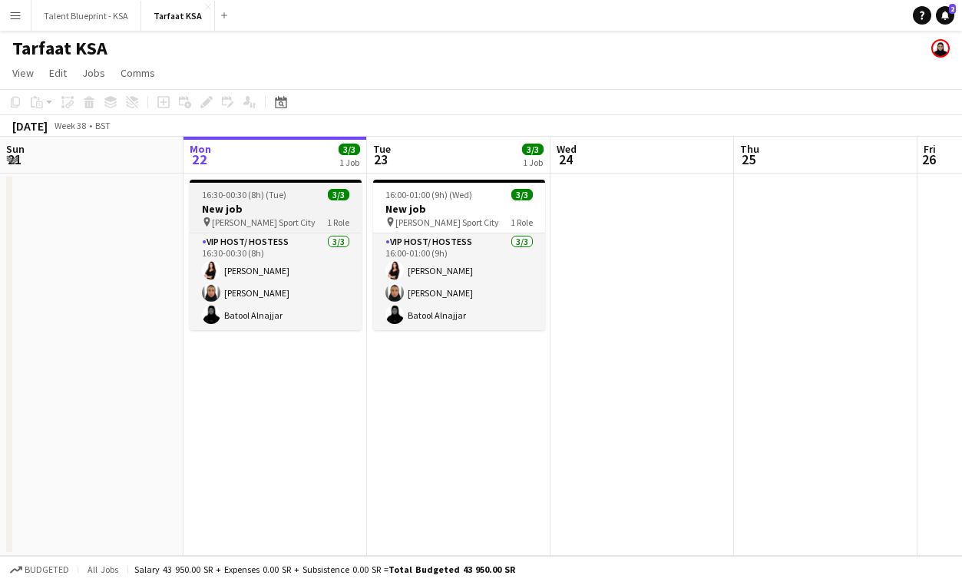
click at [233, 193] on span "16:30-00:30 (8h) (Tue)" at bounding box center [244, 195] width 84 height 12
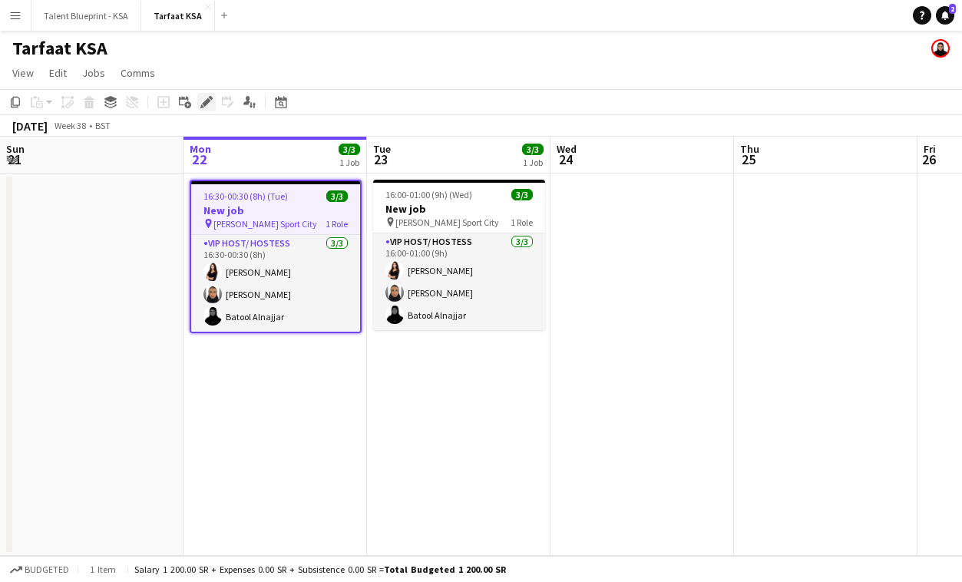
click at [203, 101] on icon at bounding box center [206, 102] width 8 height 8
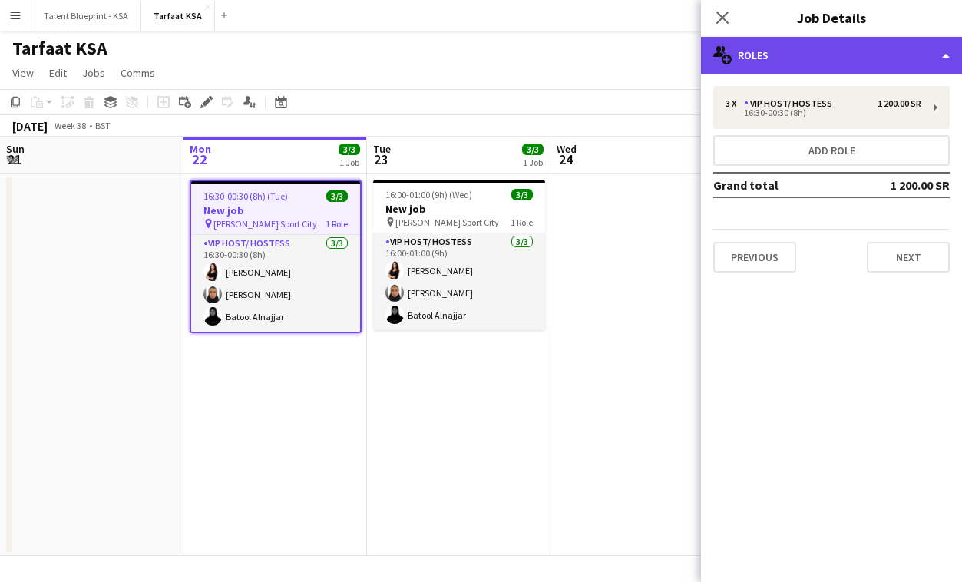
click at [809, 63] on div "multiple-users-add Roles" at bounding box center [831, 55] width 261 height 37
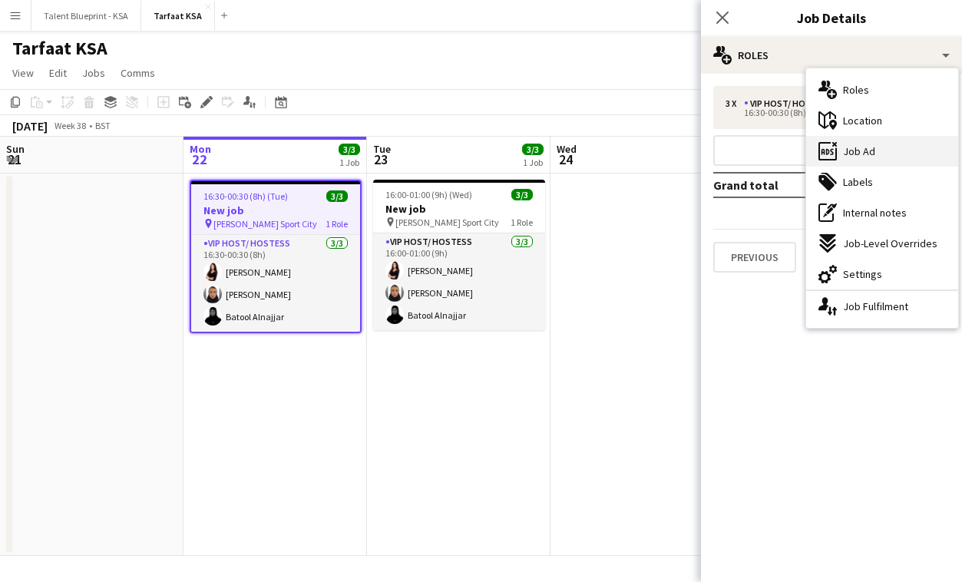
click at [889, 156] on div "ads-window Job Ad" at bounding box center [882, 151] width 152 height 31
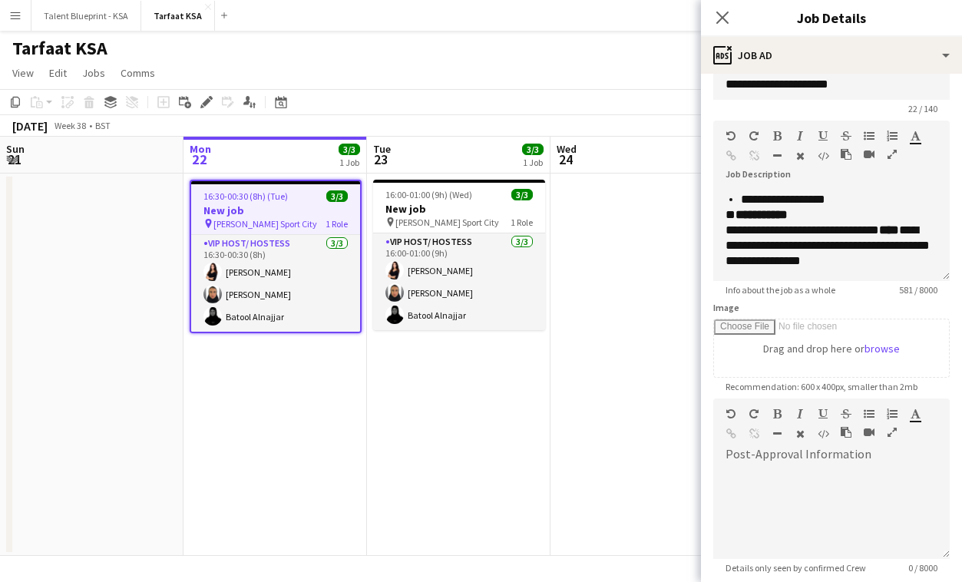
scroll to position [0, 0]
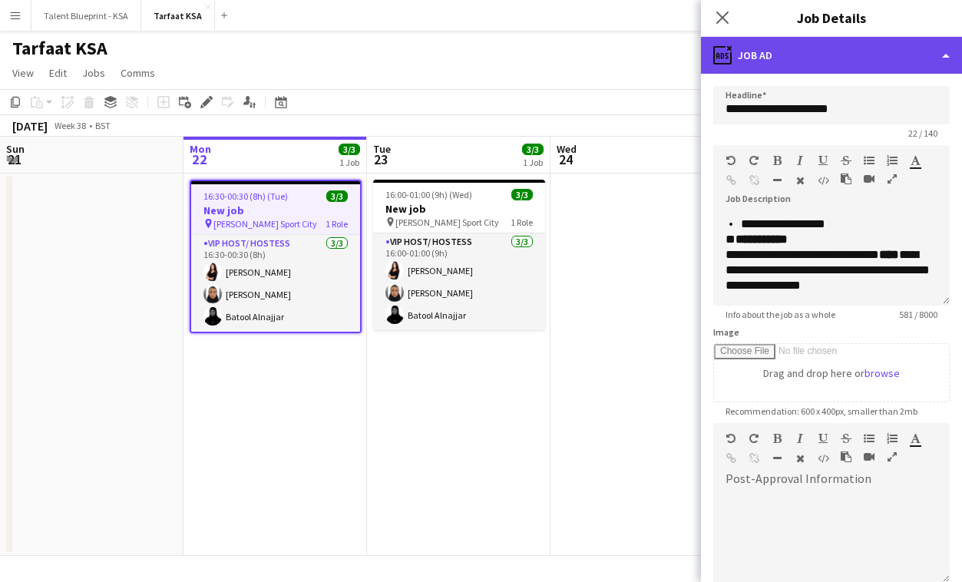
click at [852, 56] on div "ads-window Job Ad" at bounding box center [831, 55] width 261 height 37
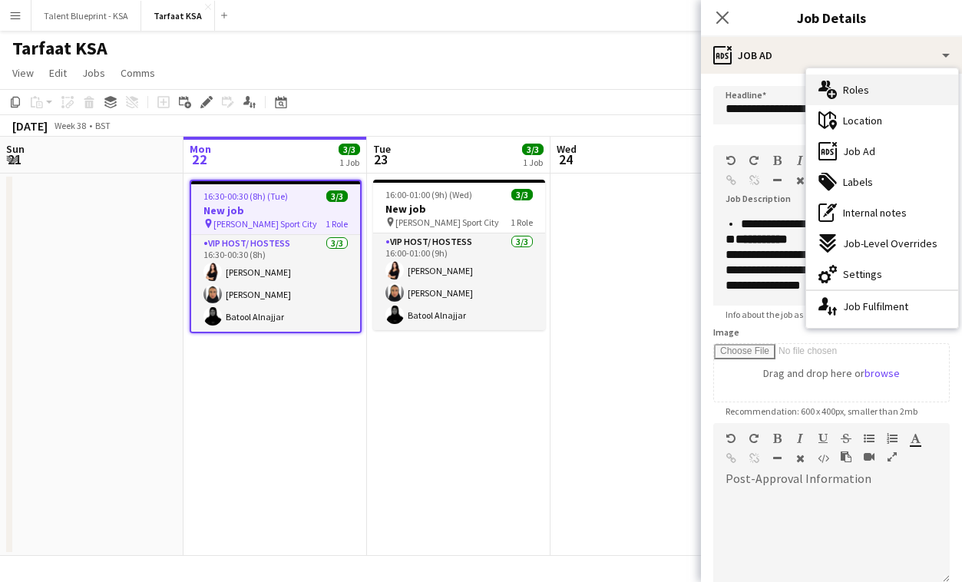
click at [895, 82] on div "multiple-users-add Roles" at bounding box center [882, 89] width 152 height 31
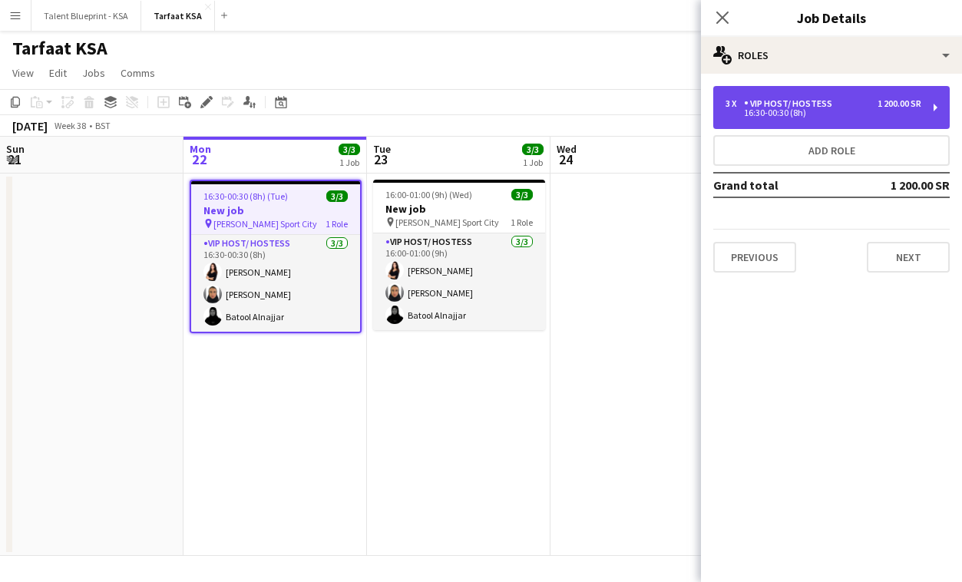
click at [869, 94] on div "3 x VIP Host/ Hostess 1 200.00 SR 16:30-00:30 (8h)" at bounding box center [831, 107] width 237 height 43
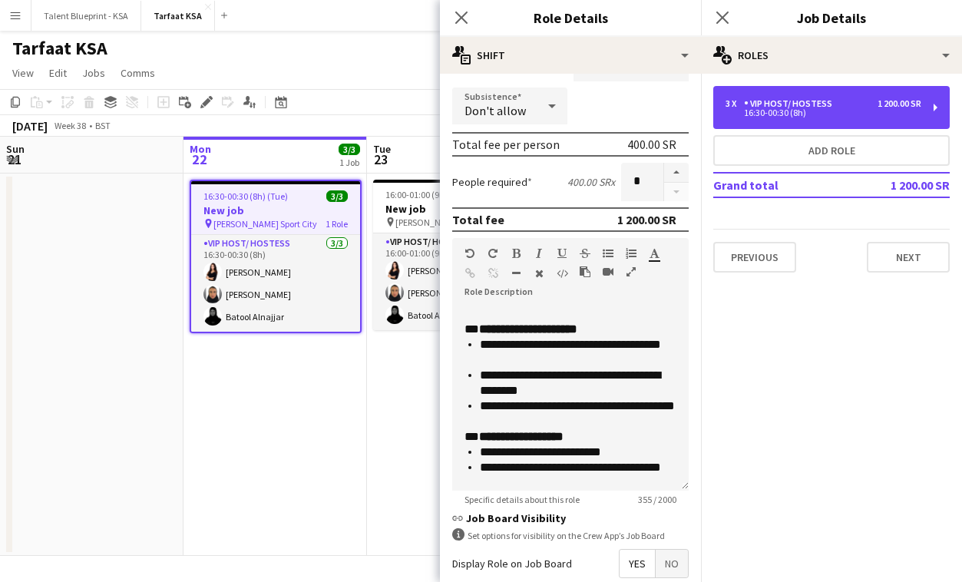
scroll to position [338, 0]
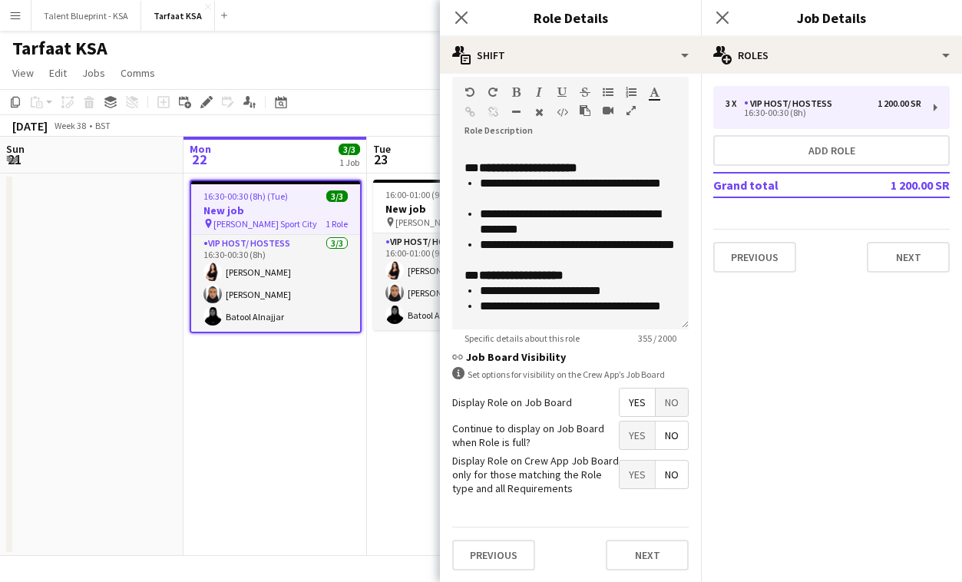
click at [647, 436] on span "Yes" at bounding box center [637, 436] width 35 height 28
click at [895, 264] on button "Next" at bounding box center [908, 257] width 83 height 31
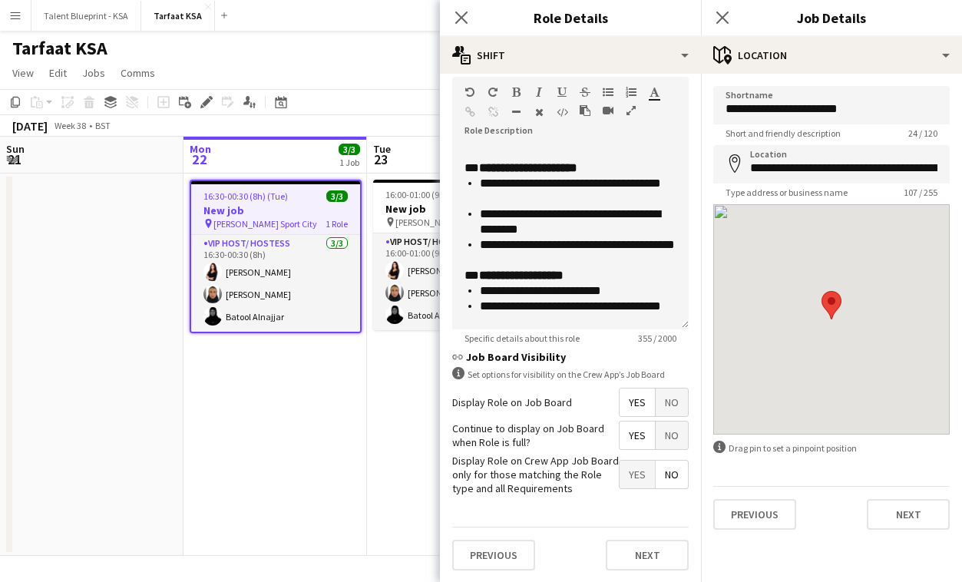
click at [352, 383] on app-date-cell "16:30-00:30 (8h) (Tue) 3/3 New job pin King Abdullah Sport City 1 Role VIP Host…" at bounding box center [276, 365] width 184 height 382
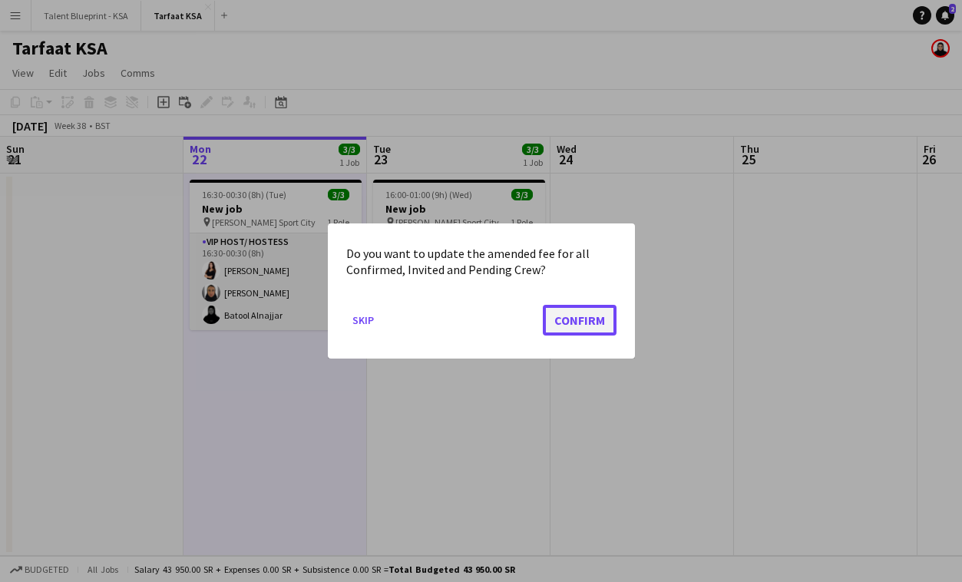
click at [593, 329] on button "Confirm" at bounding box center [580, 320] width 74 height 31
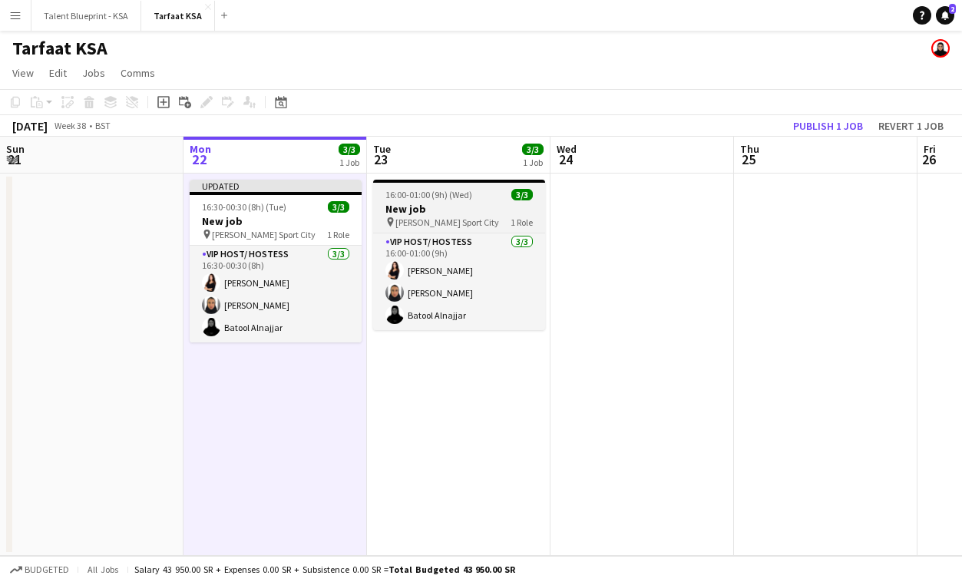
click at [470, 197] on span "16:00-01:00 (9h) (Wed)" at bounding box center [428, 195] width 87 height 12
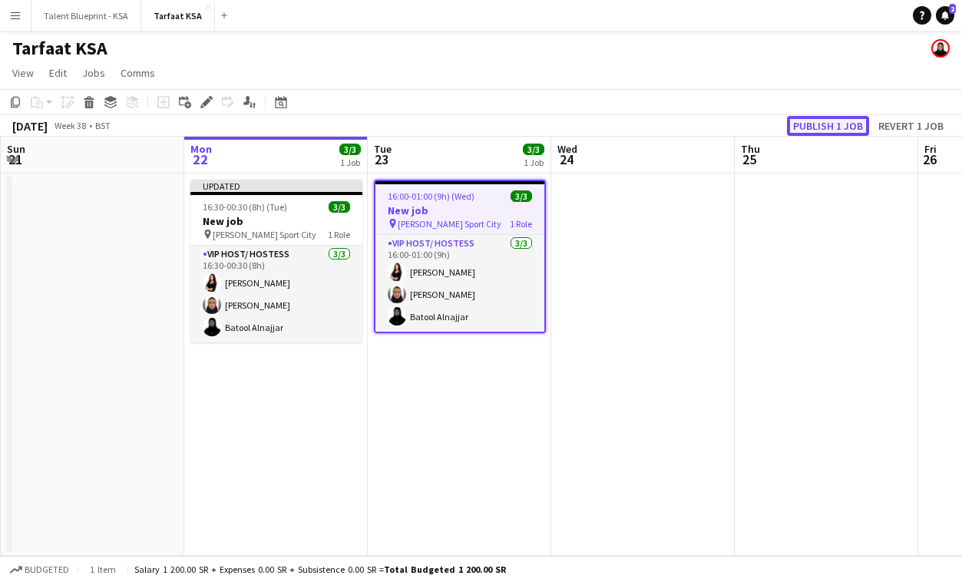
click at [829, 129] on button "Publish 1 job" at bounding box center [828, 126] width 82 height 20
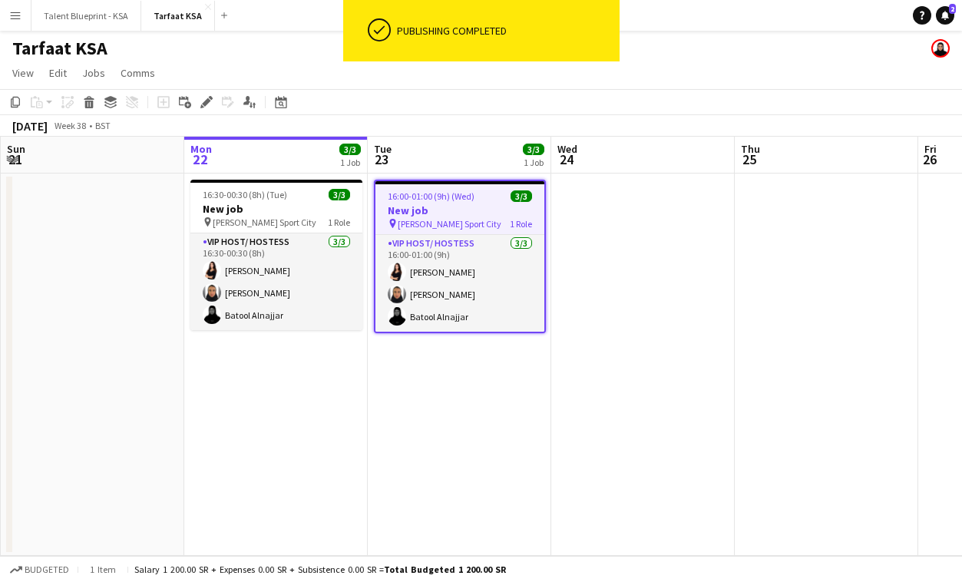
click at [458, 202] on app-job-card "16:00-01:00 (9h) (Wed) 3/3 New job pin [PERSON_NAME] Sport City 1 Role VIP Host…" at bounding box center [460, 257] width 172 height 154
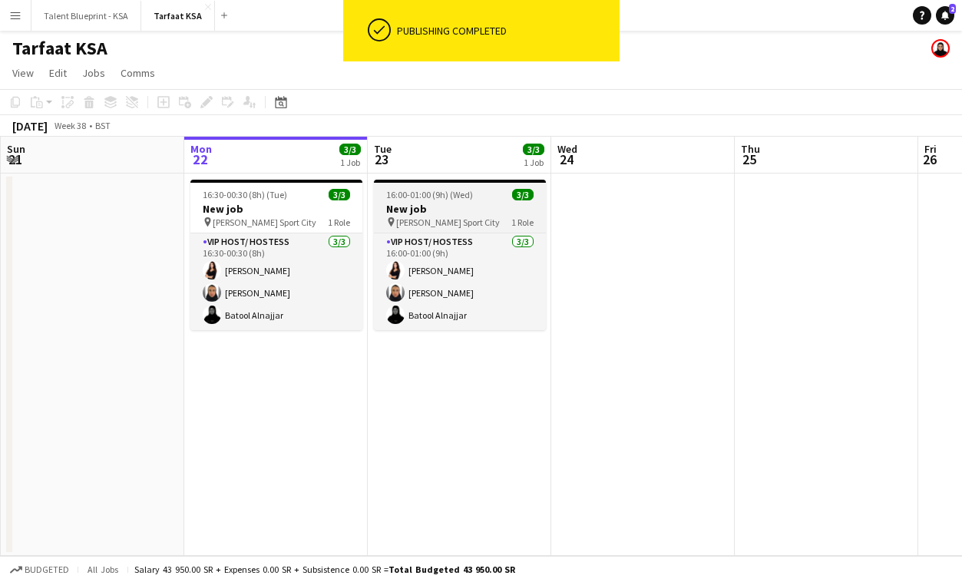
click at [448, 209] on h3 "New job" at bounding box center [460, 209] width 172 height 14
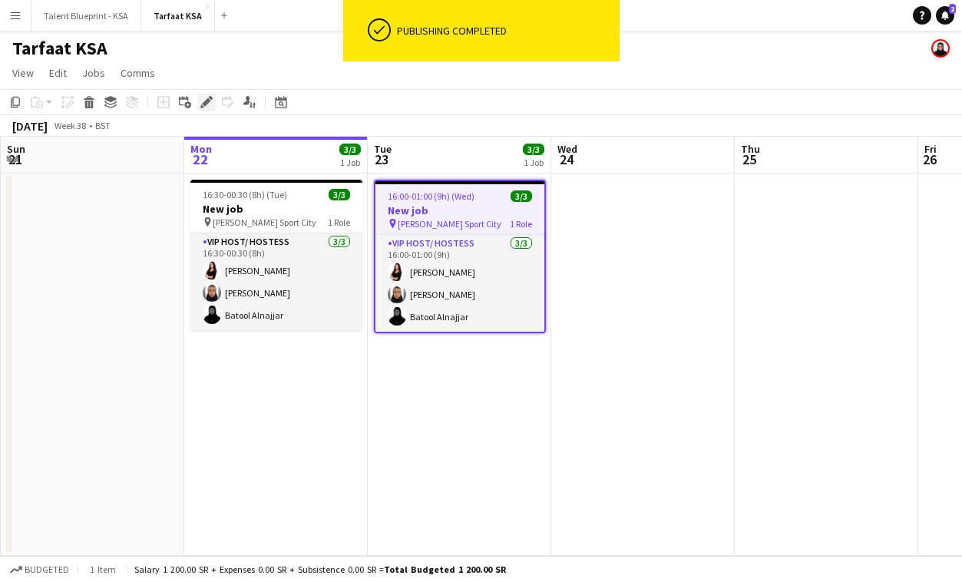
click at [204, 101] on icon "Edit" at bounding box center [206, 102] width 12 height 12
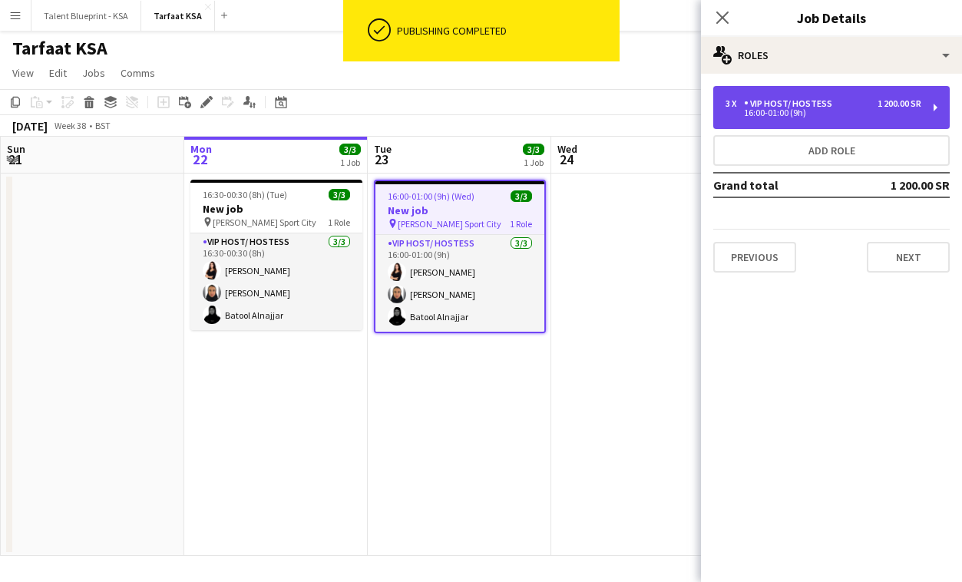
click at [866, 108] on div "3 x VIP Host/ Hostess 1 200.00 SR" at bounding box center [824, 103] width 196 height 11
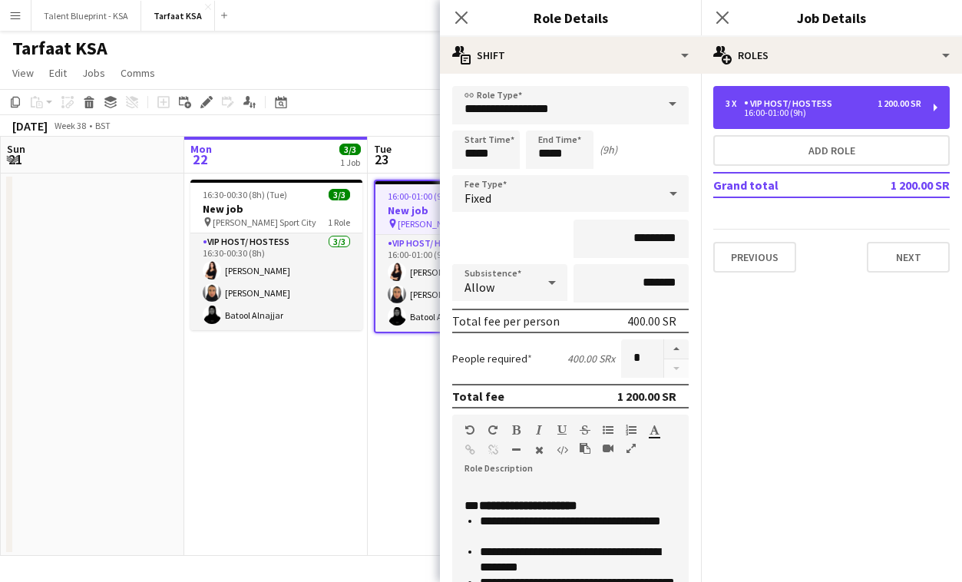
scroll to position [338, 0]
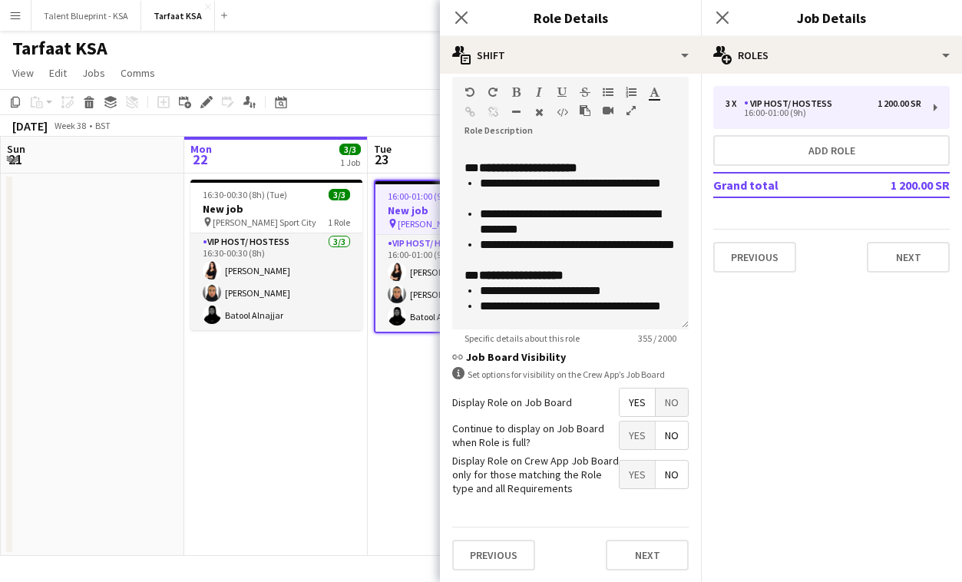
click at [644, 440] on span "Yes" at bounding box center [637, 436] width 35 height 28
click at [658, 561] on button "Next" at bounding box center [647, 555] width 83 height 31
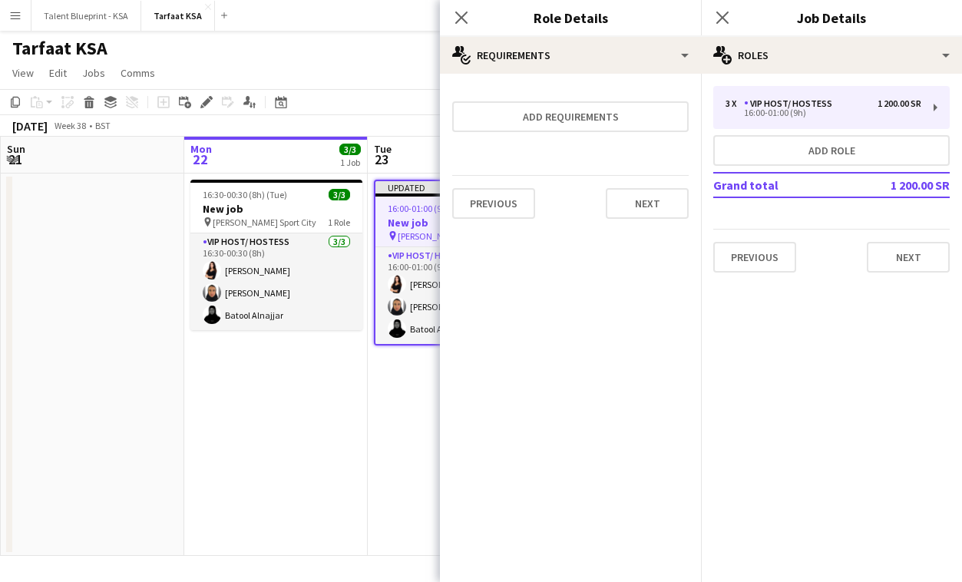
click at [419, 98] on app-toolbar "Copy Paste Paste Command V Paste with crew Command Shift V Paste linked Job Del…" at bounding box center [481, 102] width 962 height 26
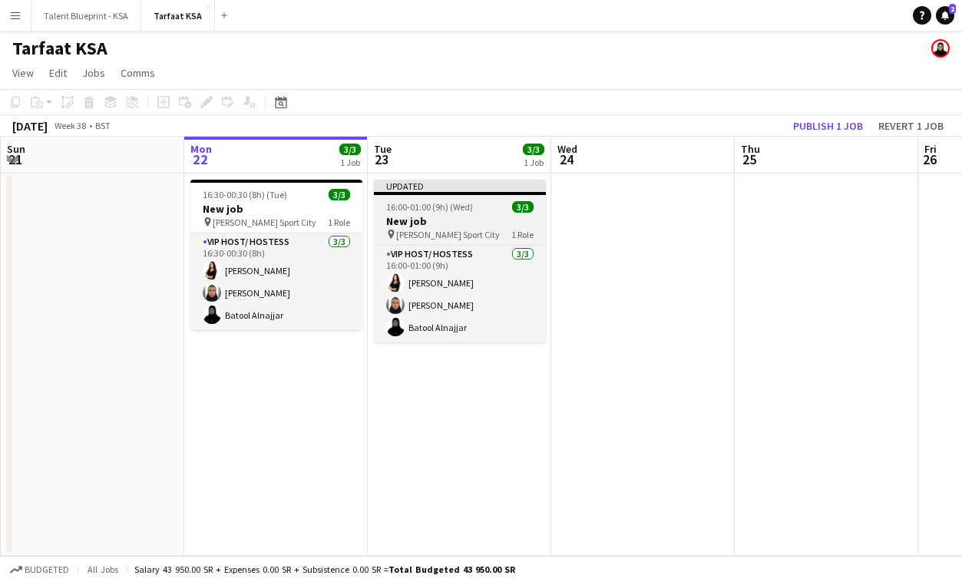
click at [446, 190] on div "Updated" at bounding box center [460, 186] width 172 height 12
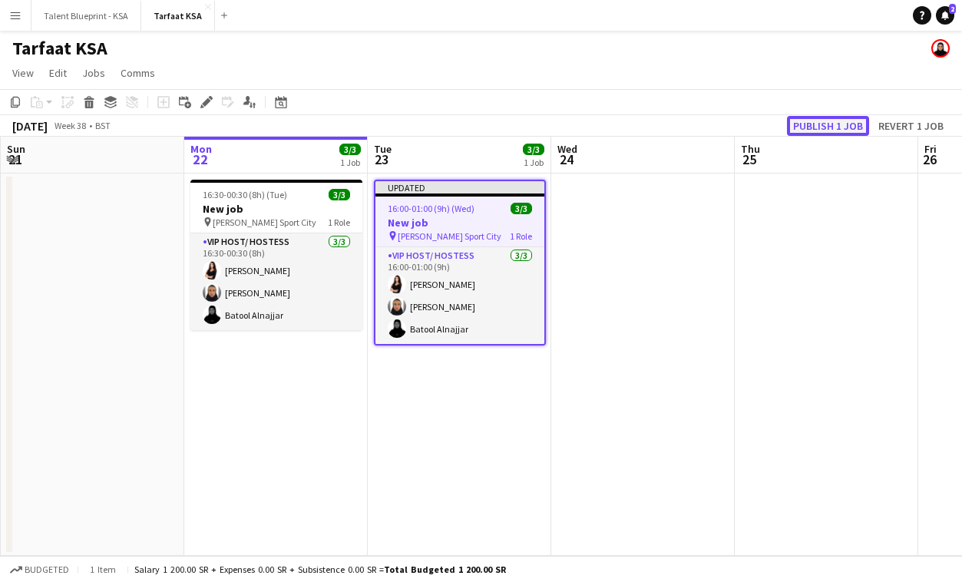
click at [834, 121] on button "Publish 1 job" at bounding box center [828, 126] width 82 height 20
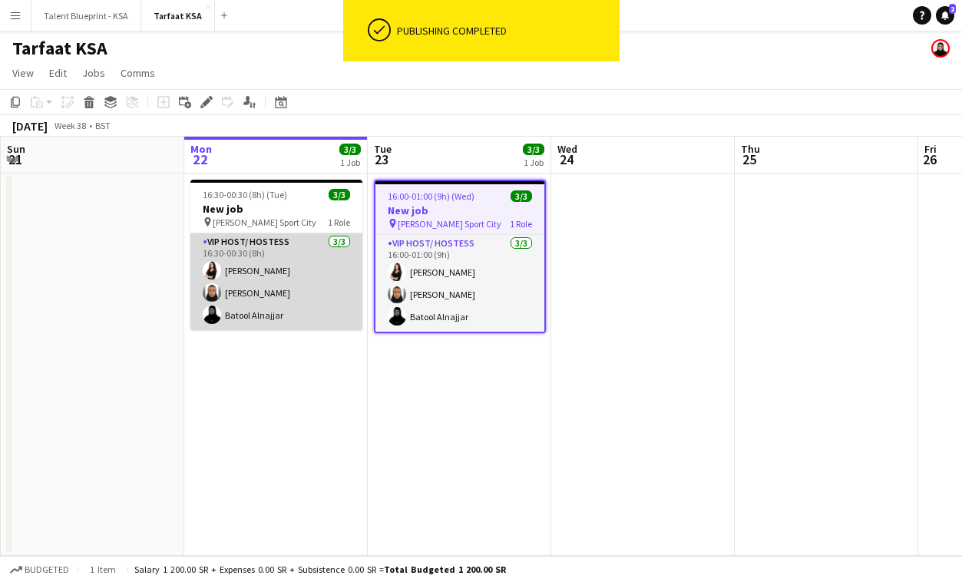
click at [318, 259] on app-card-role "VIP Host/ Hostess [DATE] 16:30-00:30 (8h) [PERSON_NAME] [PERSON_NAME] [PERSON_N…" at bounding box center [276, 281] width 172 height 97
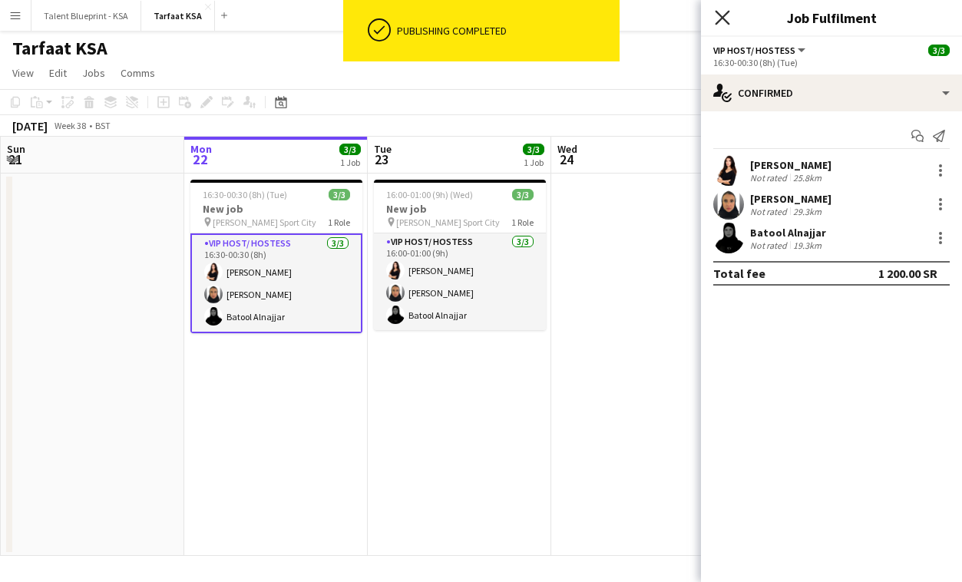
click at [724, 24] on icon "Close pop-in" at bounding box center [722, 17] width 15 height 15
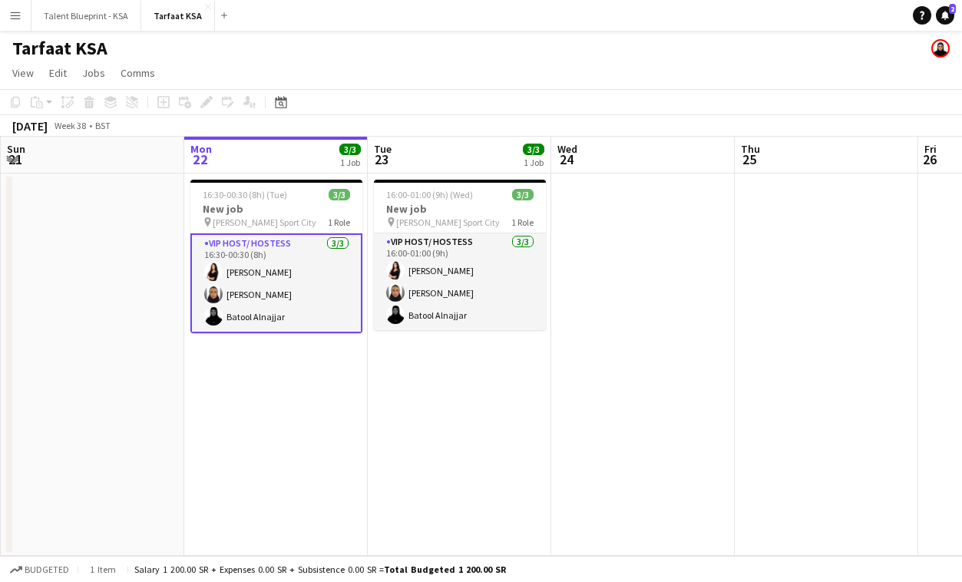
click at [228, 244] on app-card-role "VIP Host/ Hostess [DATE] 16:30-00:30 (8h) [PERSON_NAME] [PERSON_NAME] [PERSON_N…" at bounding box center [276, 283] width 172 height 100
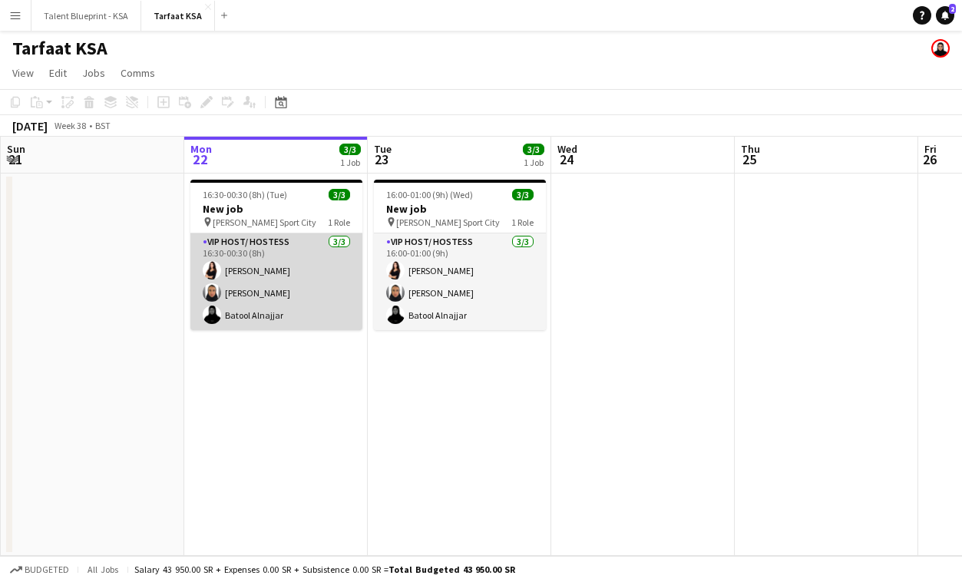
click at [242, 311] on app-card-role "VIP Host/ Hostess [DATE] 16:30-00:30 (8h) [PERSON_NAME] [PERSON_NAME] [PERSON_N…" at bounding box center [276, 281] width 172 height 97
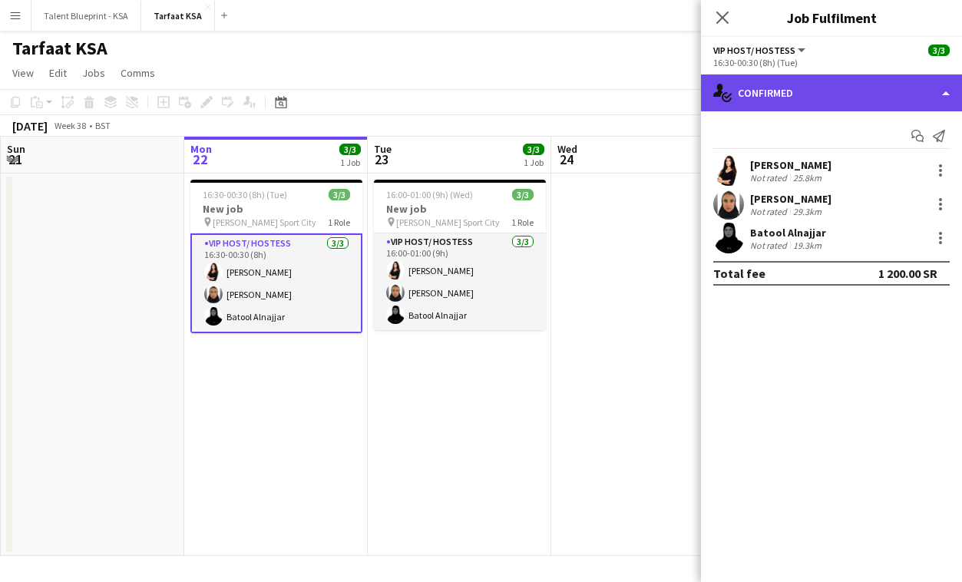
click at [763, 92] on div "single-neutral-actions-check-2 Confirmed" at bounding box center [831, 92] width 261 height 37
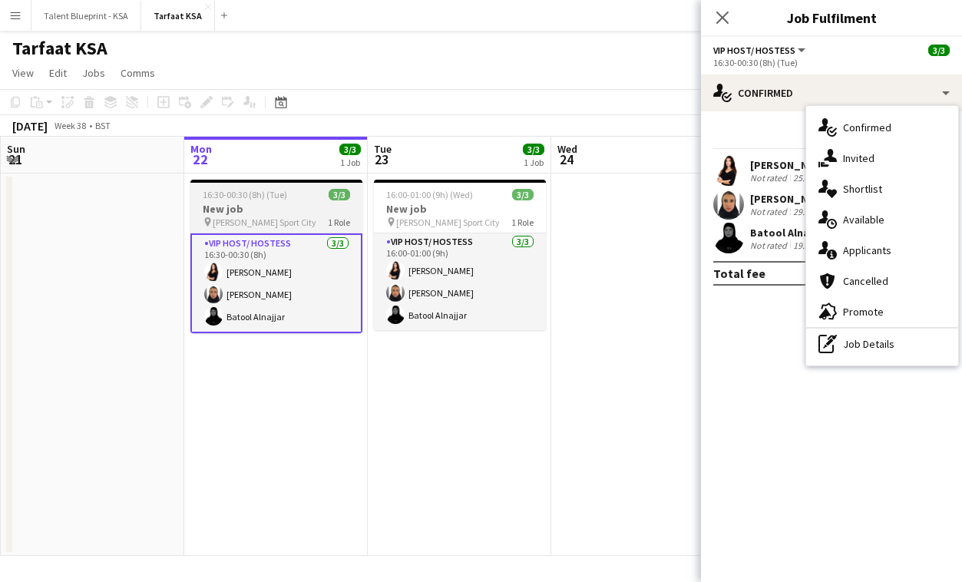
click at [344, 189] on span "3/3" at bounding box center [340, 195] width 22 height 12
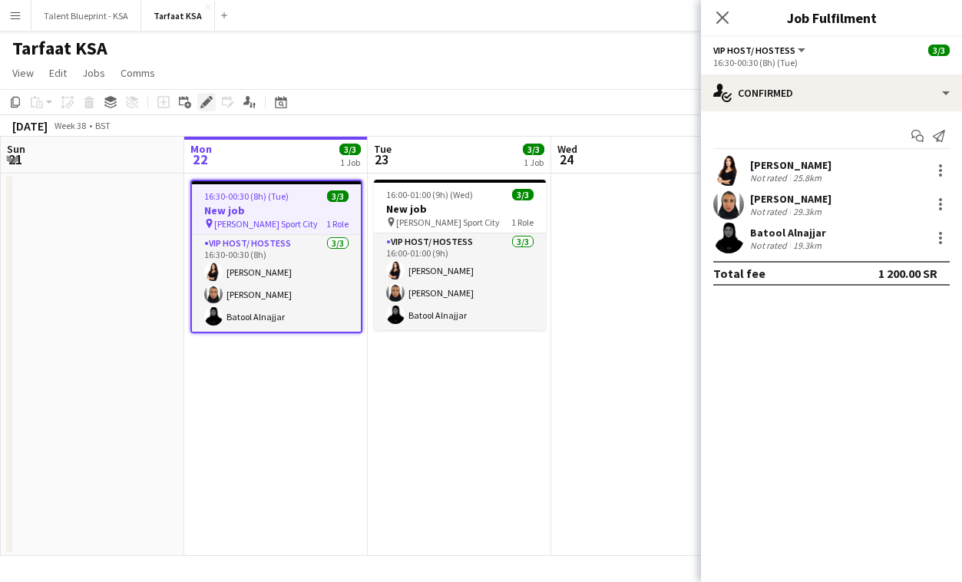
click at [209, 107] on icon "Edit" at bounding box center [206, 102] width 12 height 12
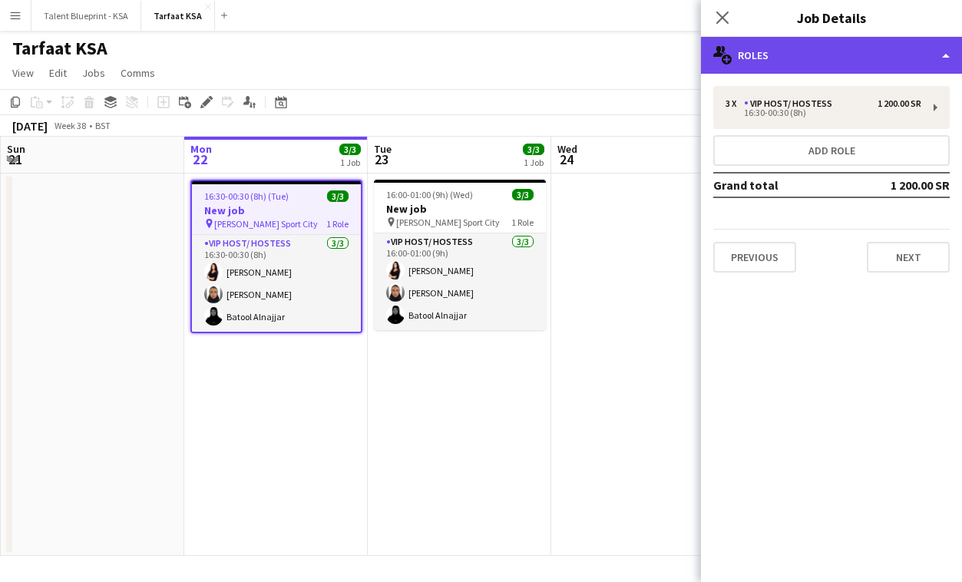
click at [760, 51] on div "multiple-users-add Roles" at bounding box center [831, 55] width 261 height 37
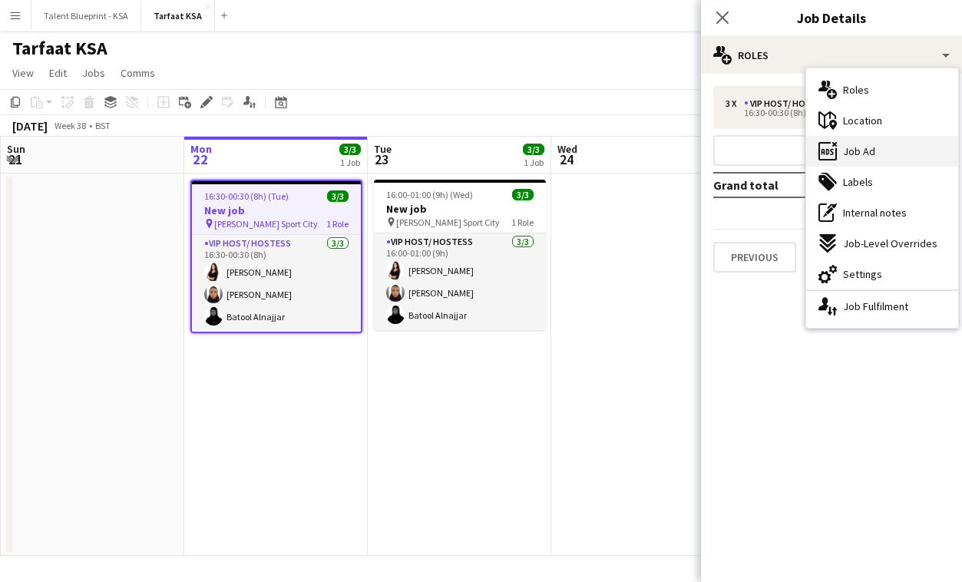
click at [886, 156] on div "ads-window Job Ad" at bounding box center [882, 151] width 152 height 31
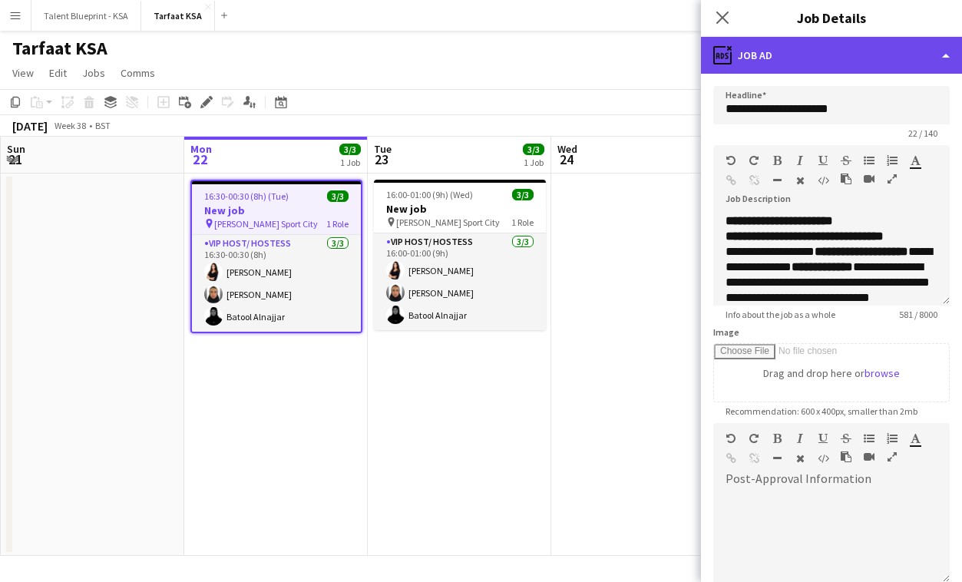
click at [789, 54] on div "ads-window Job Ad" at bounding box center [831, 55] width 261 height 37
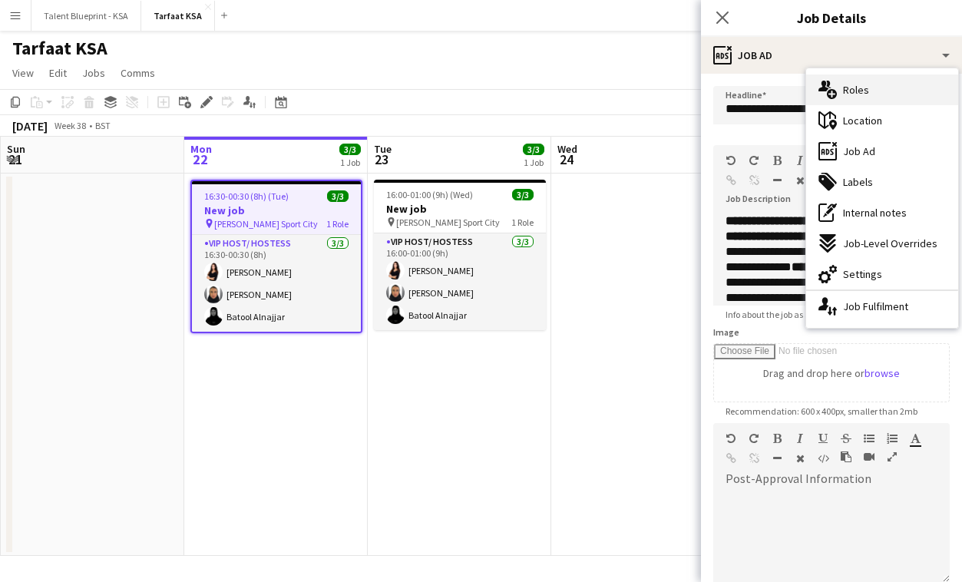
click at [848, 95] on span "Roles" at bounding box center [856, 90] width 26 height 14
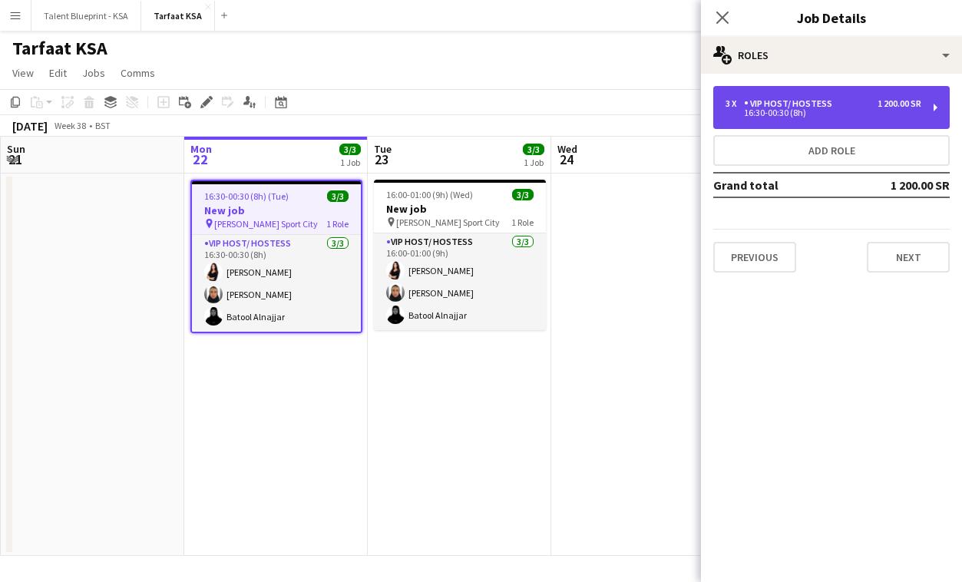
click at [847, 104] on div "3 x VIP Host/ Hostess 1 200.00 SR" at bounding box center [824, 103] width 196 height 11
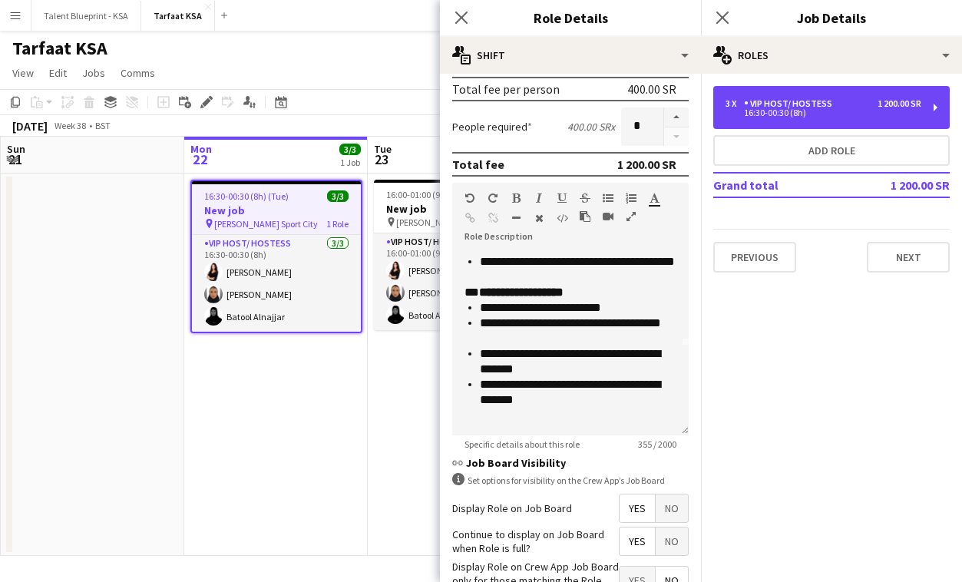
scroll to position [338, 0]
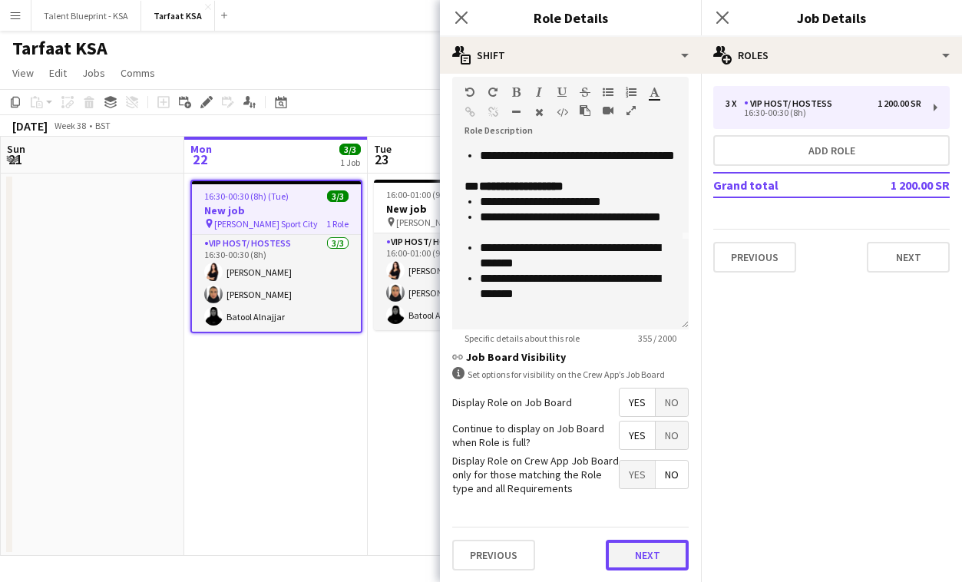
click at [662, 544] on button "Next" at bounding box center [647, 555] width 83 height 31
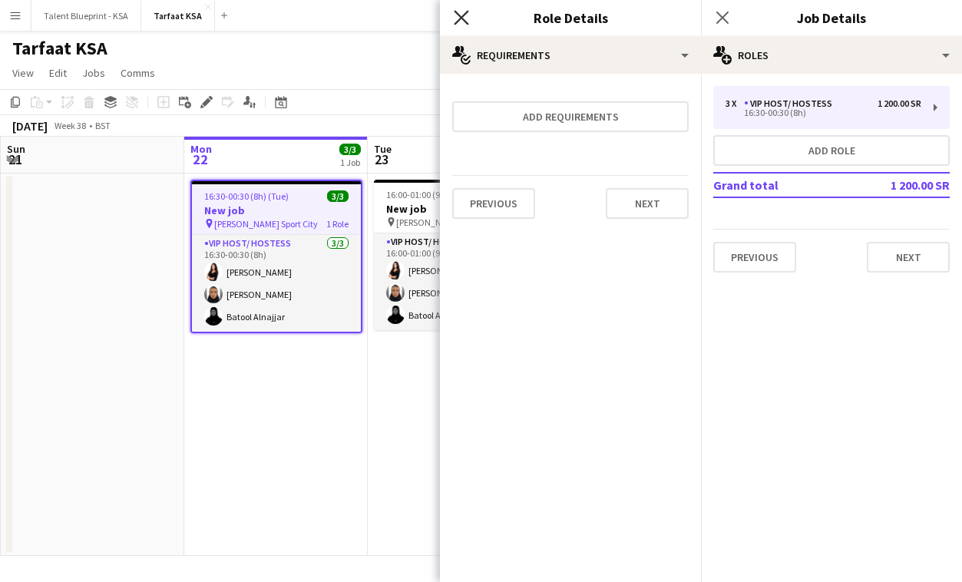
click at [455, 20] on icon "Close pop-in" at bounding box center [461, 17] width 15 height 15
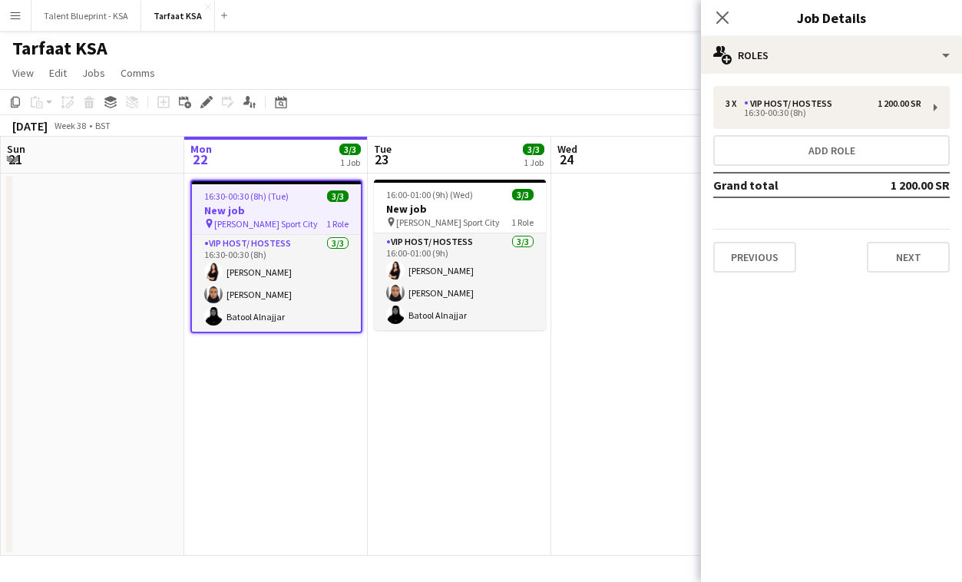
click at [721, 29] on div "Close pop-in" at bounding box center [722, 17] width 43 height 35
click at [720, 18] on icon at bounding box center [722, 17] width 15 height 15
